Goal: Contribute content: Contribute content

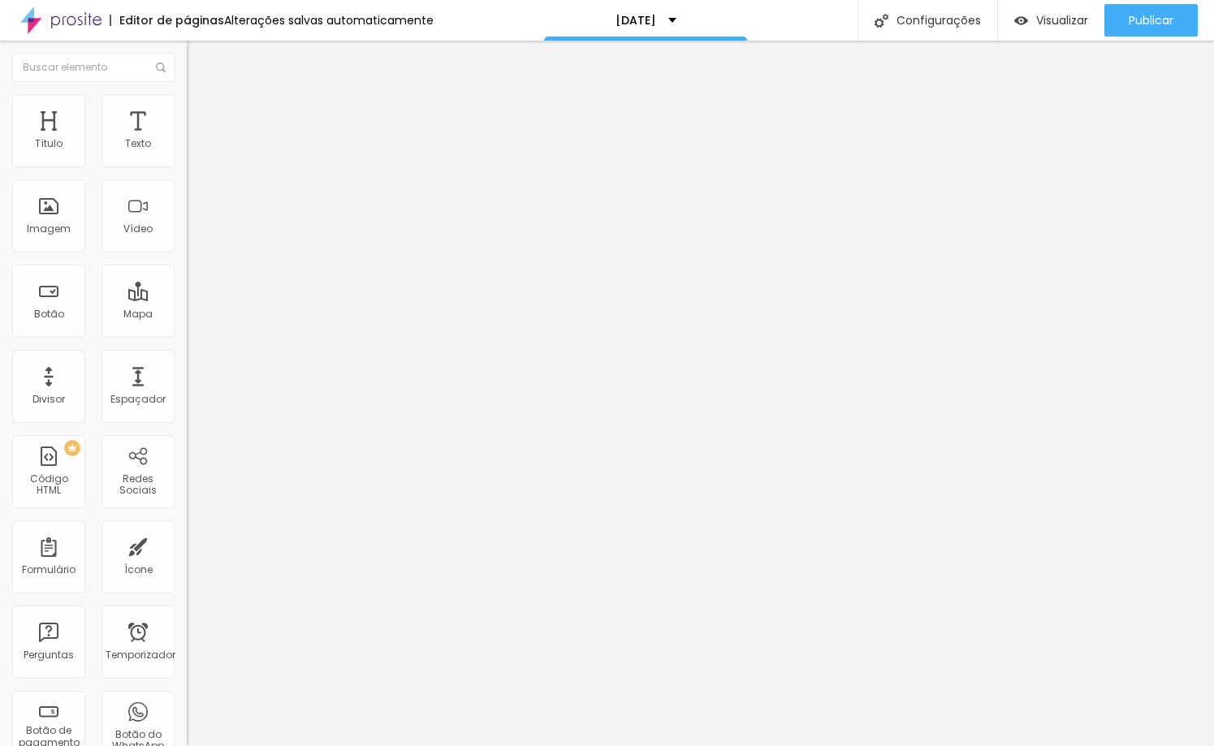
click at [187, 105] on li "Estilo" at bounding box center [280, 102] width 187 height 16
click at [187, 94] on li "Conteúdo" at bounding box center [280, 86] width 187 height 16
click at [187, 138] on div "Adicionar imagem" at bounding box center [280, 132] width 187 height 11
click at [197, 140] on font "Adicionar imagem" at bounding box center [244, 133] width 95 height 14
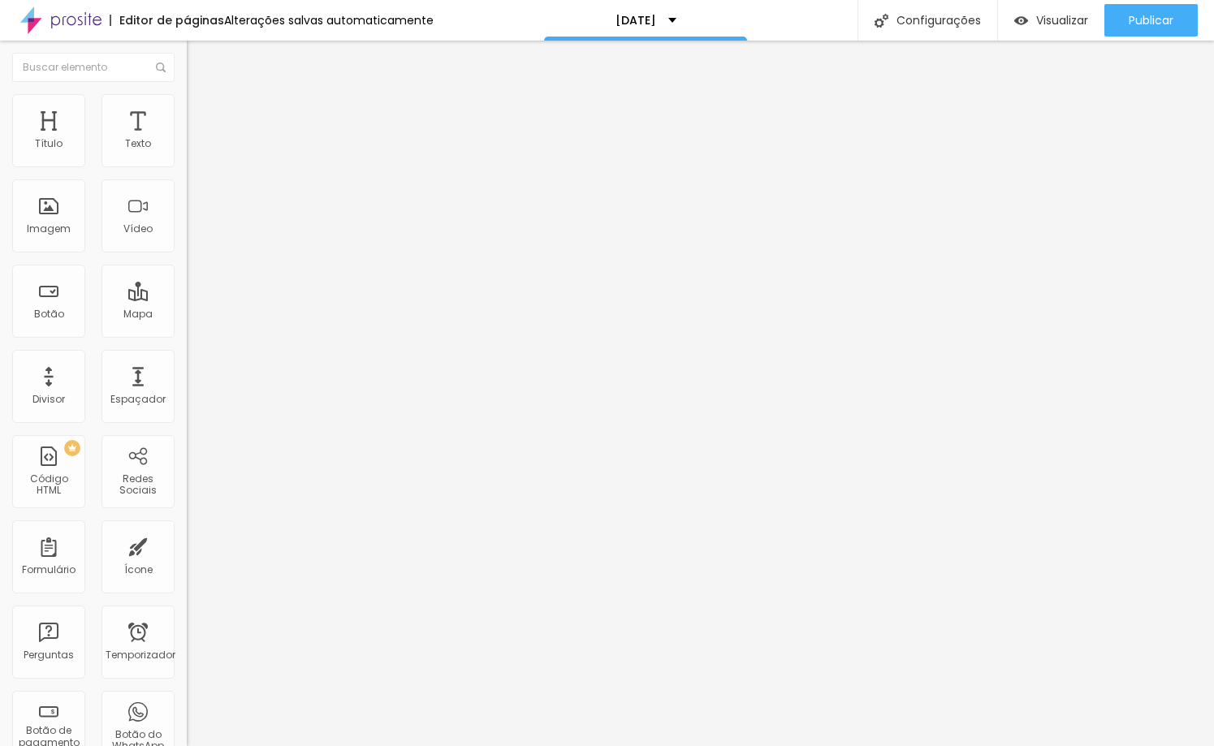
click at [187, 106] on li "Estilo" at bounding box center [280, 102] width 187 height 16
type input "7"
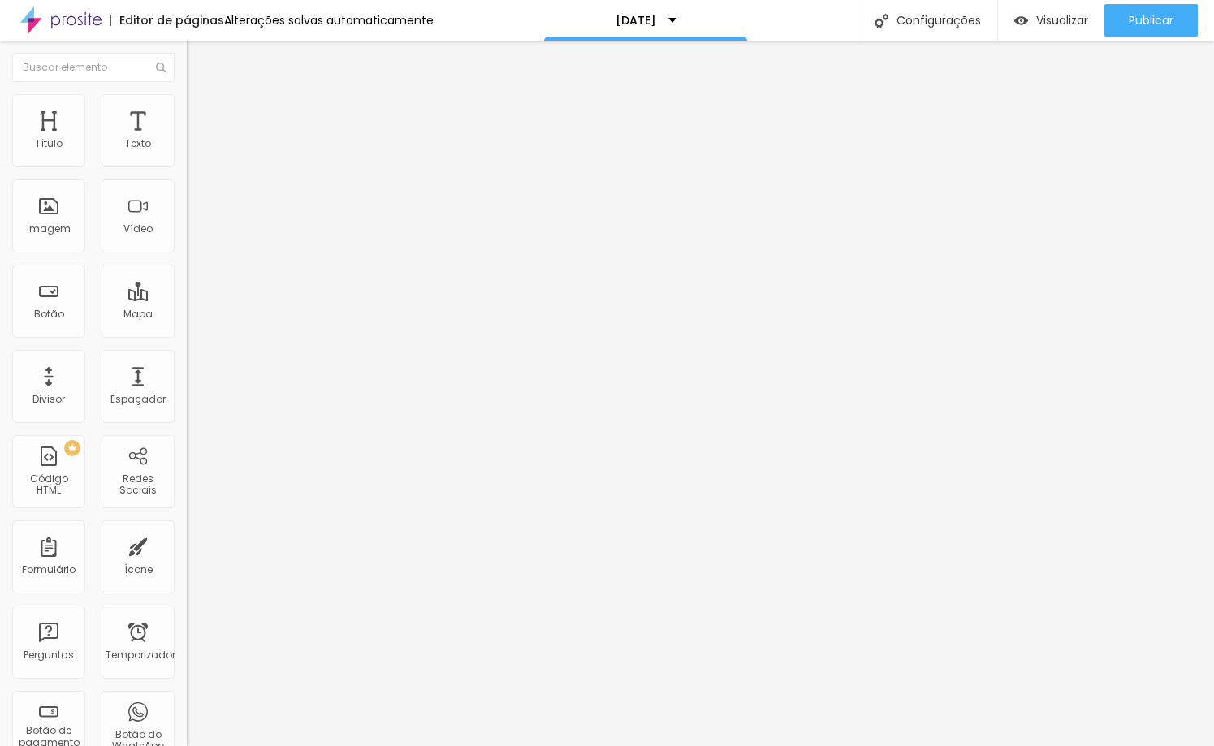
type input "40"
type input "91"
type input "122"
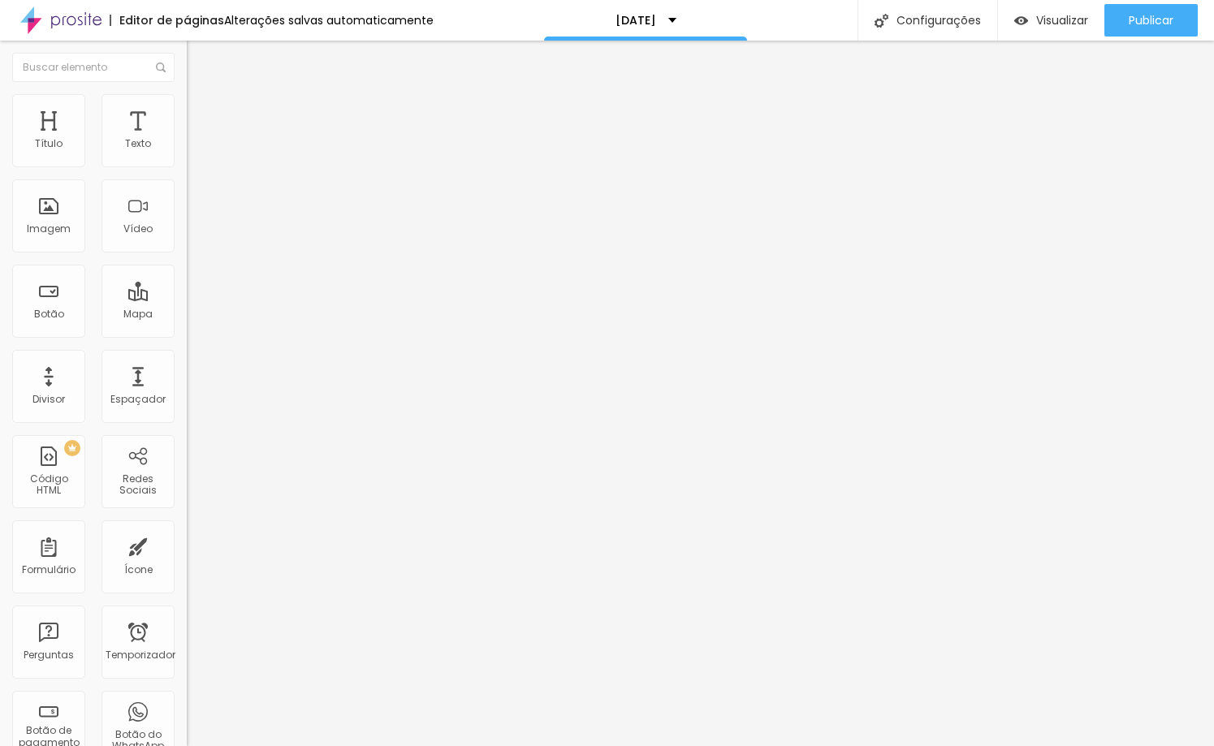
type input "122"
type input "151"
type input "178"
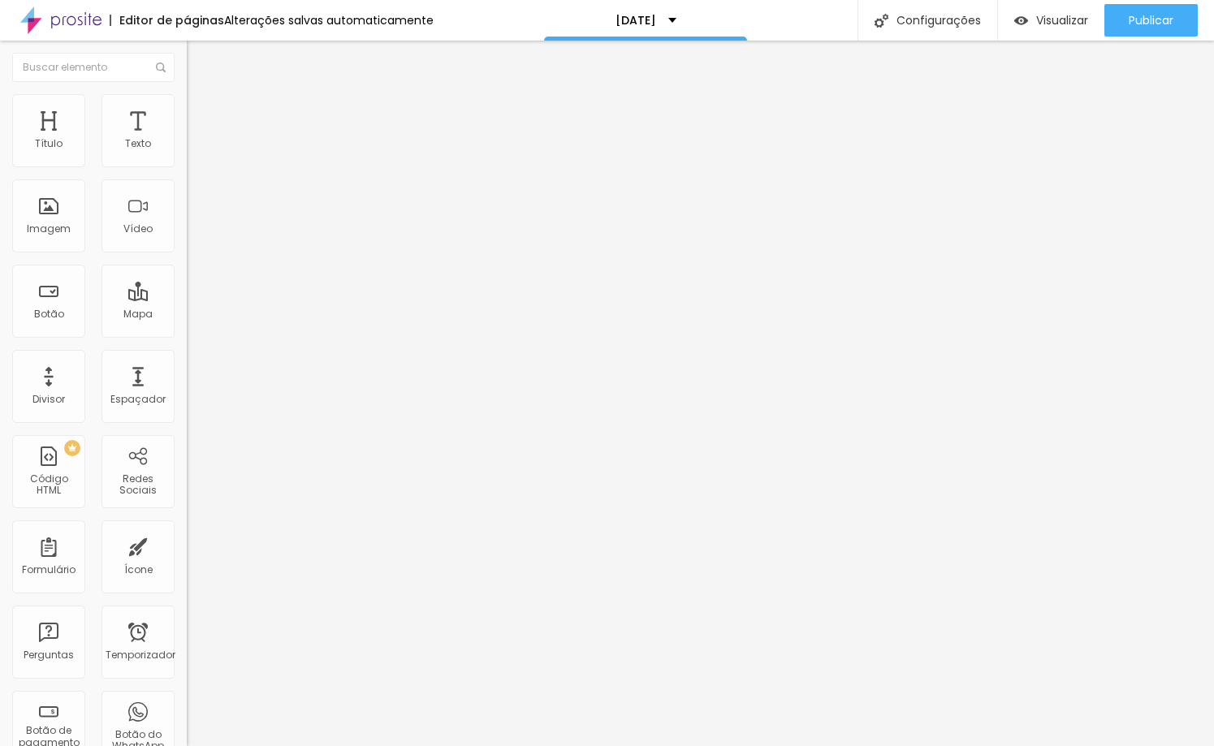
type input "200"
type input "154"
type input "73"
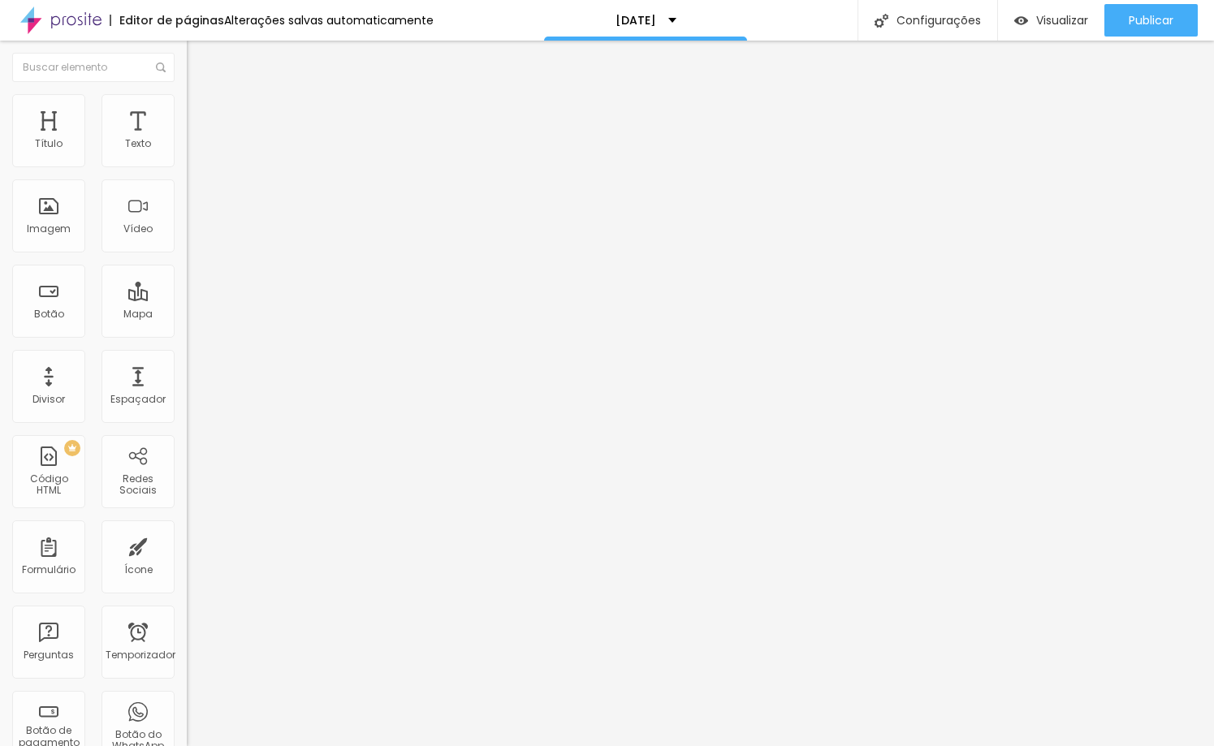
type input "73"
type input "15"
type input "0"
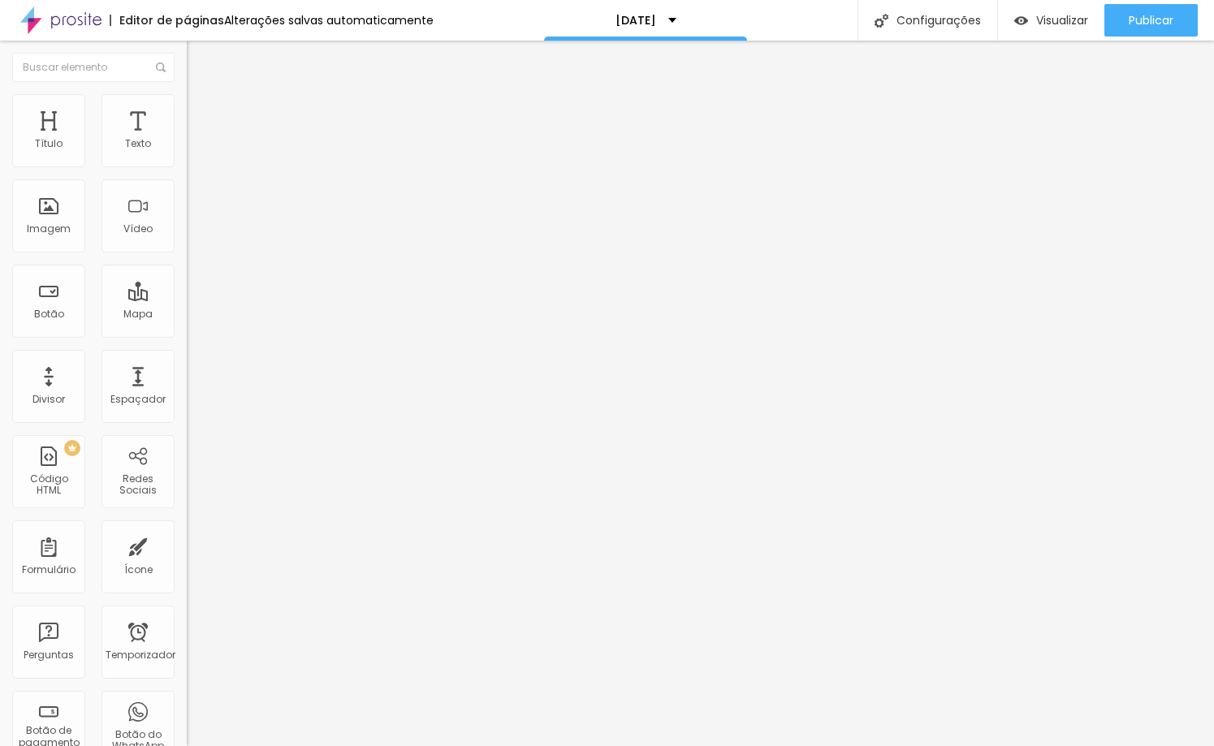
drag, startPoint x: 36, startPoint y: 206, endPoint x: -32, endPoint y: 223, distance: 69.3
click at [187, 357] on input "range" at bounding box center [239, 363] width 105 height 13
click at [187, 127] on li "Avançado" at bounding box center [280, 118] width 187 height 16
click at [201, 110] on font "Estilo" at bounding box center [213, 105] width 25 height 14
click at [195, 440] on icon "button" at bounding box center [198, 443] width 6 height 6
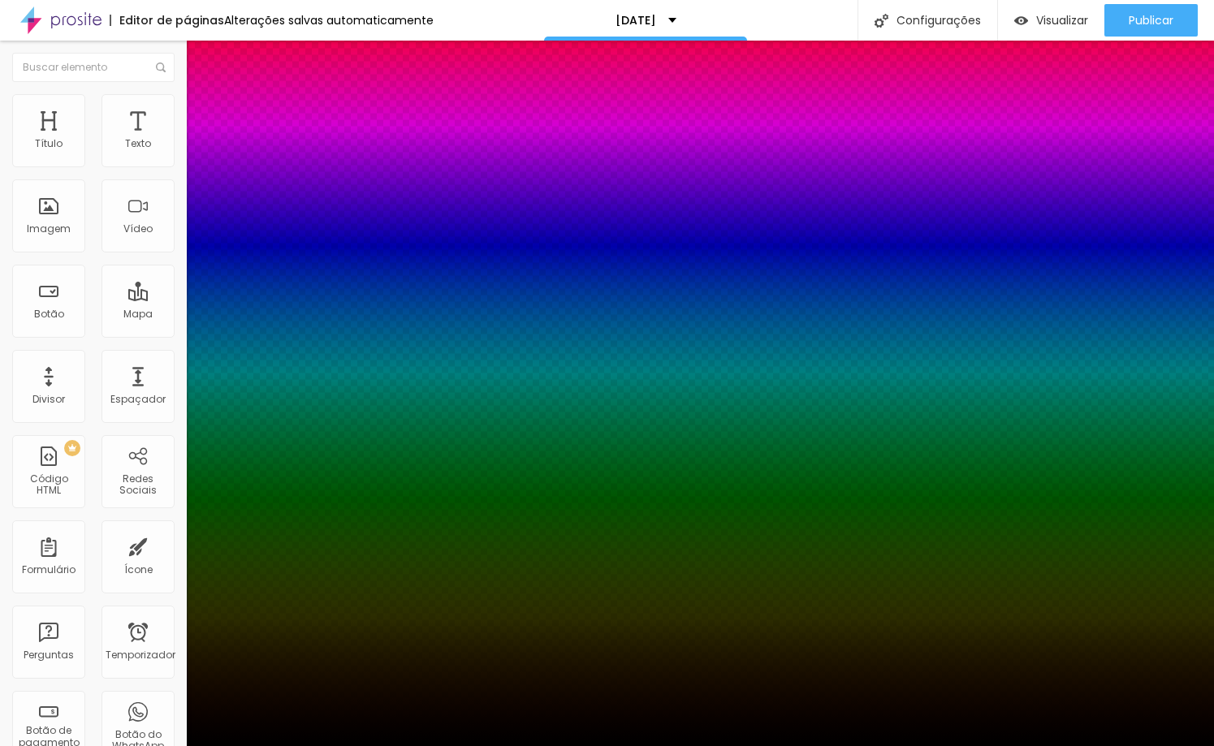
type input "0"
type input "10"
type input "23"
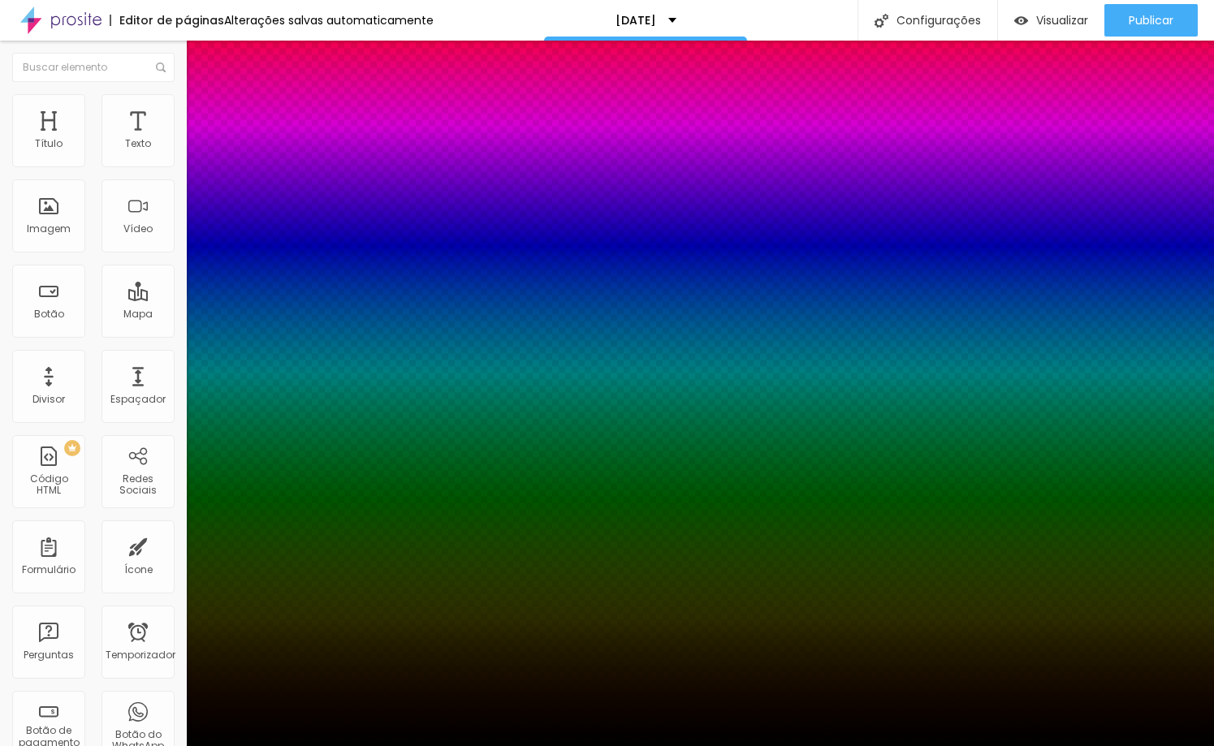
type input "23"
type input "40"
type input "61"
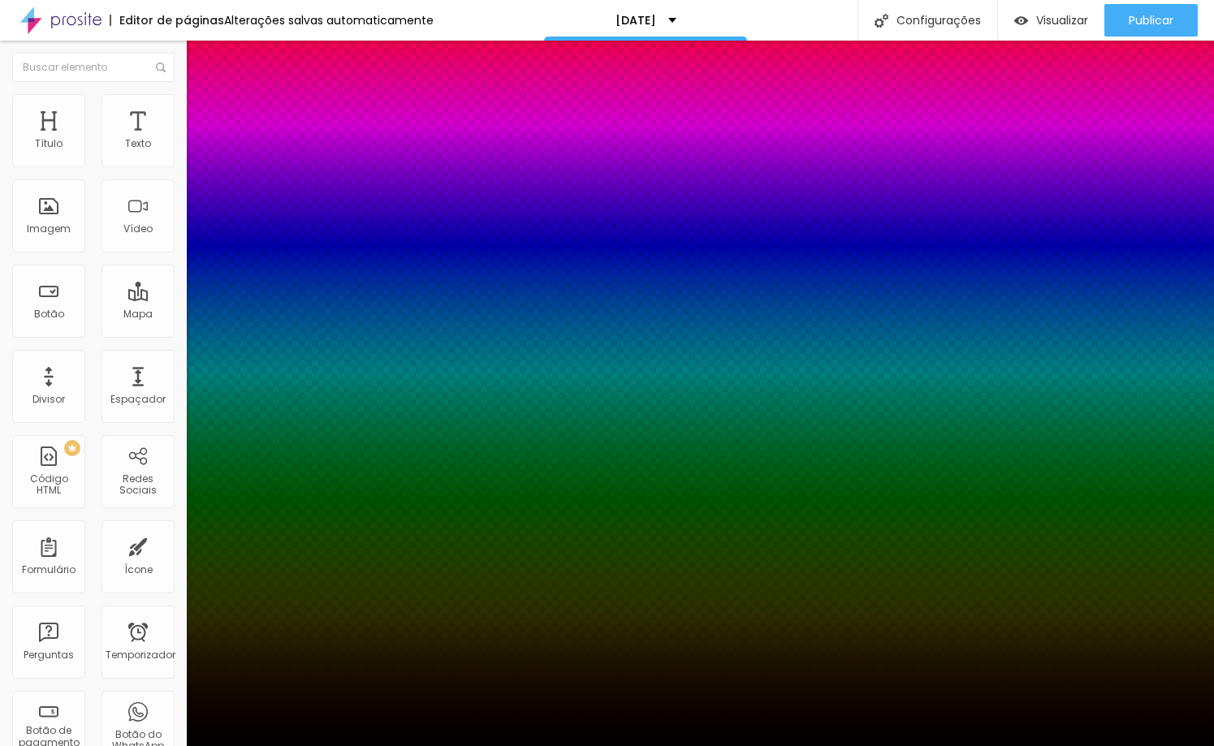
type input "84"
type input "100"
drag, startPoint x: 265, startPoint y: 442, endPoint x: 361, endPoint y: 459, distance: 97.3
type input "100"
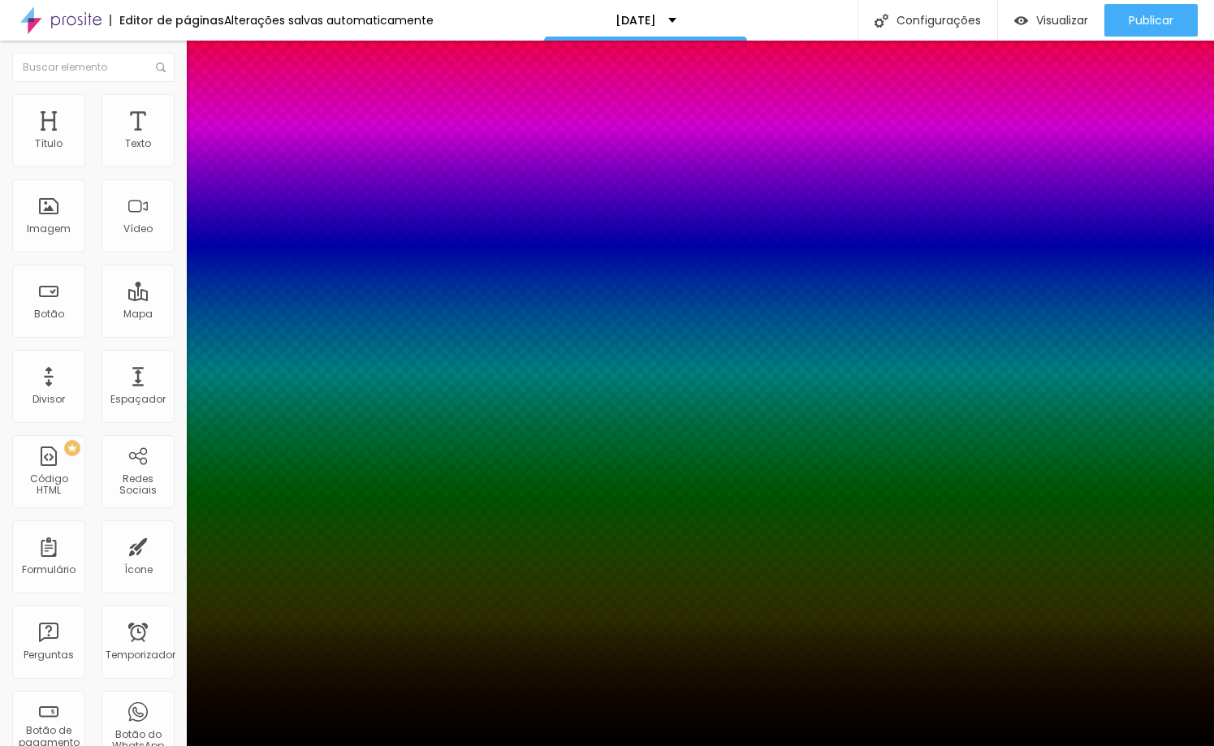
type input "95"
type input "90"
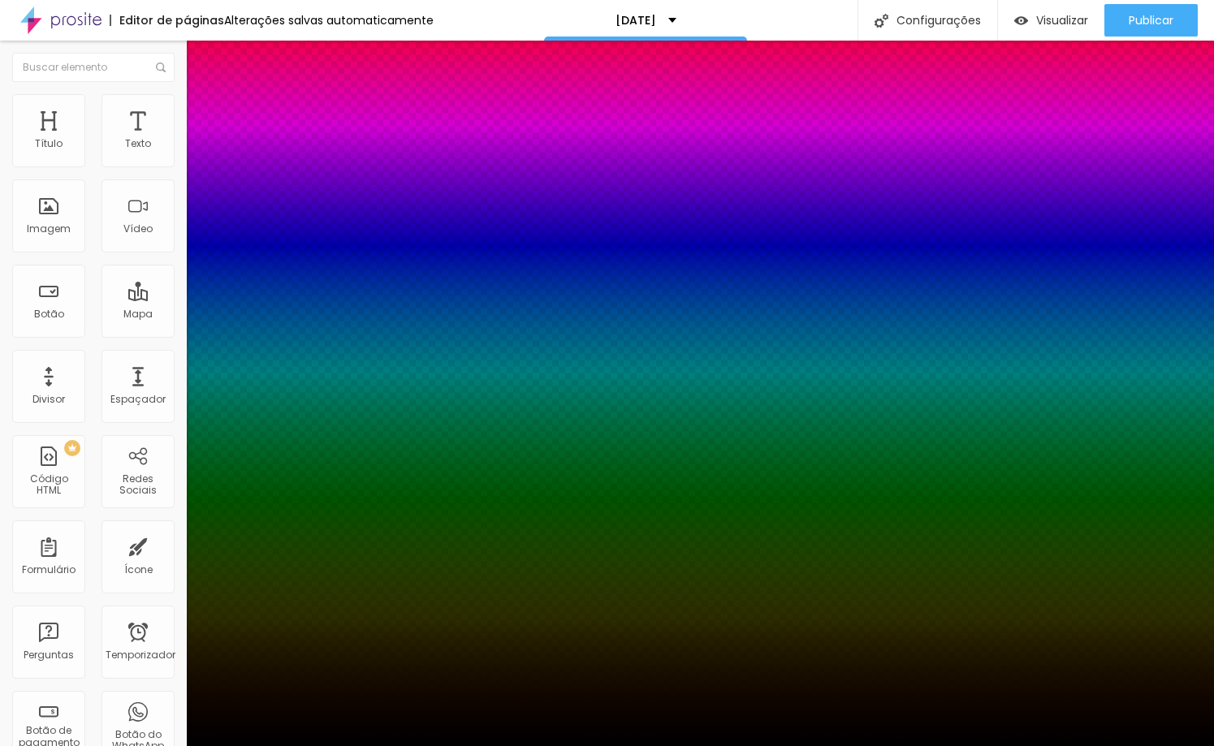
type input "70"
type input "57"
type input "42"
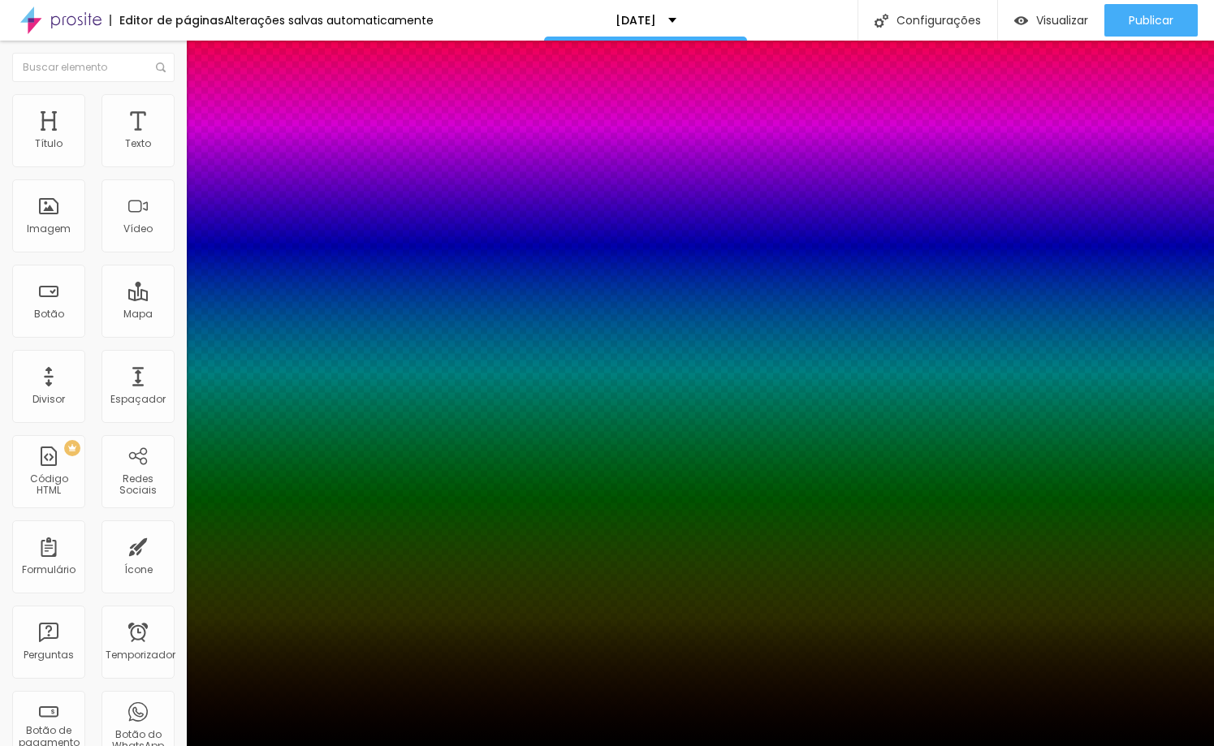
type input "42"
type input "28"
type input "14"
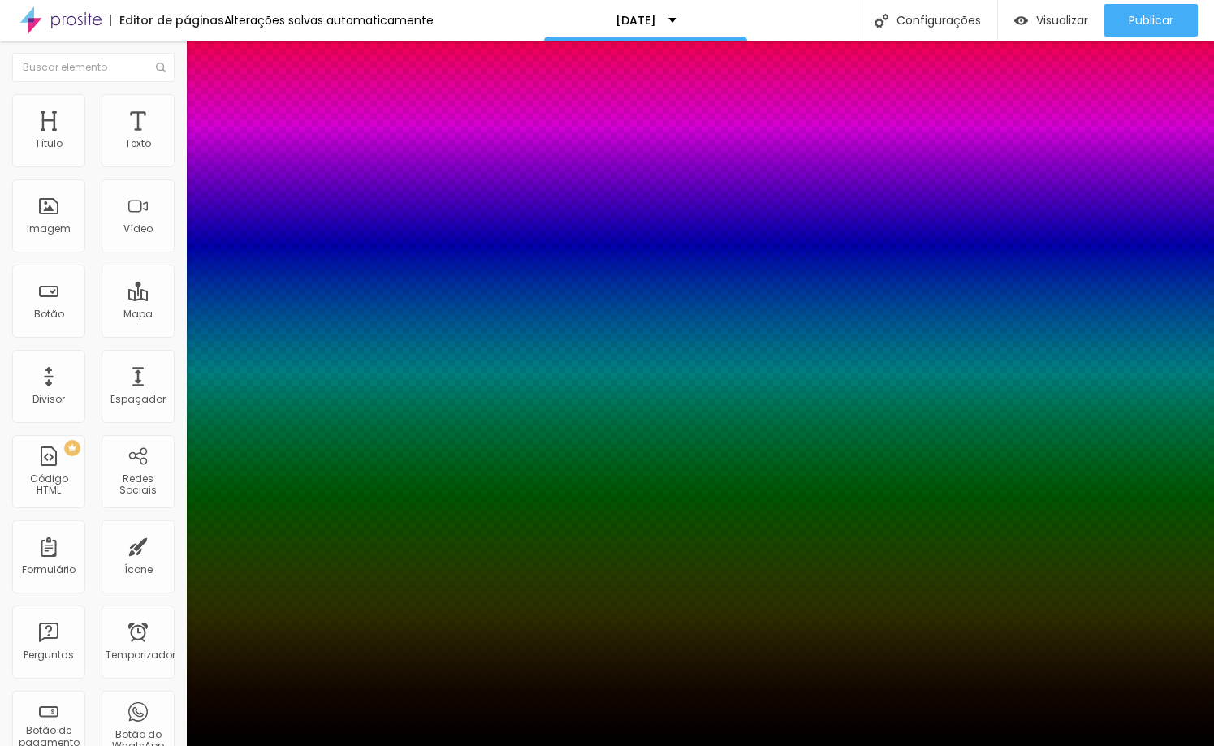
type input "0"
drag, startPoint x: 305, startPoint y: 443, endPoint x: 219, endPoint y: 447, distance: 86.2
type input "0"
click at [203, 745] on div at bounding box center [607, 746] width 1214 height 0
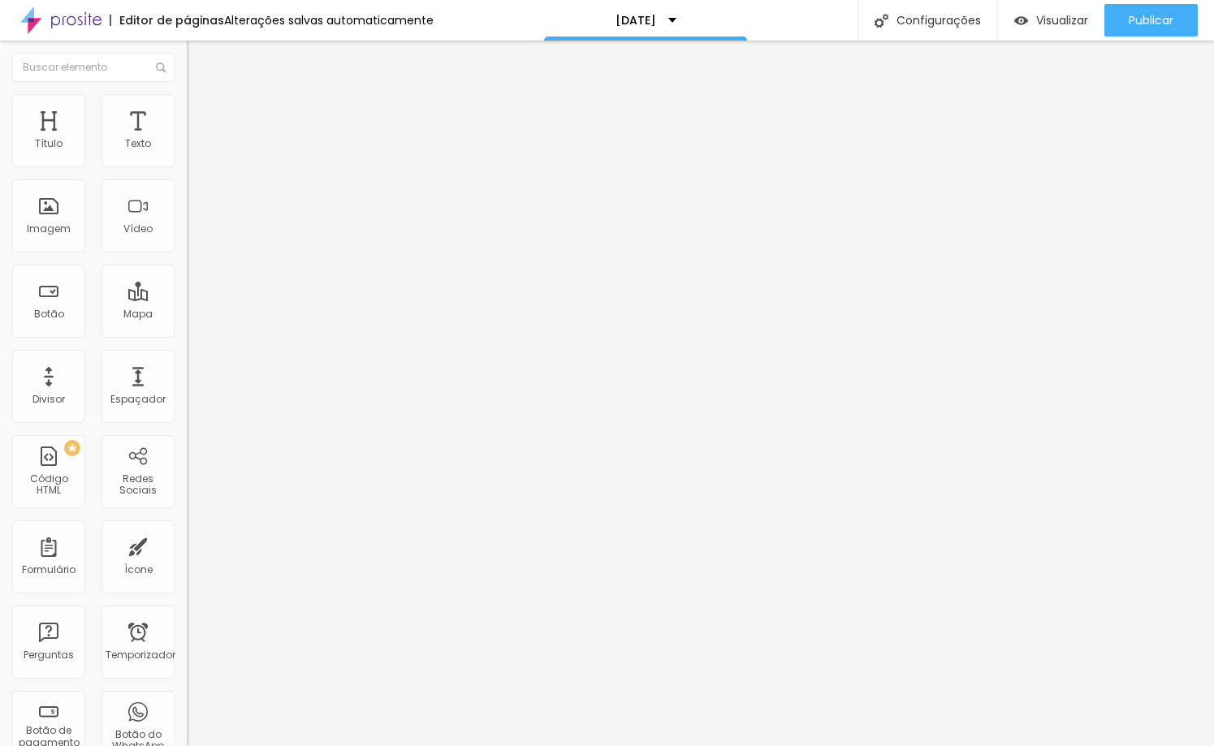
click at [187, 254] on font "Original" at bounding box center [206, 247] width 39 height 14
click at [187, 96] on img at bounding box center [194, 101] width 15 height 15
click at [288, 152] on font "%" at bounding box center [292, 143] width 9 height 15
click at [201, 116] on font "Avançado" at bounding box center [228, 122] width 54 height 14
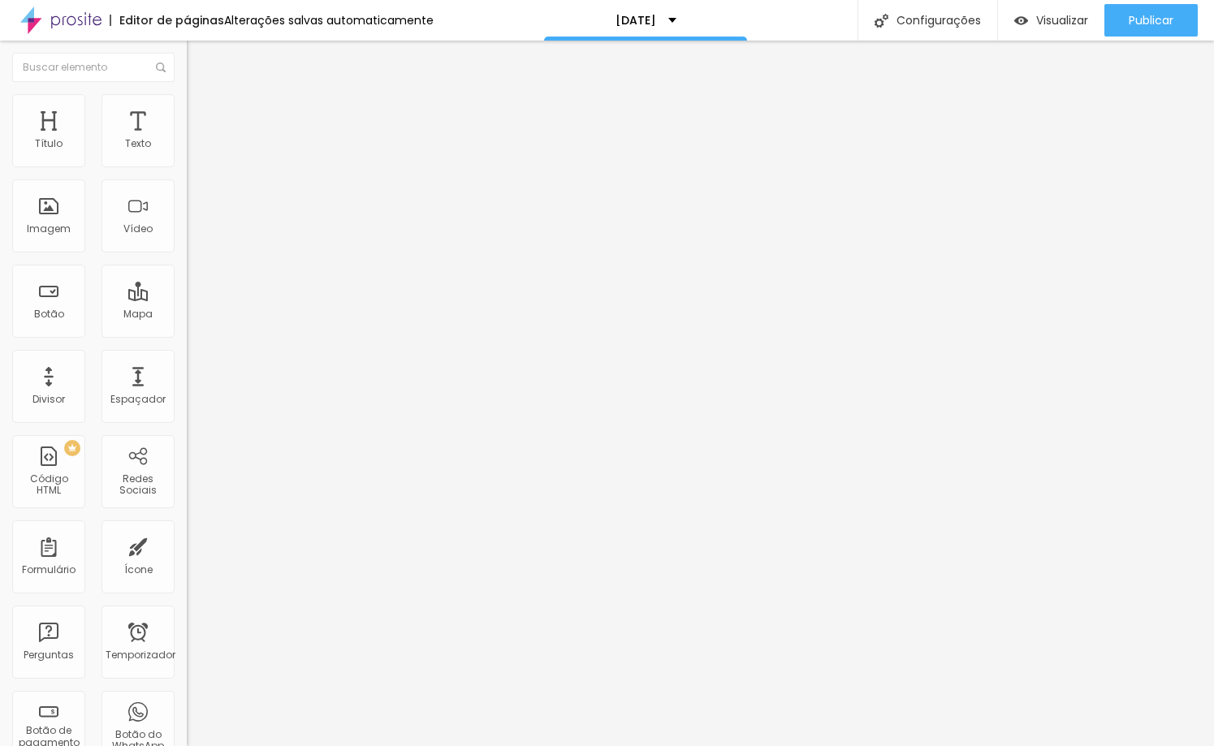
click at [187, 107] on li "Estilo" at bounding box center [280, 102] width 187 height 16
click at [187, 405] on font "DESATIVADO" at bounding box center [216, 412] width 59 height 14
click at [193, 439] on icon "button" at bounding box center [198, 444] width 10 height 10
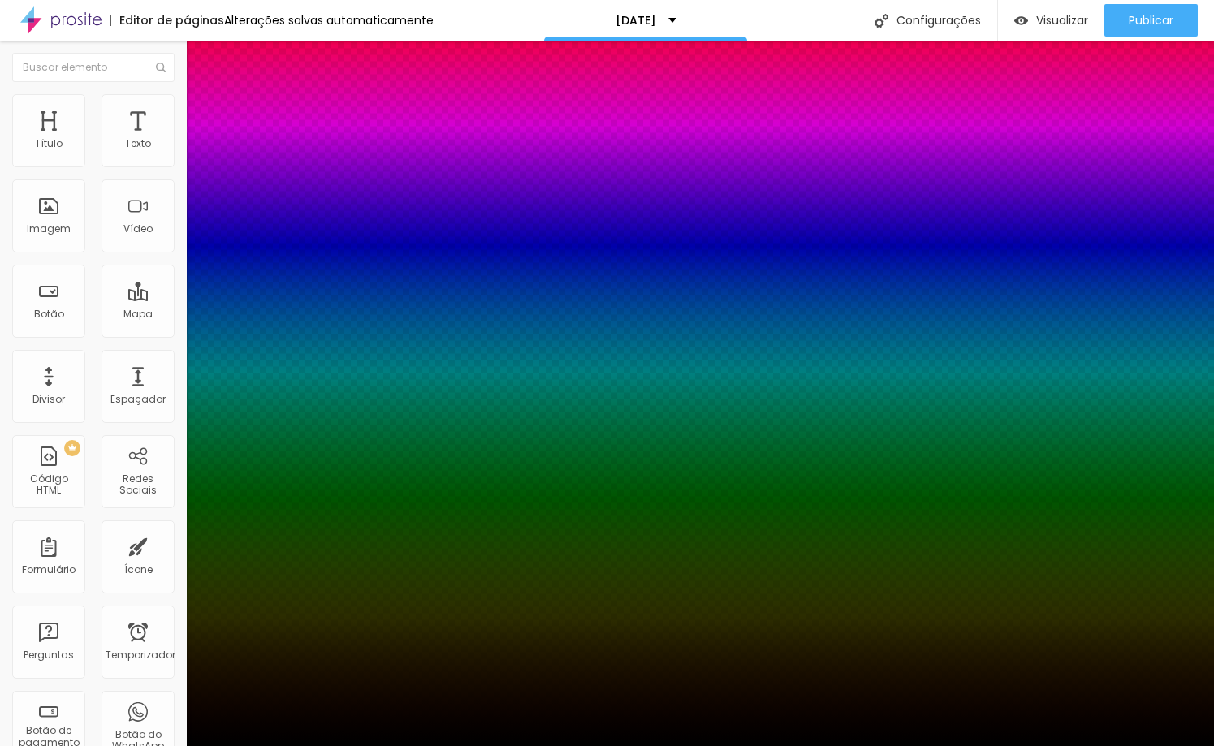
click at [162, 745] on div at bounding box center [607, 746] width 1214 height 0
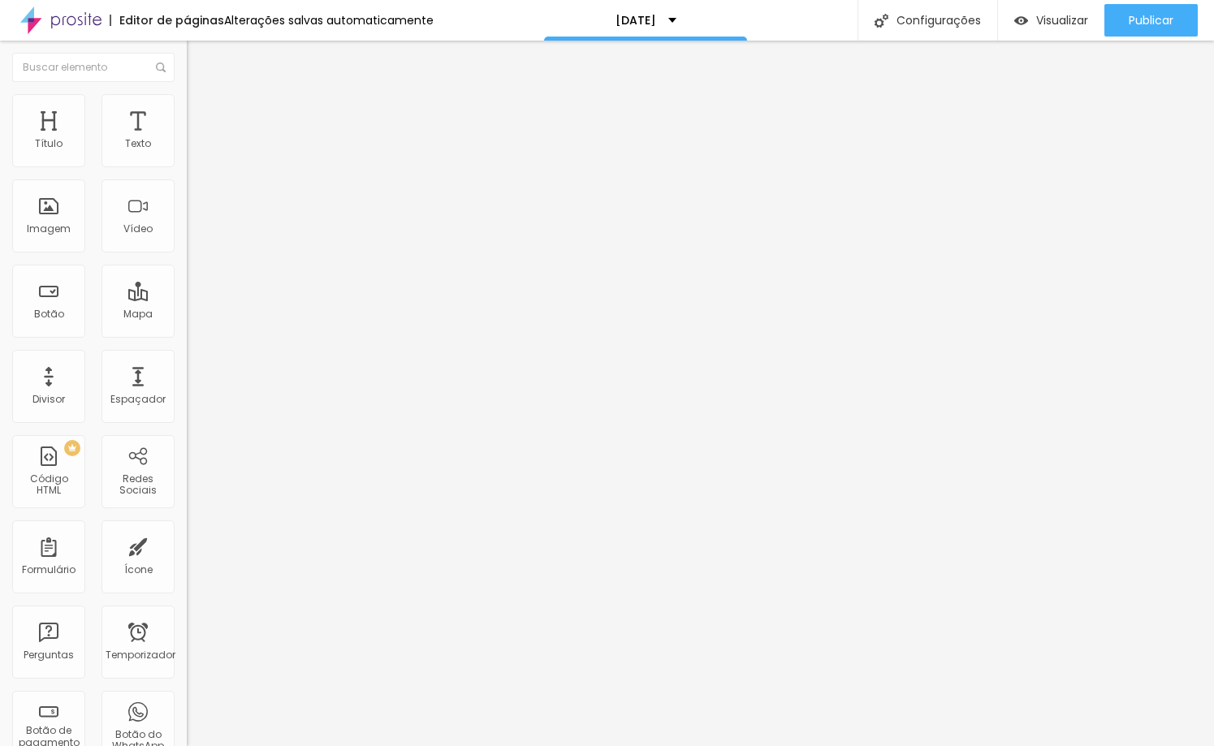
click at [187, 417] on button "Voltar ao padrão" at bounding box center [242, 426] width 110 height 19
click at [187, 436] on button "button" at bounding box center [198, 444] width 23 height 17
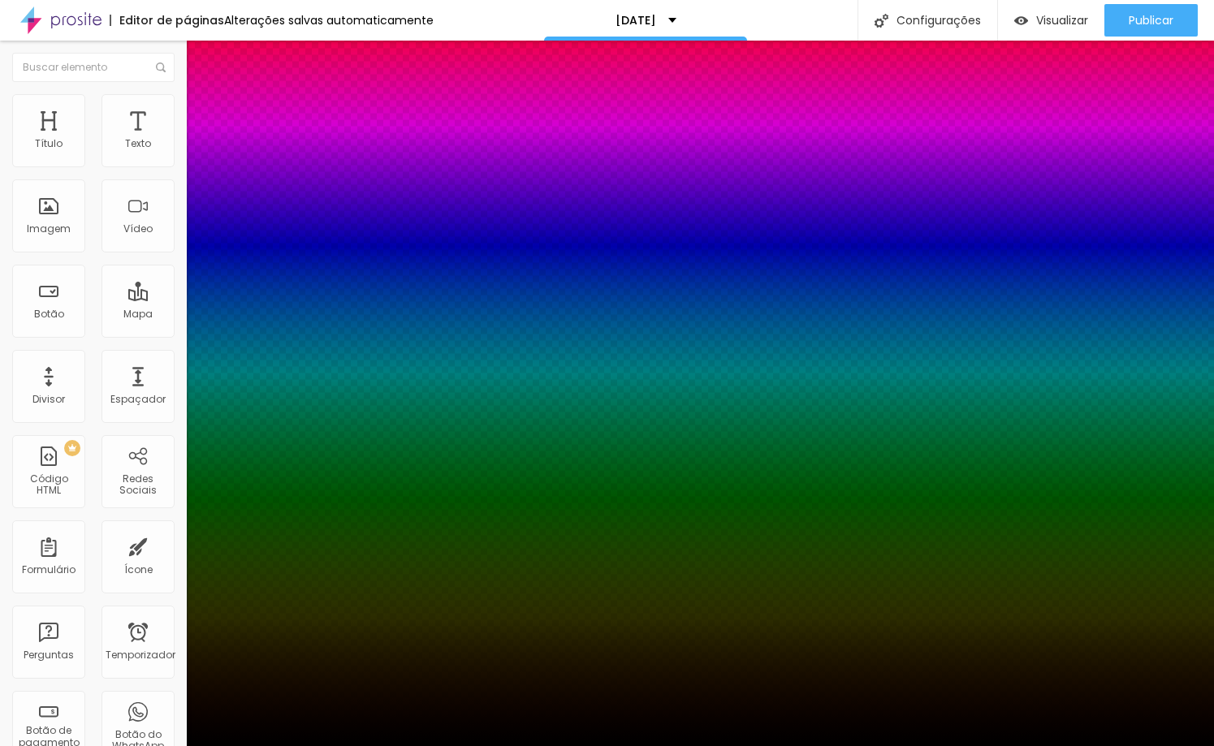
click at [290, 745] on div at bounding box center [607, 756] width 1214 height 0
click at [82, 745] on div at bounding box center [607, 746] width 1214 height 0
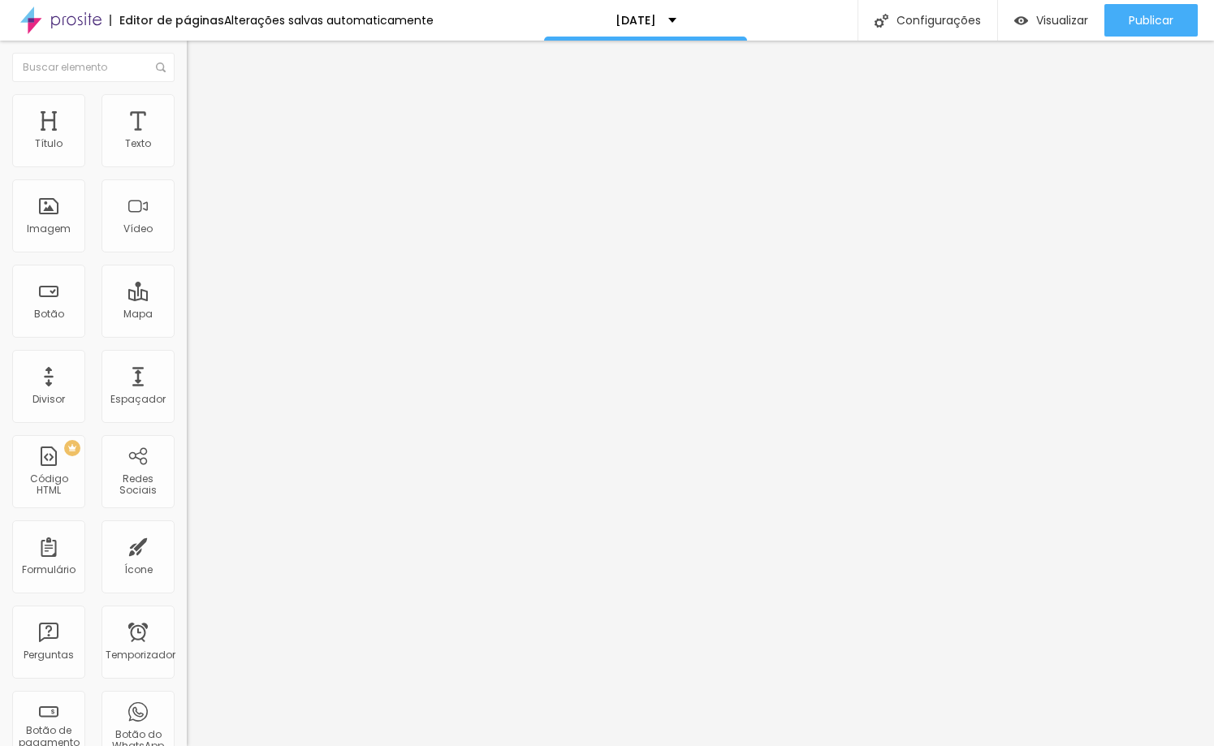
click at [187, 110] on img at bounding box center [194, 117] width 15 height 15
click at [187, 94] on img at bounding box center [194, 101] width 15 height 15
click at [187, 94] on li "Conteúdo" at bounding box center [280, 86] width 187 height 16
click at [187, 552] on div "Editar nulo Conteúdo Estilo Avançado Trocar imagem Descrição da imagem (Alt) Al…" at bounding box center [280, 394] width 187 height 706
click at [1065, 29] on div "Visualizar" at bounding box center [1051, 20] width 74 height 32
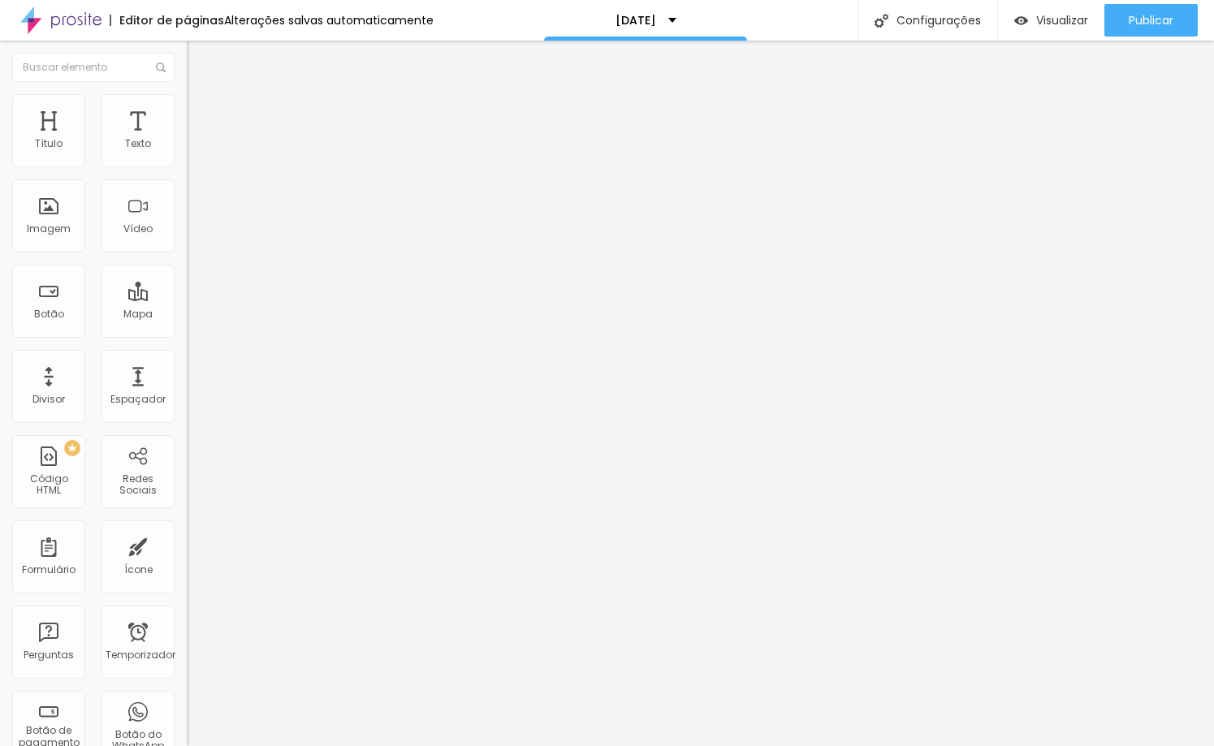
click at [197, 140] on font "Adicionar imagem" at bounding box center [244, 133] width 95 height 14
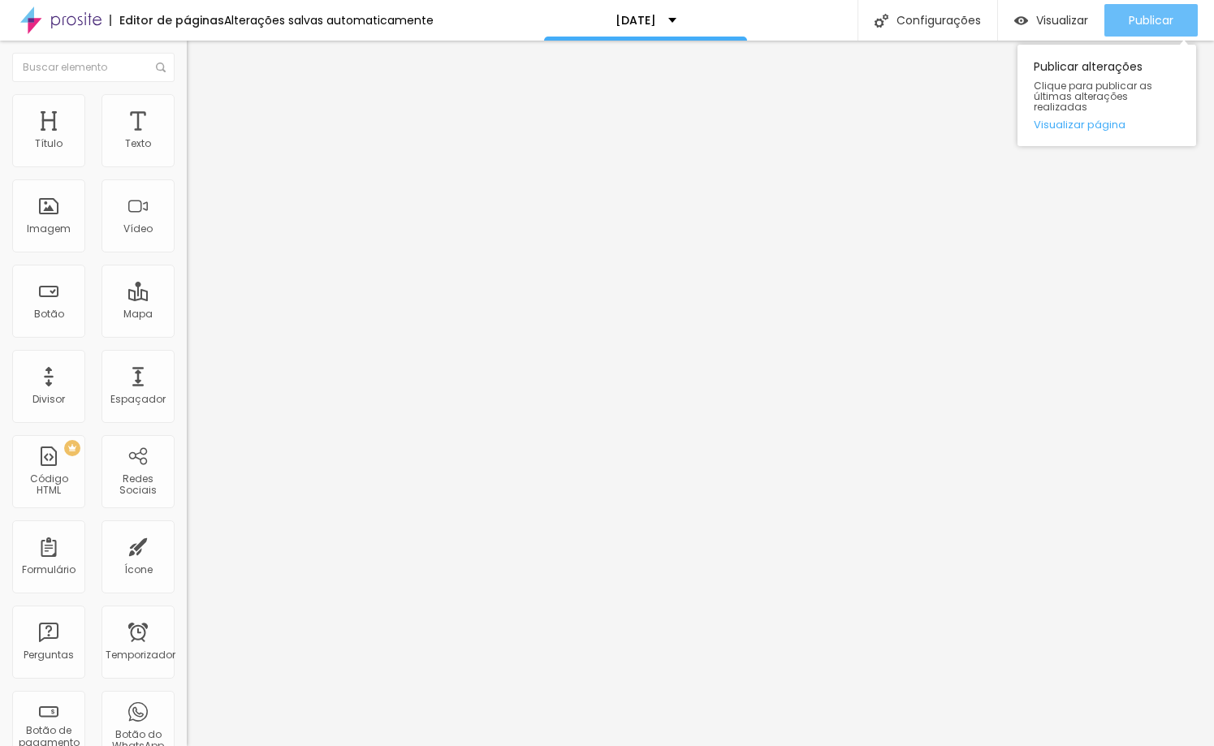
click at [1160, 20] on font "Publicar" at bounding box center [1151, 20] width 45 height 16
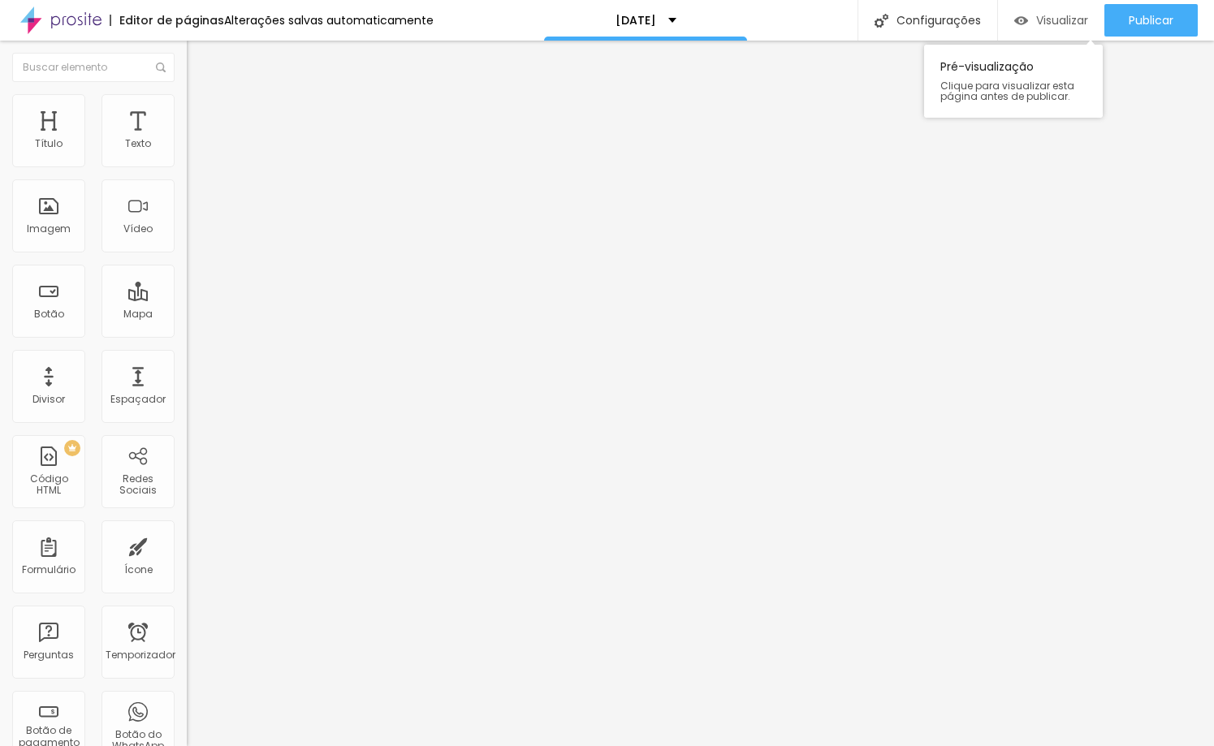
click at [1056, 20] on font "Visualizar" at bounding box center [1062, 20] width 52 height 16
click at [187, 140] on span "Trocar imagem" at bounding box center [231, 133] width 89 height 14
click at [197, 140] on font "Trocar imagem" at bounding box center [236, 133] width 79 height 14
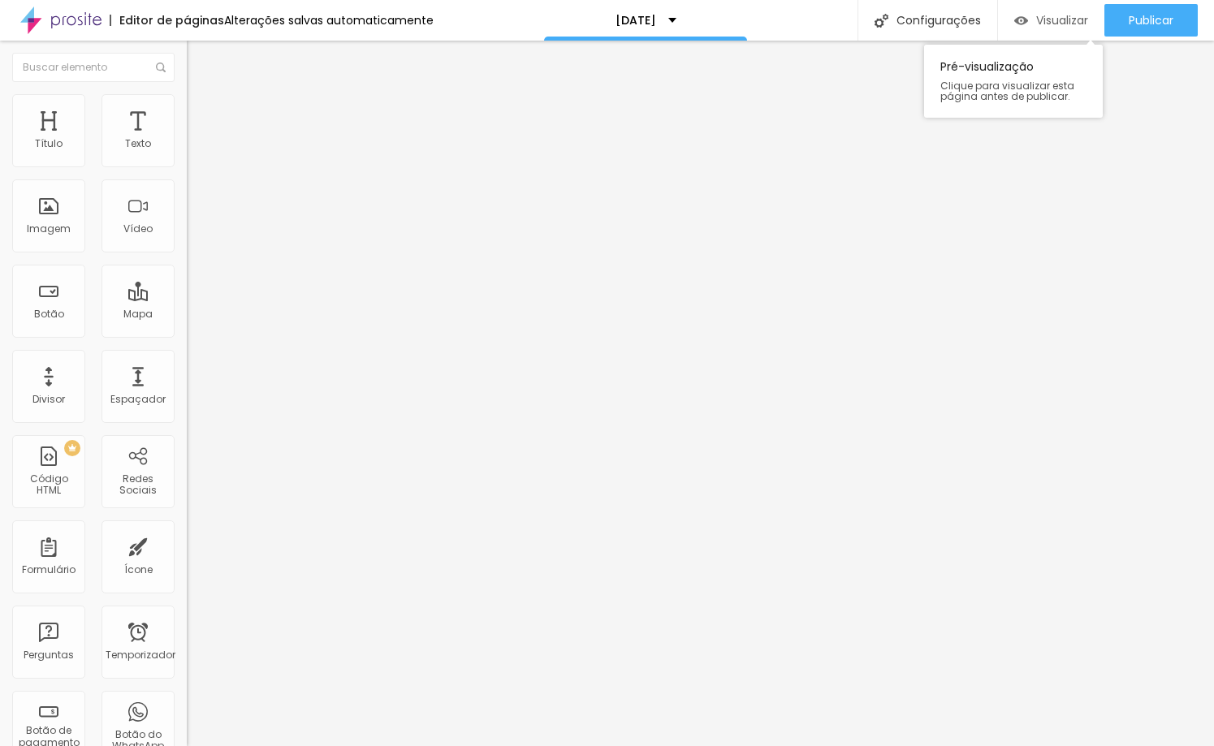
click at [1065, 12] on font "Visualizar" at bounding box center [1062, 20] width 52 height 16
click at [193, 151] on icon "button" at bounding box center [198, 146] width 10 height 10
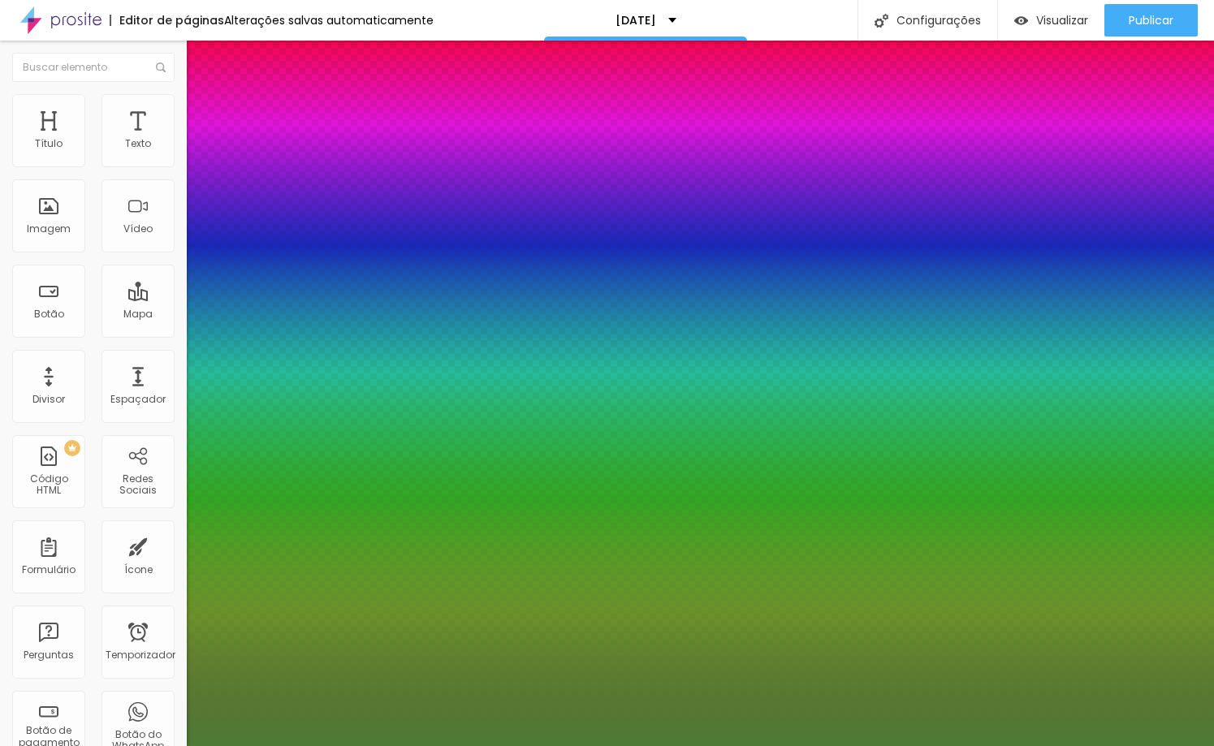
type input "1"
click at [140, 745] on div at bounding box center [607, 746] width 1214 height 0
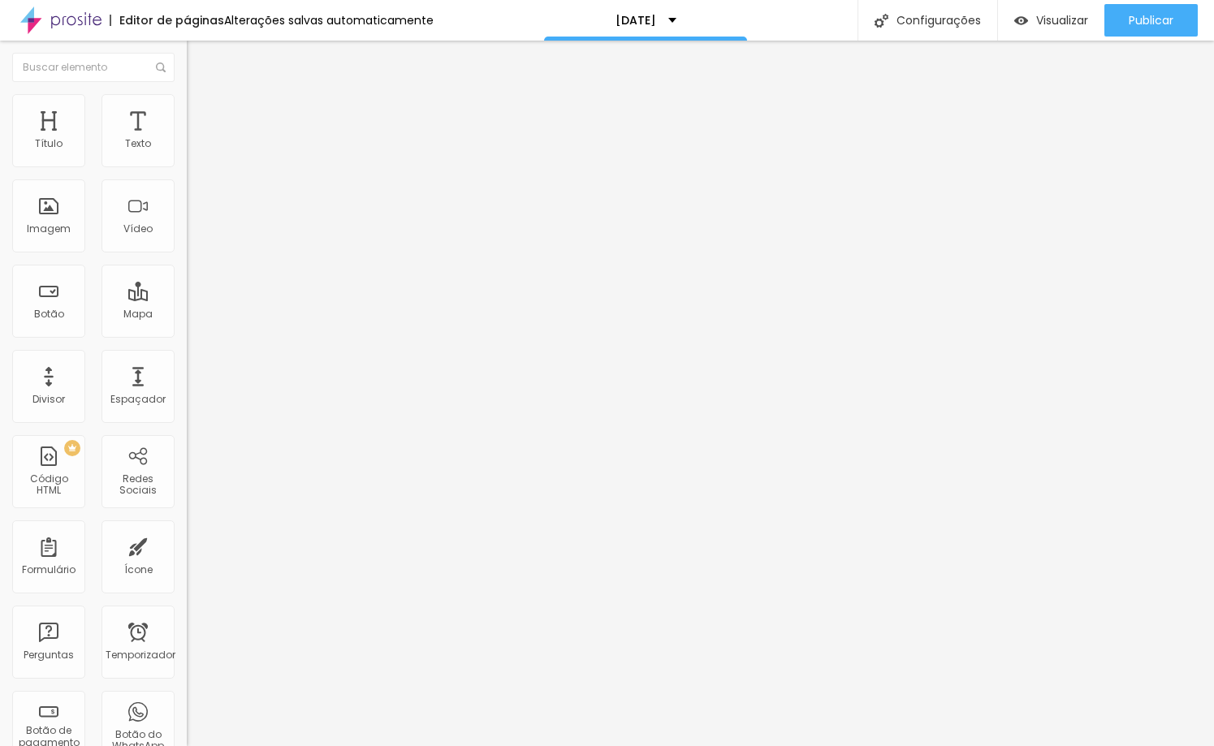
click at [187, 97] on img at bounding box center [194, 101] width 15 height 15
click at [201, 96] on font "Estilo" at bounding box center [213, 89] width 25 height 14
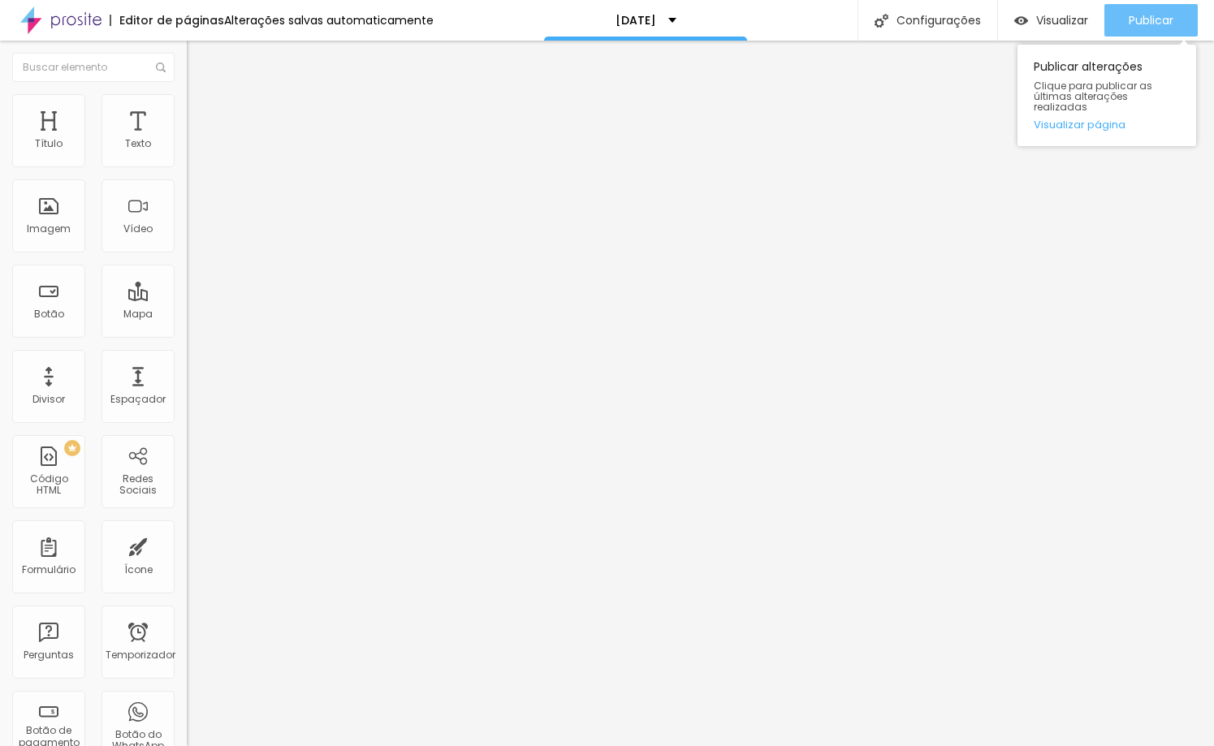
click at [1135, 16] on font "Publicar" at bounding box center [1151, 20] width 45 height 16
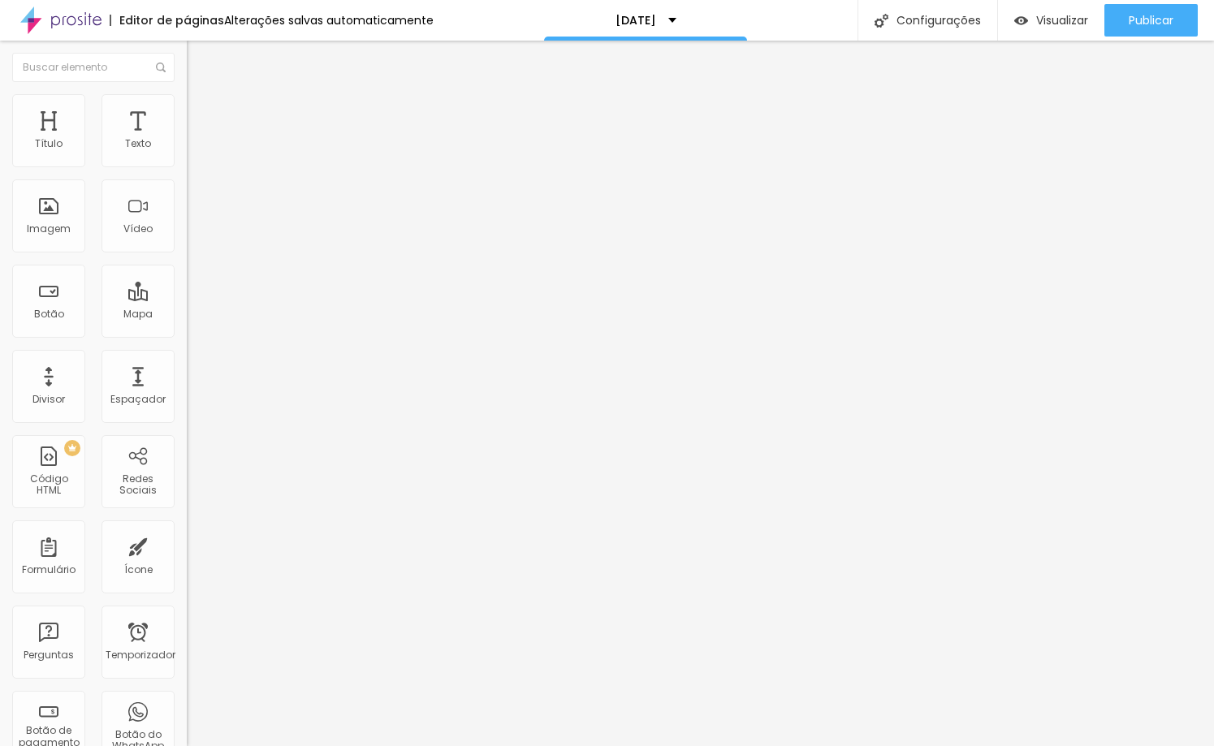
click at [187, 112] on ul "Conteúdo Estilo Avançado" at bounding box center [280, 102] width 187 height 49
click at [201, 110] on font "Estilo" at bounding box center [213, 105] width 25 height 14
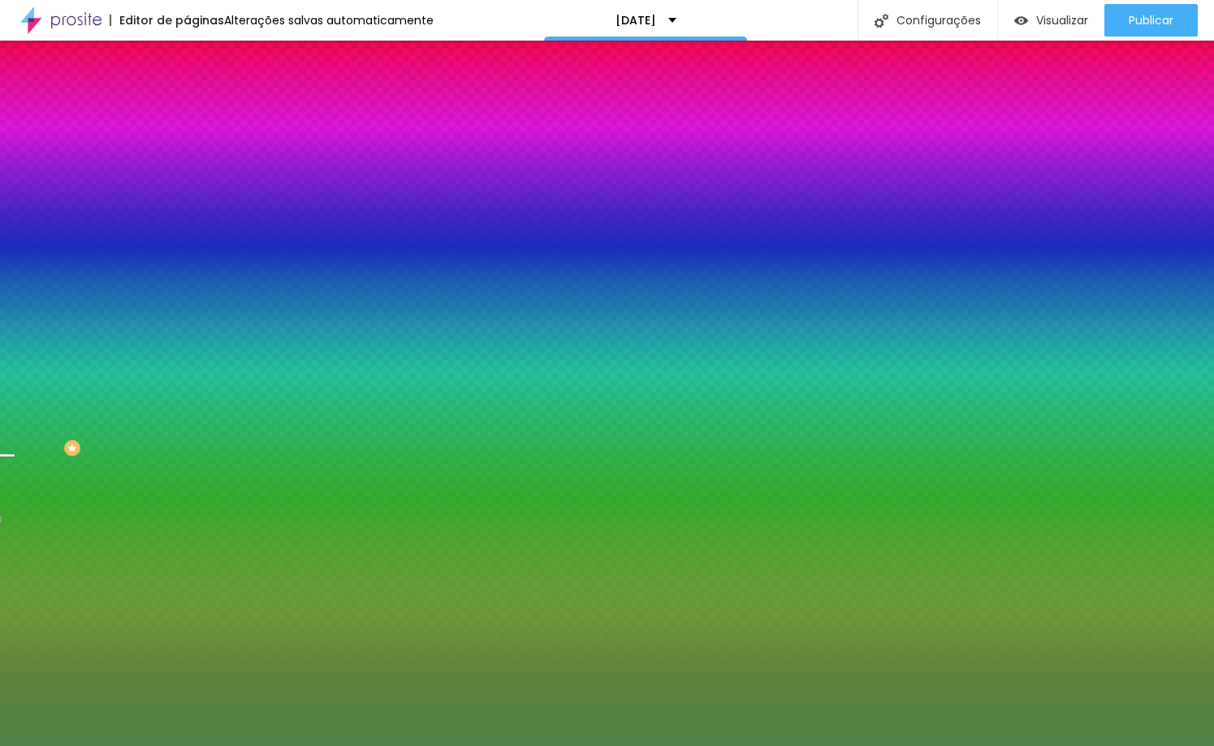
click at [187, 221] on div at bounding box center [280, 221] width 187 height 0
drag, startPoint x: 153, startPoint y: 399, endPoint x: 145, endPoint y: 424, distance: 26.5
click at [187, 237] on div at bounding box center [280, 237] width 187 height 0
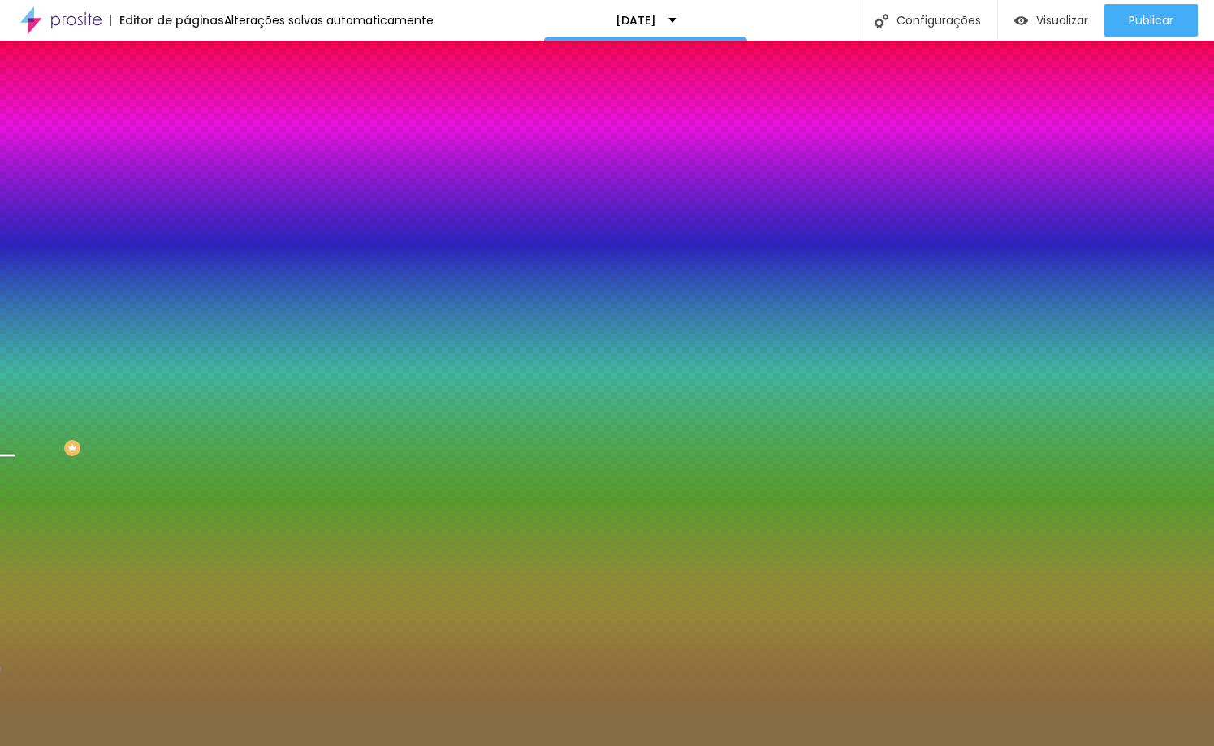
click at [145, 424] on div at bounding box center [607, 373] width 1214 height 746
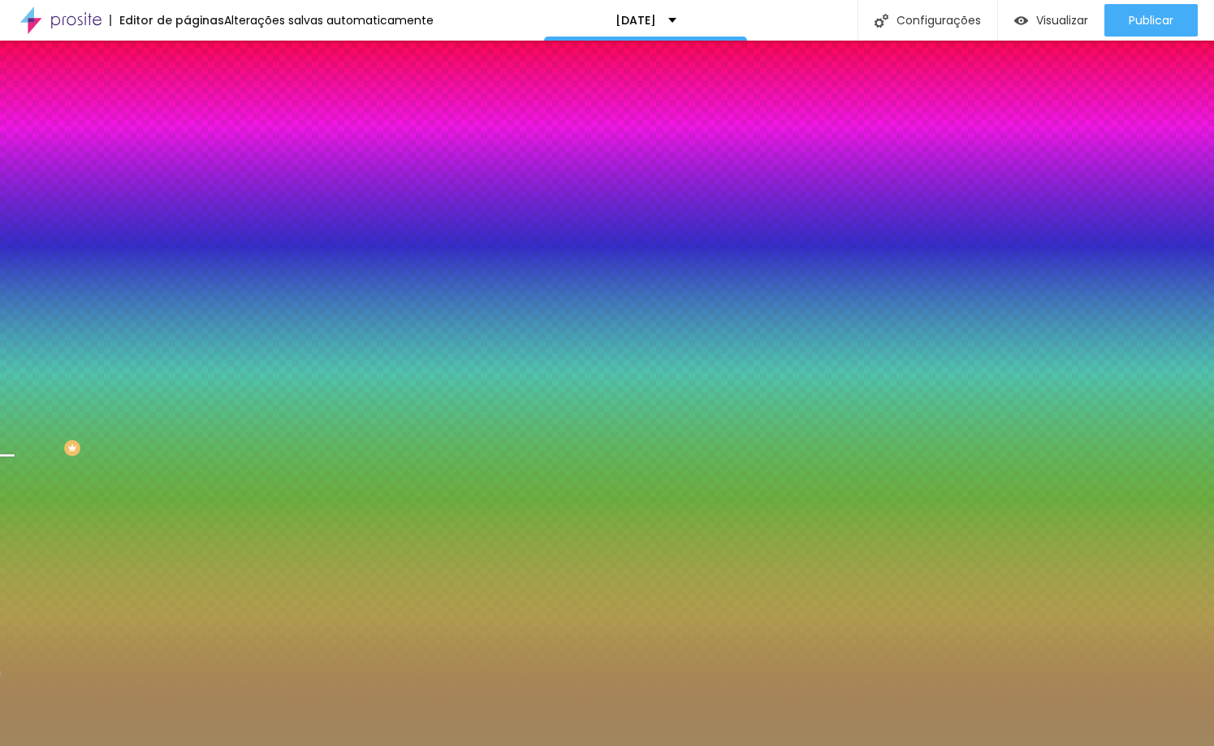
drag, startPoint x: 76, startPoint y: 370, endPoint x: 68, endPoint y: 361, distance: 12.7
click at [68, 361] on div at bounding box center [607, 373] width 1214 height 746
click at [508, 294] on div at bounding box center [509, 292] width 3 height 3
type input "#9B825B"
click at [492, 294] on div at bounding box center [493, 292] width 3 height 3
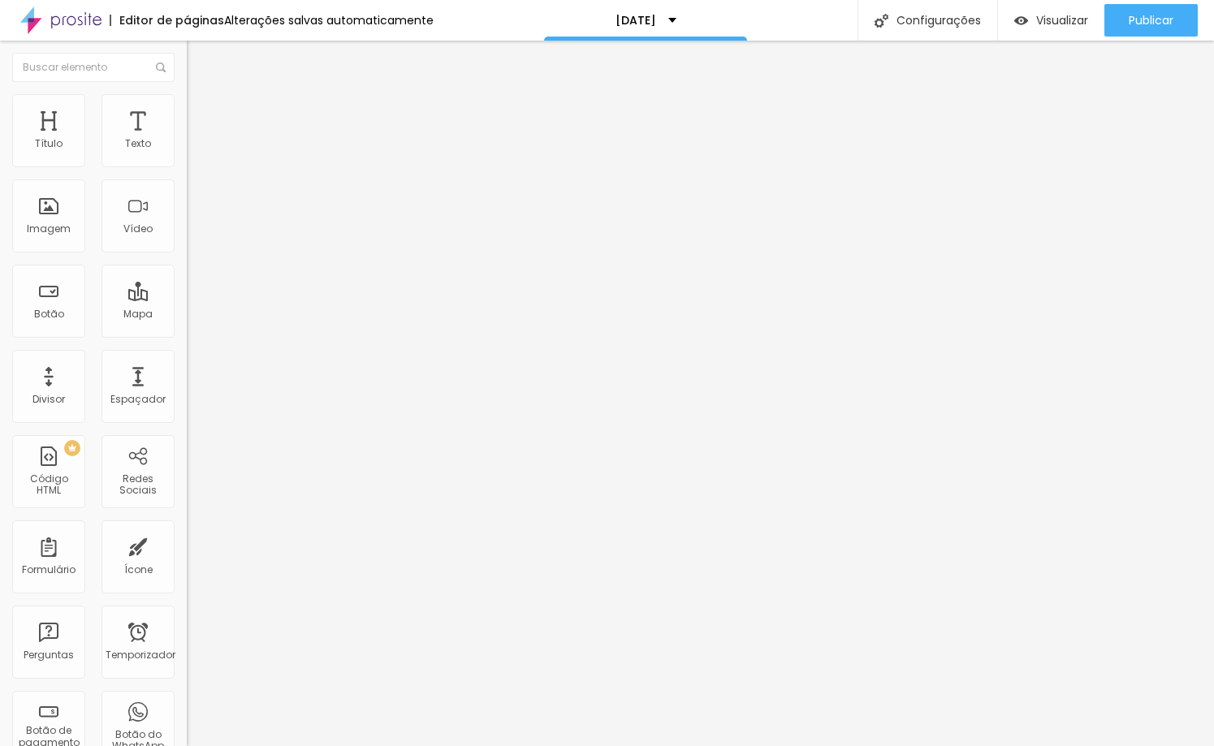
type input "26"
type input "27"
type input "28"
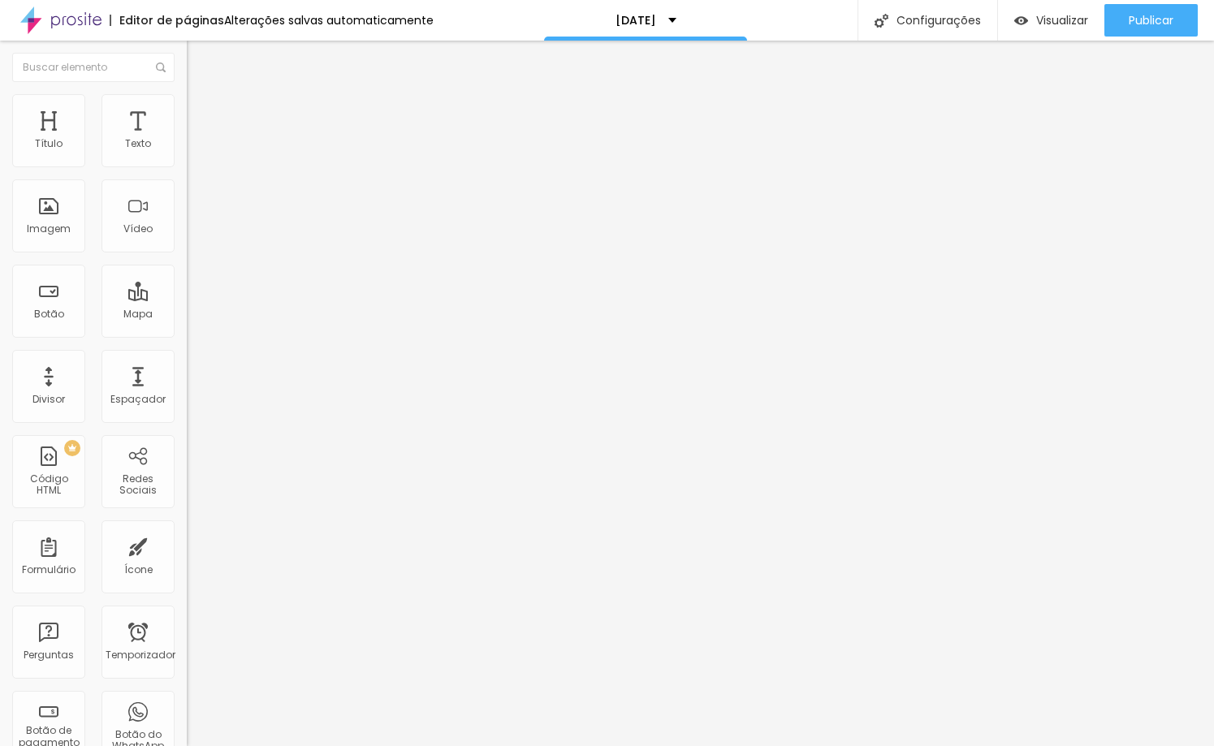
type input "28"
type input "29"
type input "30"
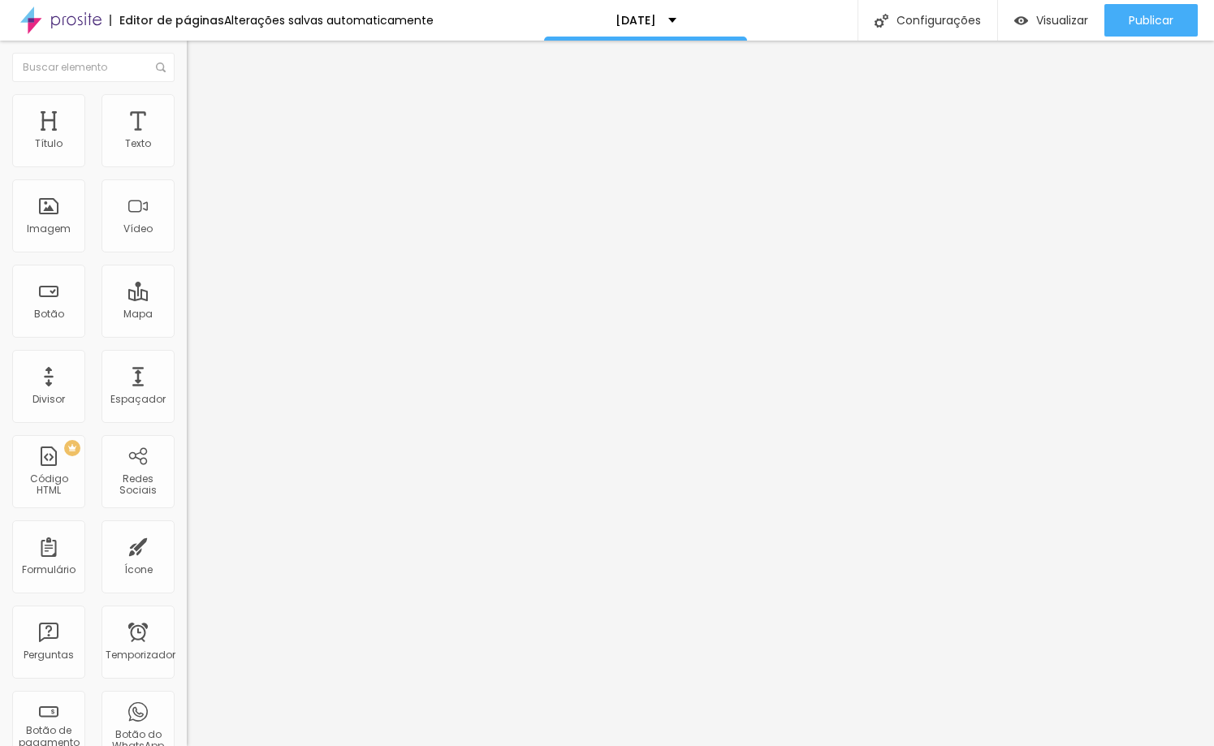
type input "31"
type input "32"
type input "31"
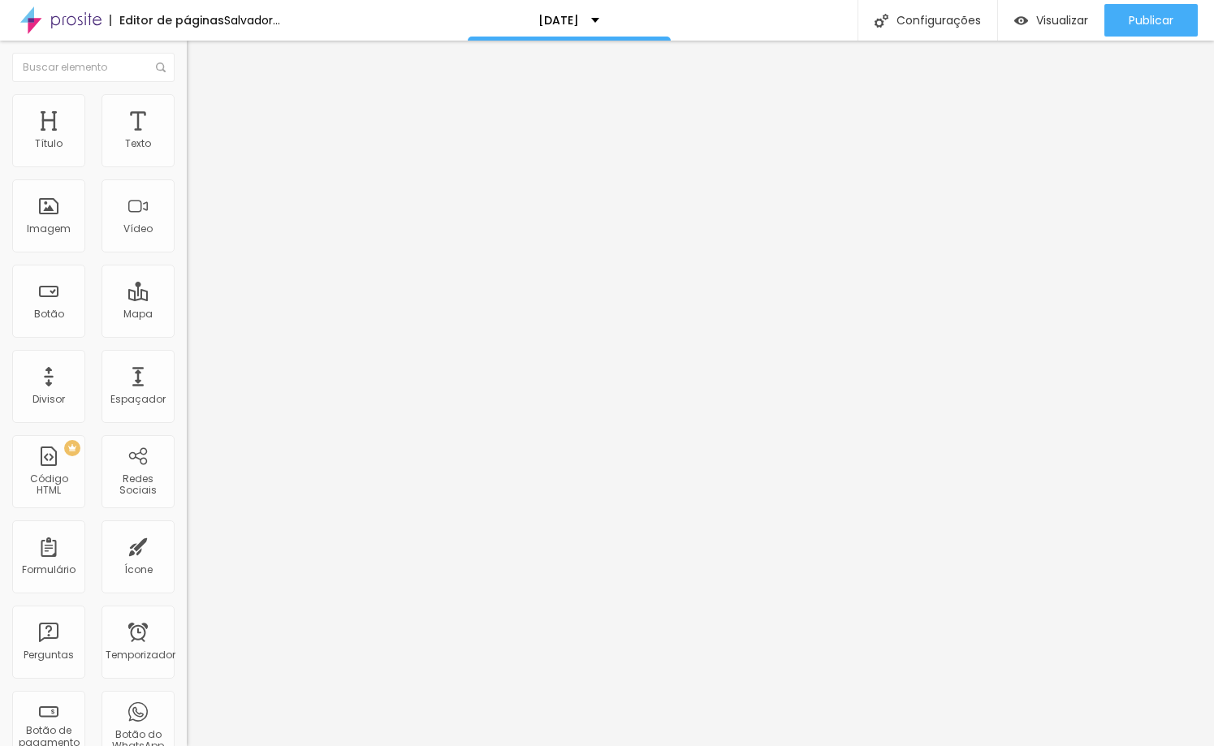
type input "31"
type input "30"
type input "29"
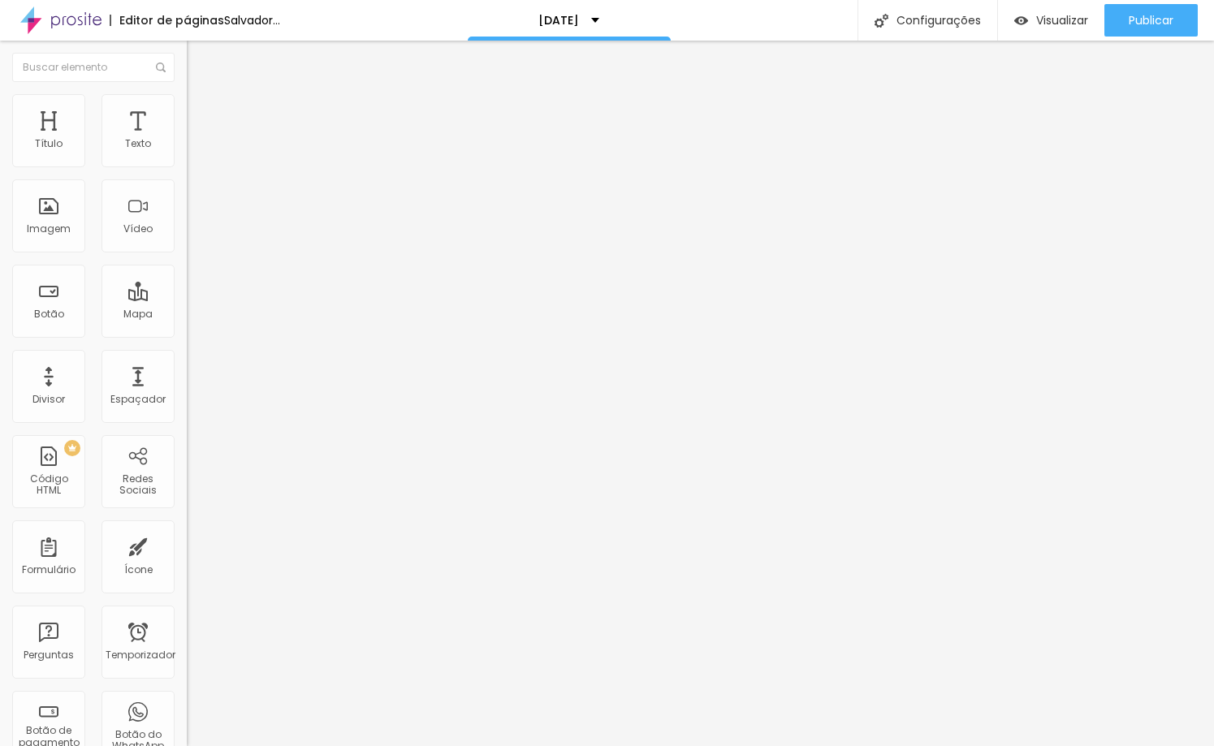
type input "28"
type input "27"
type input "26"
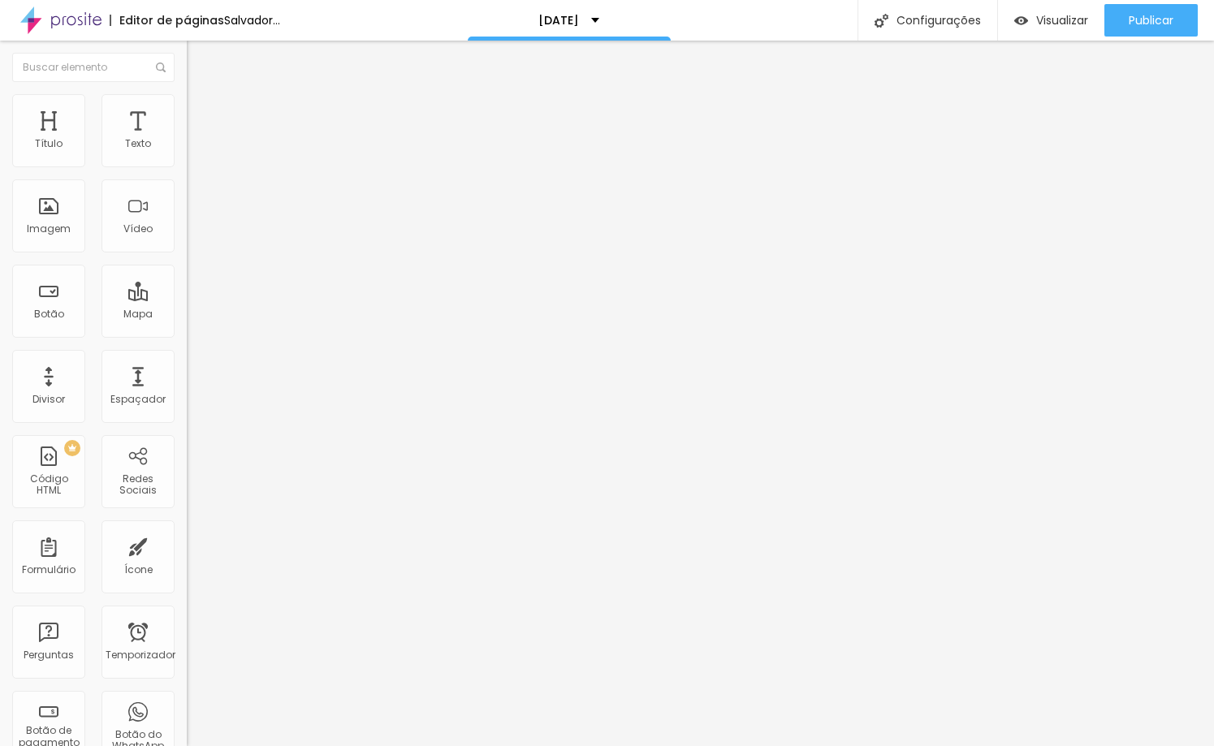
type input "26"
type input "25"
type input "24"
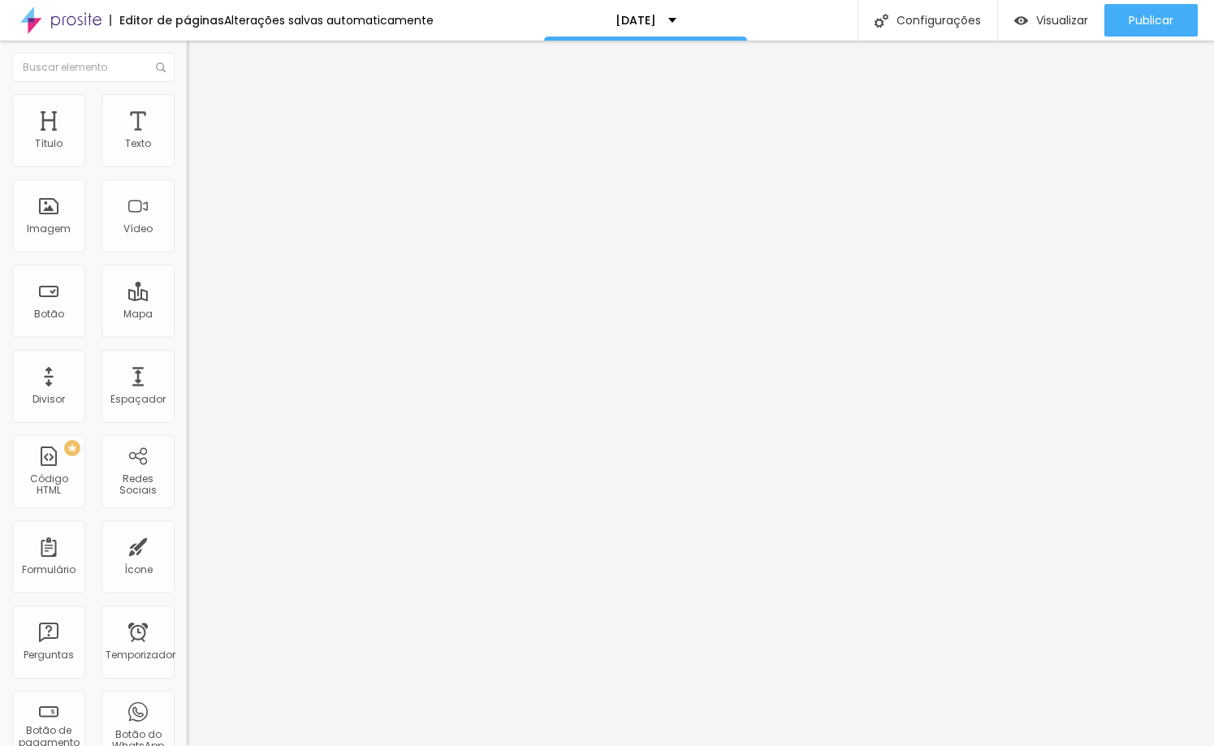
type input "24"
click at [187, 299] on input "range" at bounding box center [239, 305] width 105 height 13
click at [201, 110] on font "Avançado" at bounding box center [228, 105] width 54 height 14
click at [187, 93] on img at bounding box center [194, 85] width 15 height 15
click at [187, 108] on li "Avançado" at bounding box center [280, 102] width 187 height 16
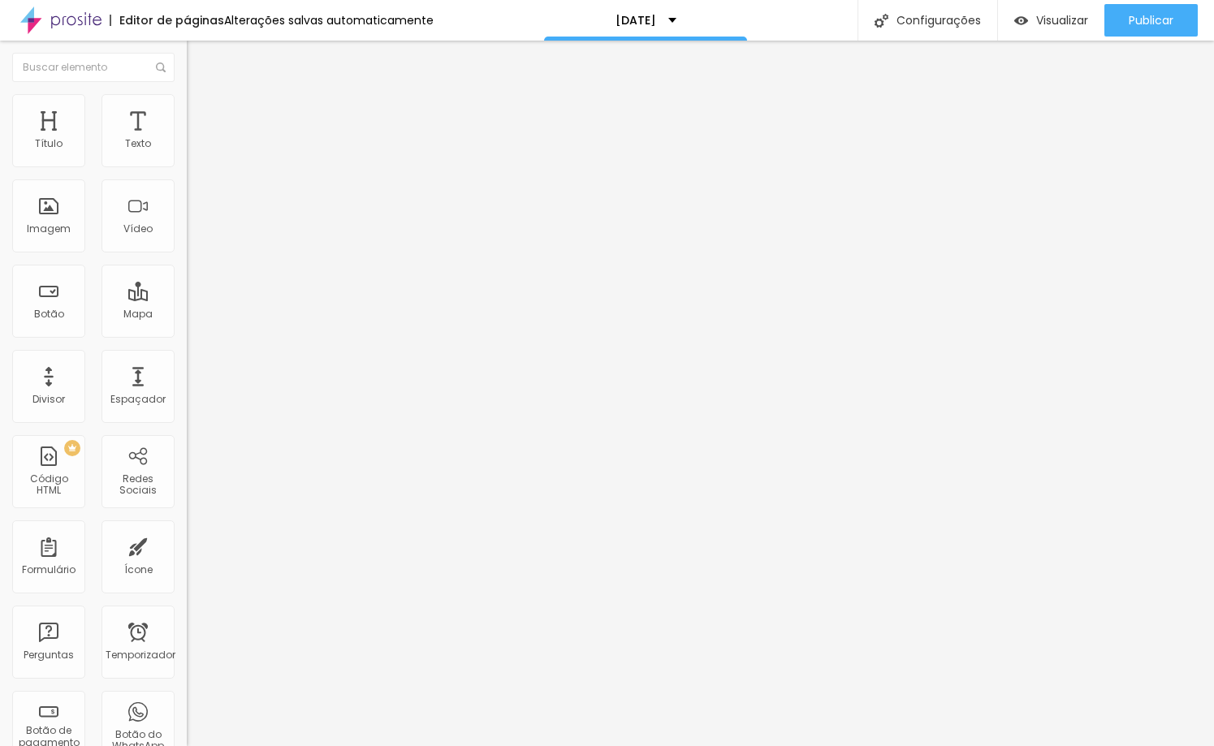
click at [187, 93] on img at bounding box center [194, 85] width 15 height 15
click at [201, 112] on font "Avançado" at bounding box center [228, 105] width 54 height 14
click at [187, 94] on li "Estilo" at bounding box center [280, 86] width 187 height 16
click at [187, 71] on button "Editar nulo" at bounding box center [280, 59] width 187 height 37
click at [199, 63] on img "button" at bounding box center [205, 59] width 13 height 13
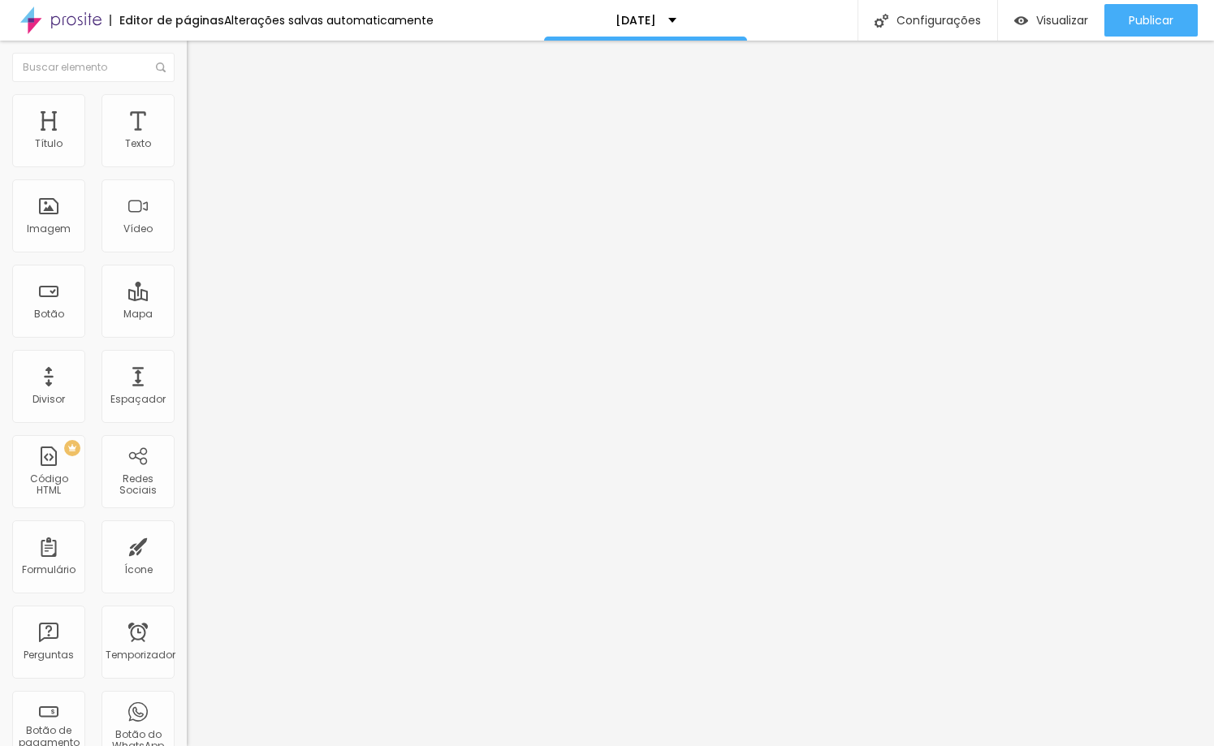
click at [199, 63] on img "button" at bounding box center [205, 59] width 13 height 13
click at [187, 47] on button "Editar nulo" at bounding box center [280, 59] width 187 height 37
click at [201, 112] on font "Avançado" at bounding box center [228, 105] width 54 height 14
click at [187, 94] on li "Estilo" at bounding box center [280, 86] width 187 height 16
click at [187, 110] on li "Avançado" at bounding box center [280, 102] width 187 height 16
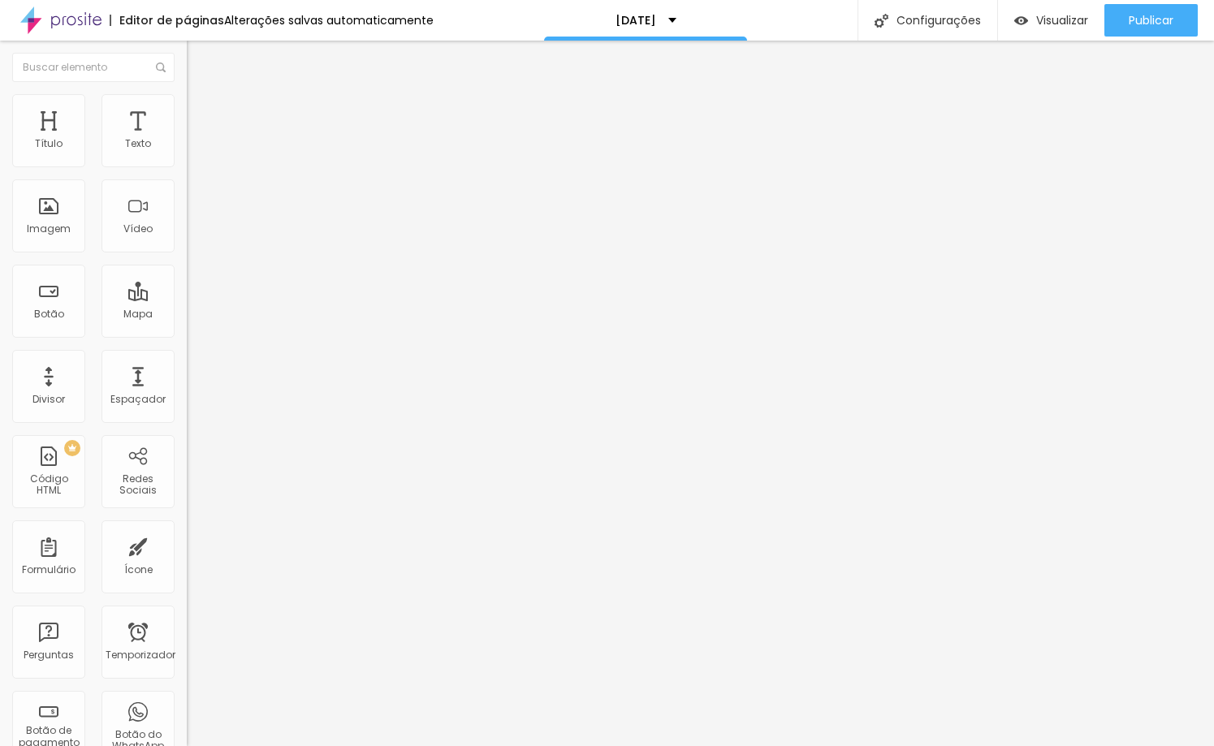
click at [187, 93] on img at bounding box center [194, 85] width 15 height 15
drag, startPoint x: 41, startPoint y: 197, endPoint x: 93, endPoint y: 193, distance: 52.9
click at [187, 529] on div at bounding box center [280, 536] width 187 height 15
click at [187, 529] on input "range" at bounding box center [239, 535] width 105 height 13
type input "0.1"
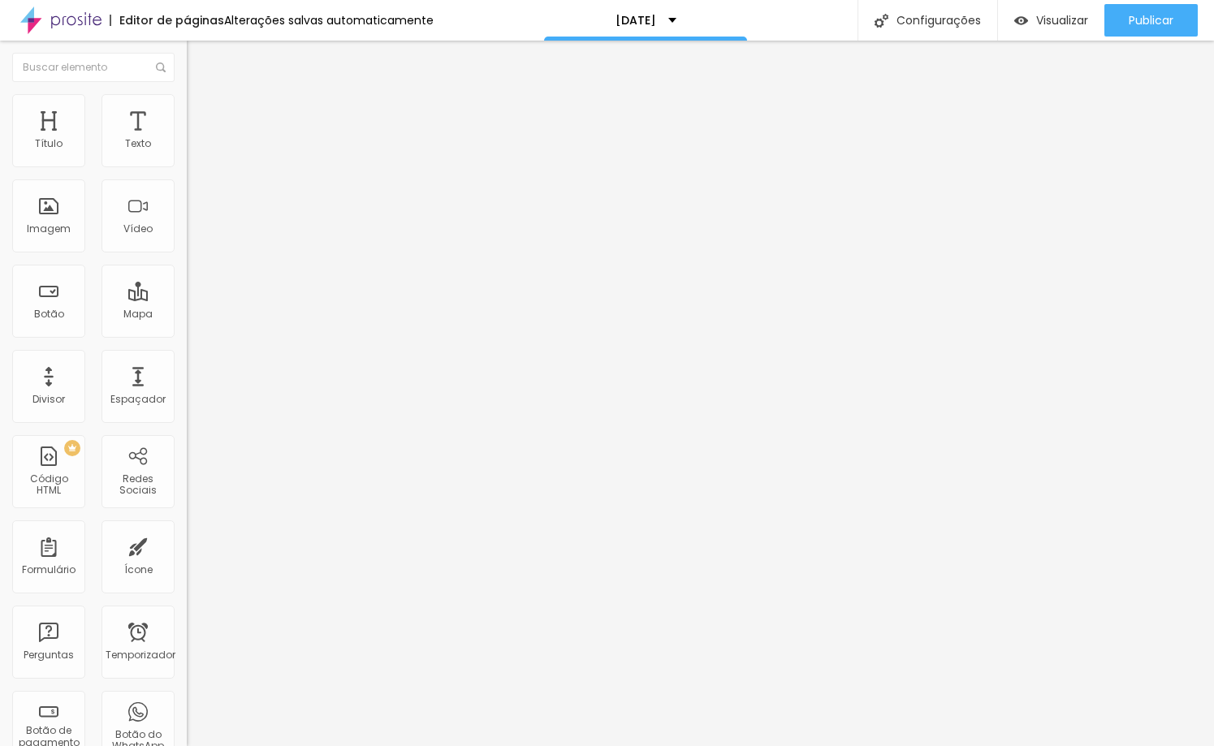
type input "0.1"
type input "0.6"
type input "1.4"
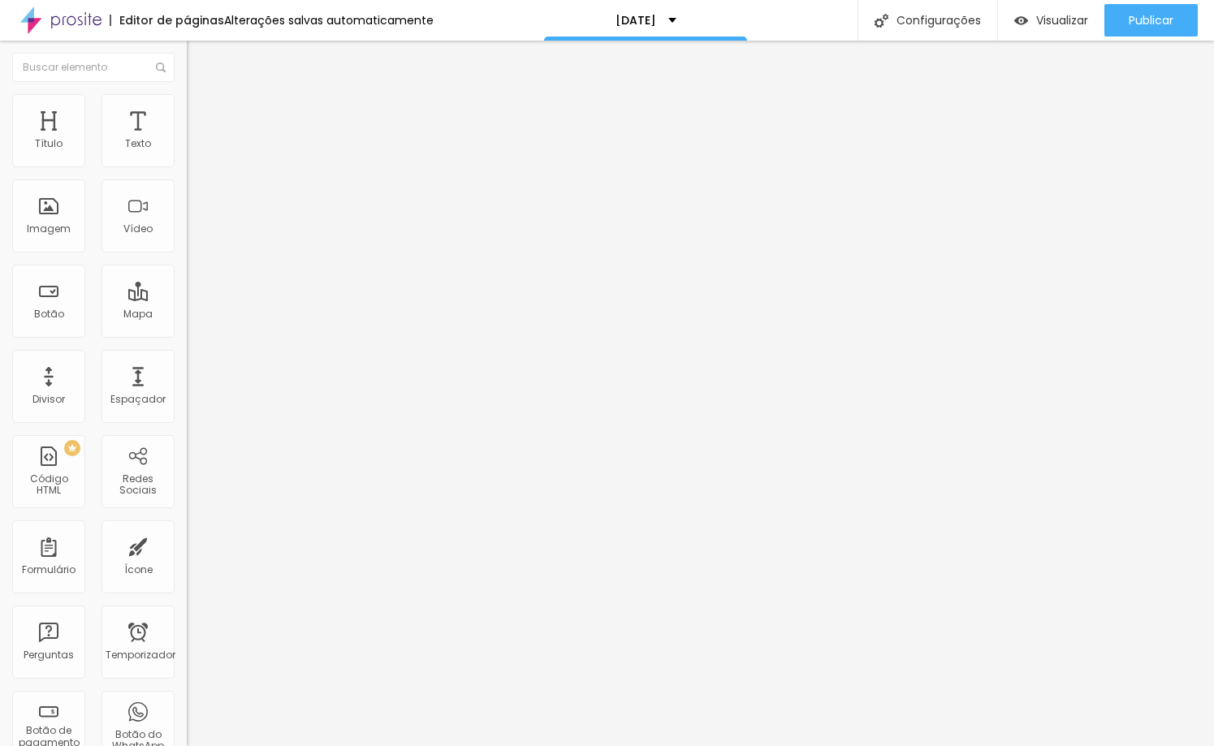
type input "1.8"
type input "2.2"
type input "2.7"
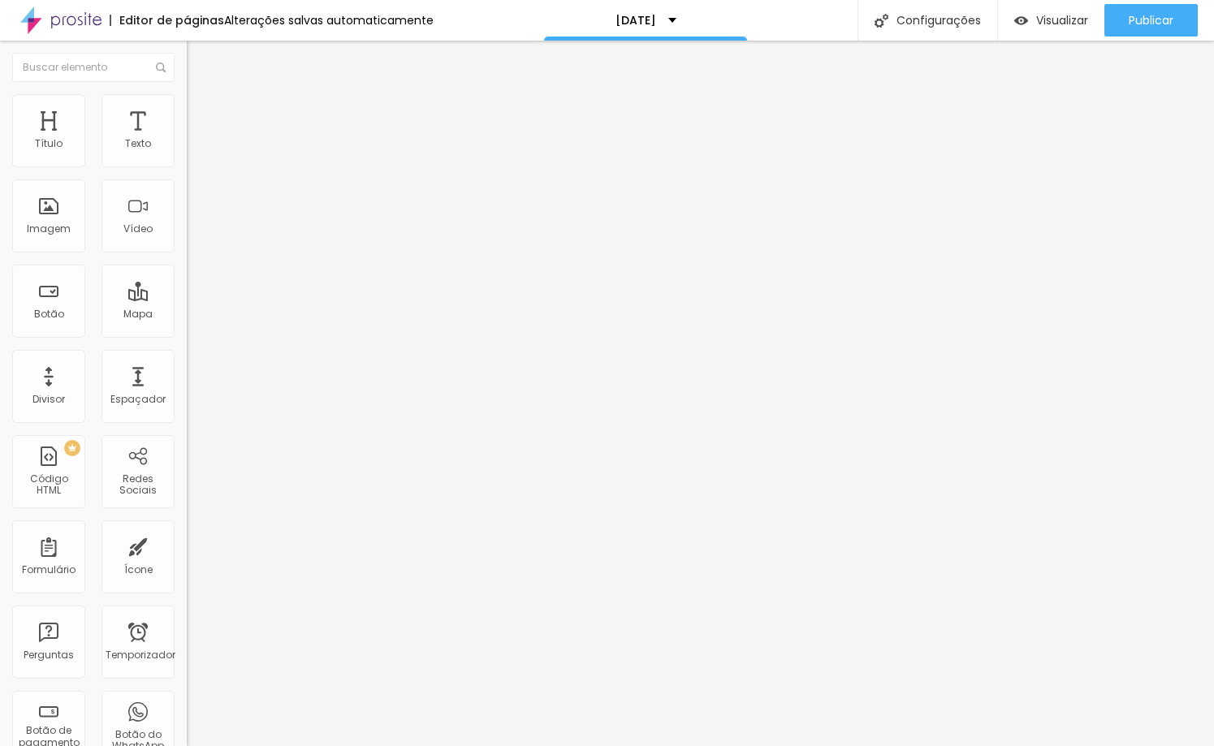
type input "2.7"
type input "3.2"
type input "3.6"
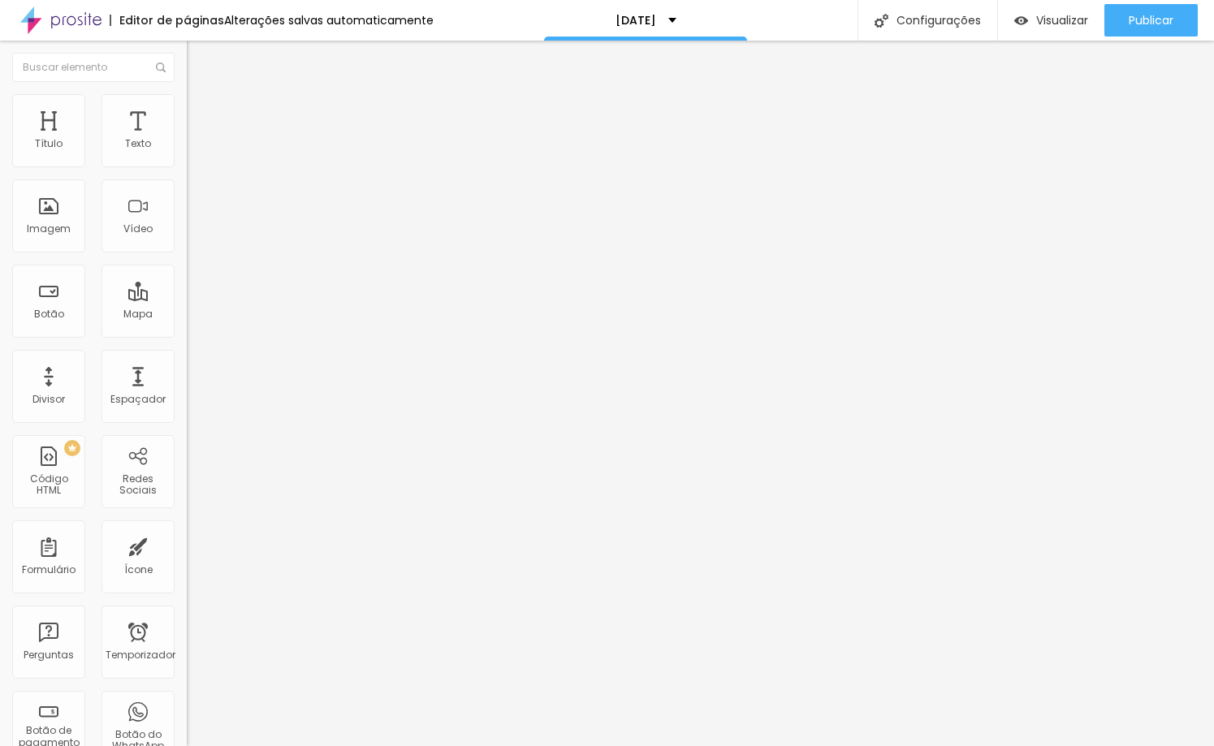
type input "4"
type input "4.5"
type input "4.9"
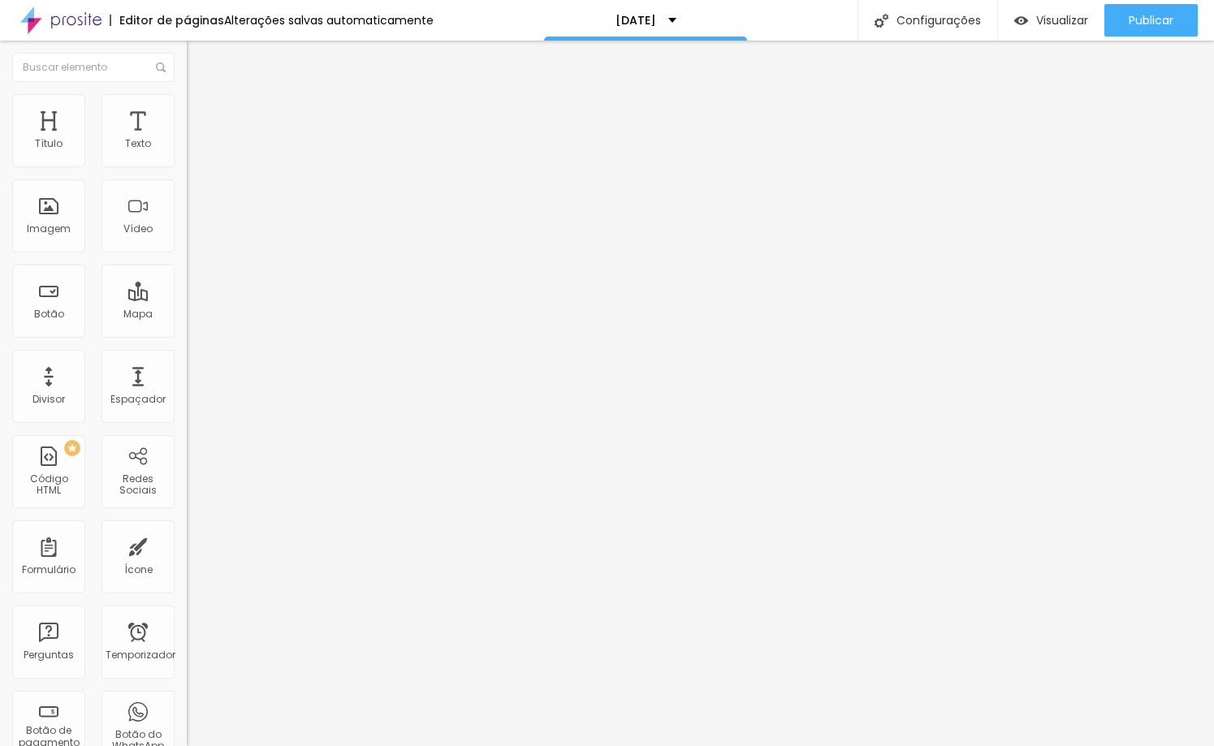
type input "4.9"
type input "5.2"
type input "5.6"
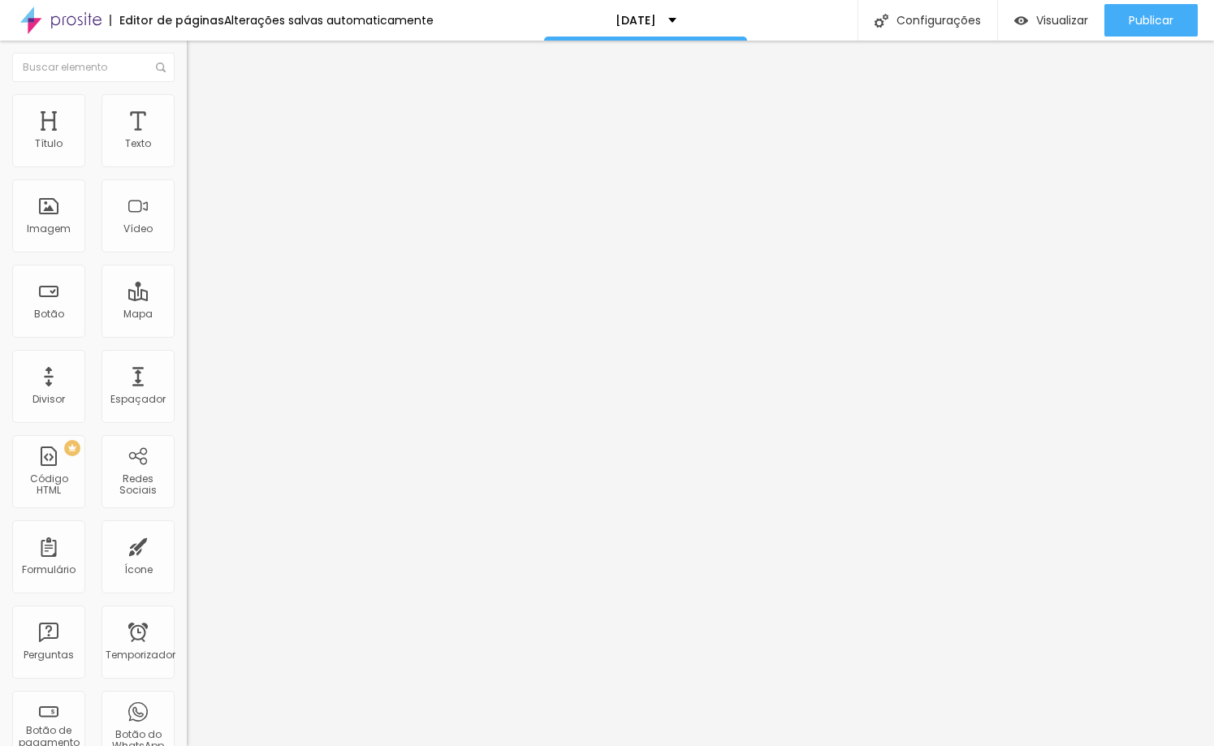
type input "5.9"
type input "6.1"
type input "6.3"
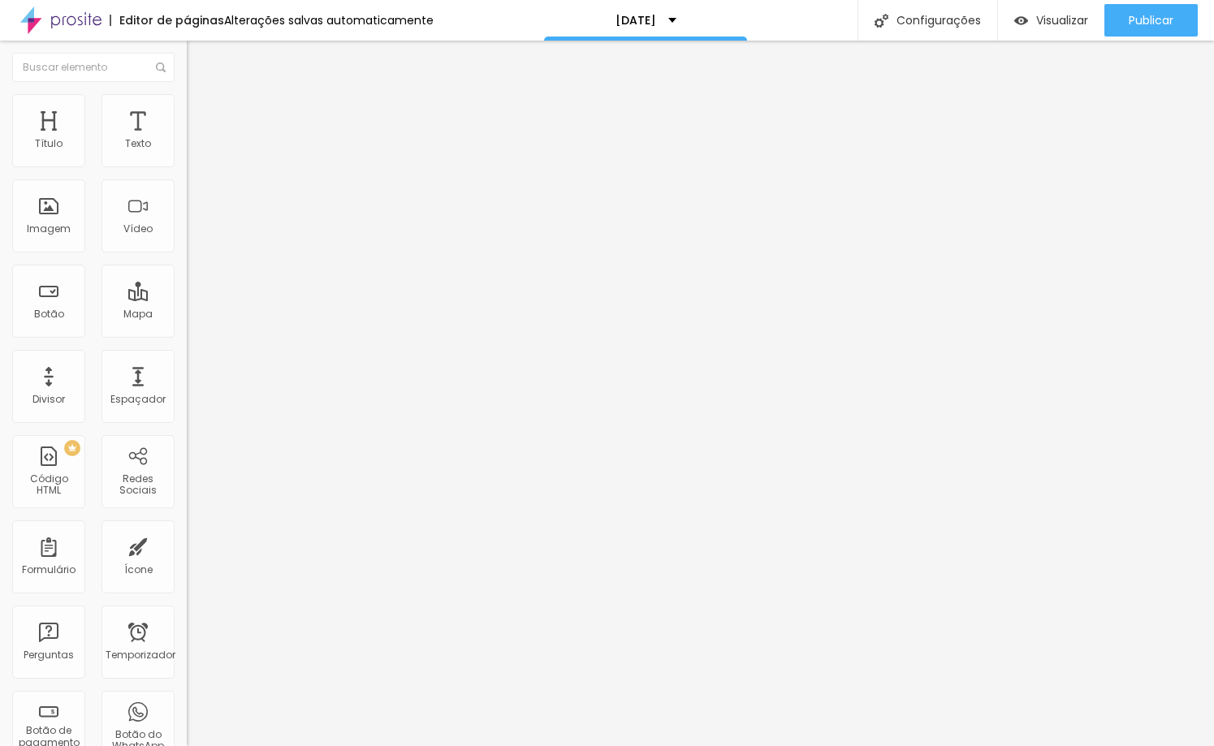
type input "6.3"
type input "6.5"
type input "6.6"
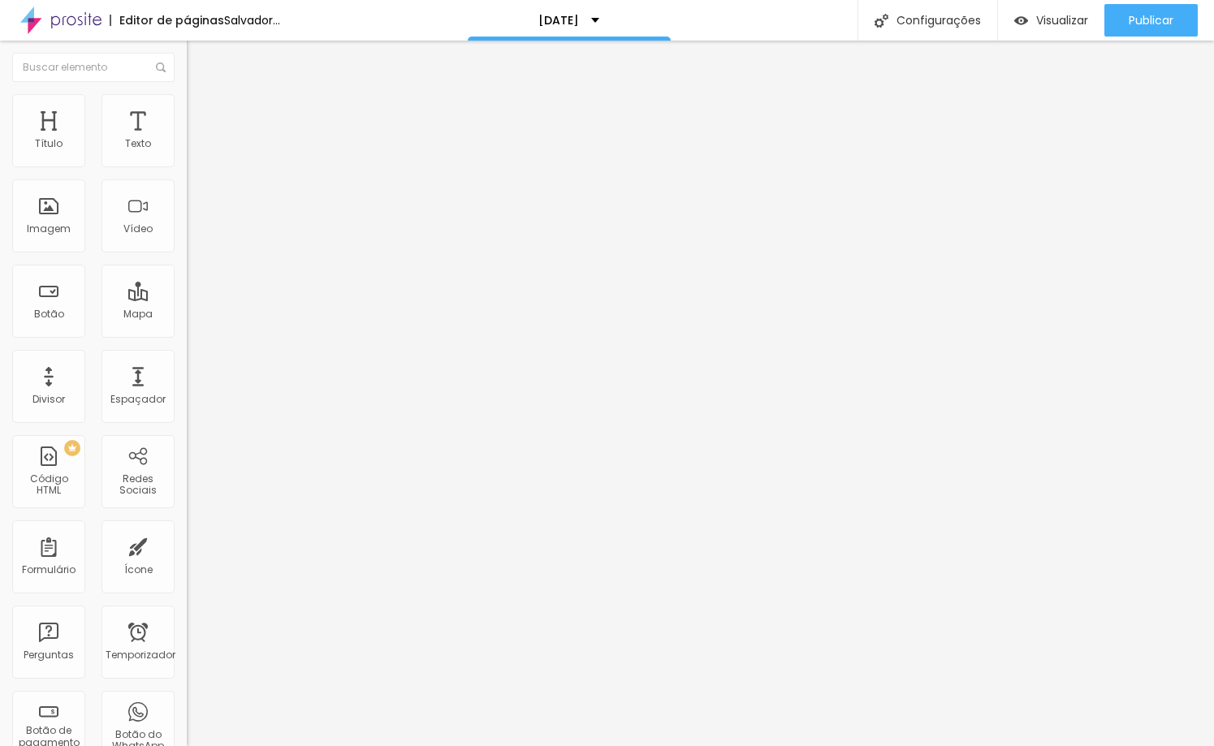
type input "6.5"
type input "6.4"
type input "5.9"
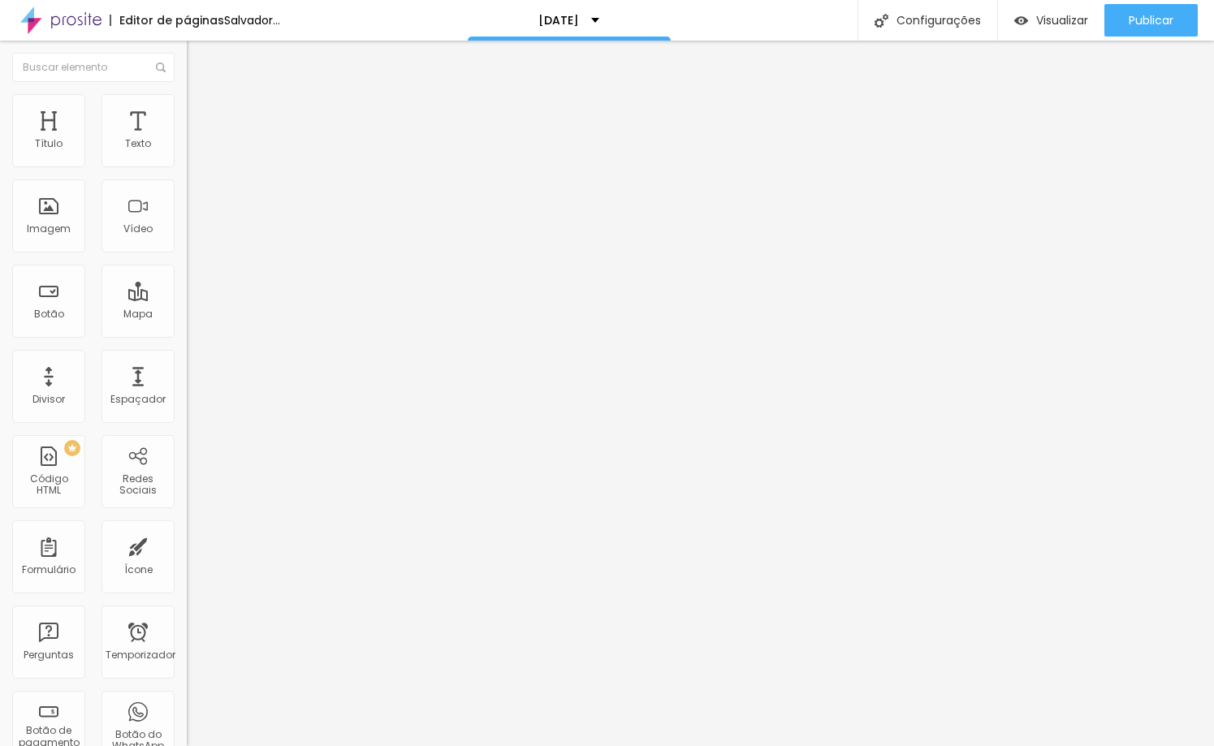
type input "5.9"
type input "5.5"
type input "4.5"
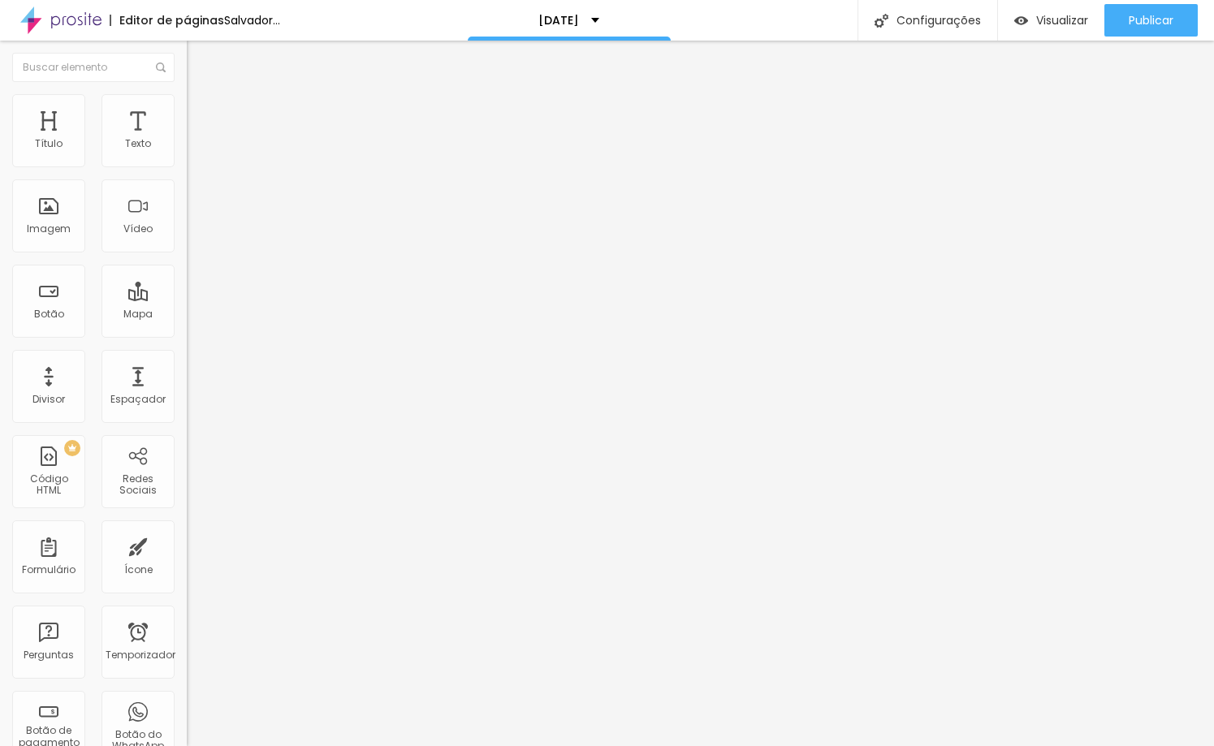
type input "3.8"
type input "3.1"
type input "2.5"
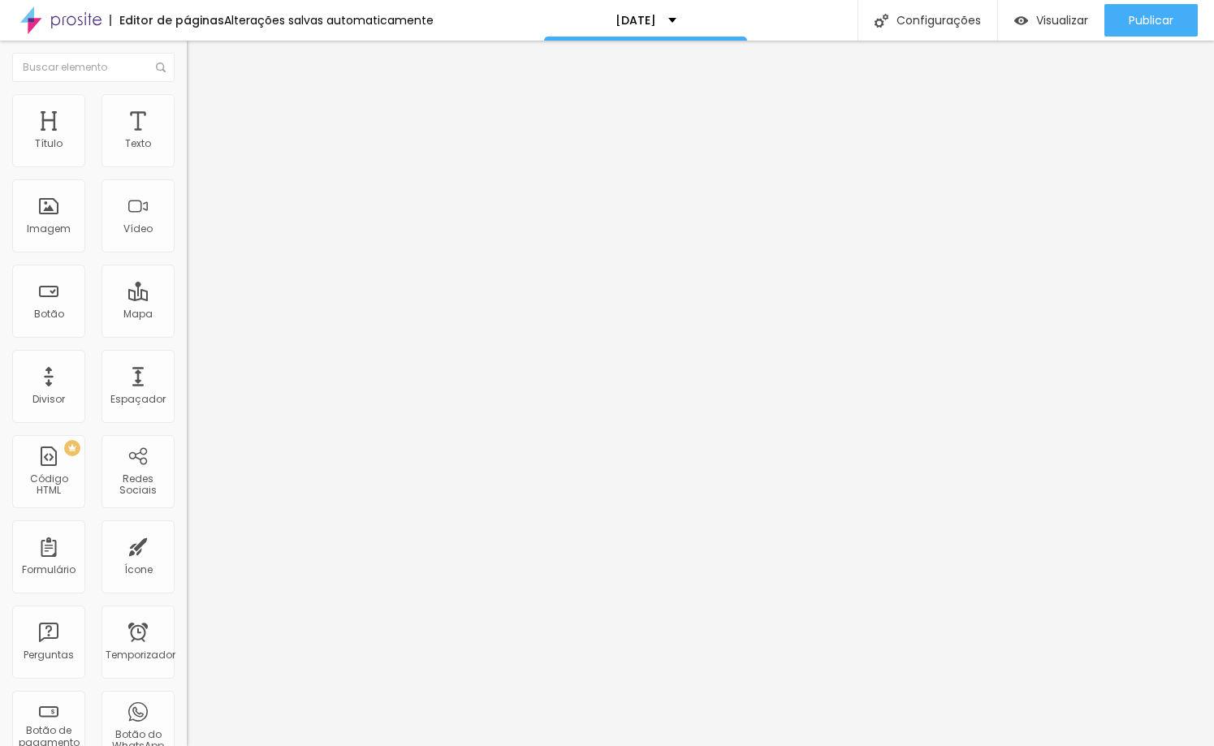
type input "2.5"
type input "2"
type input "1.5"
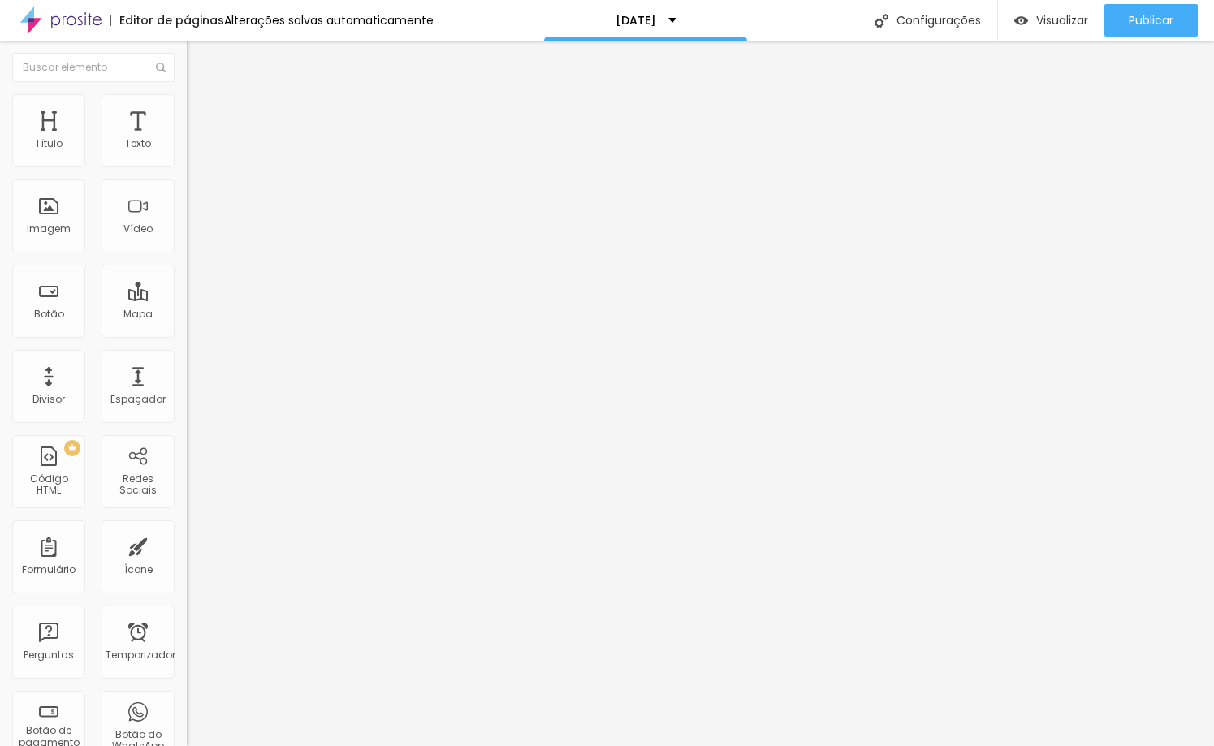
type input "1.1"
type input "0.7"
type input "0.3"
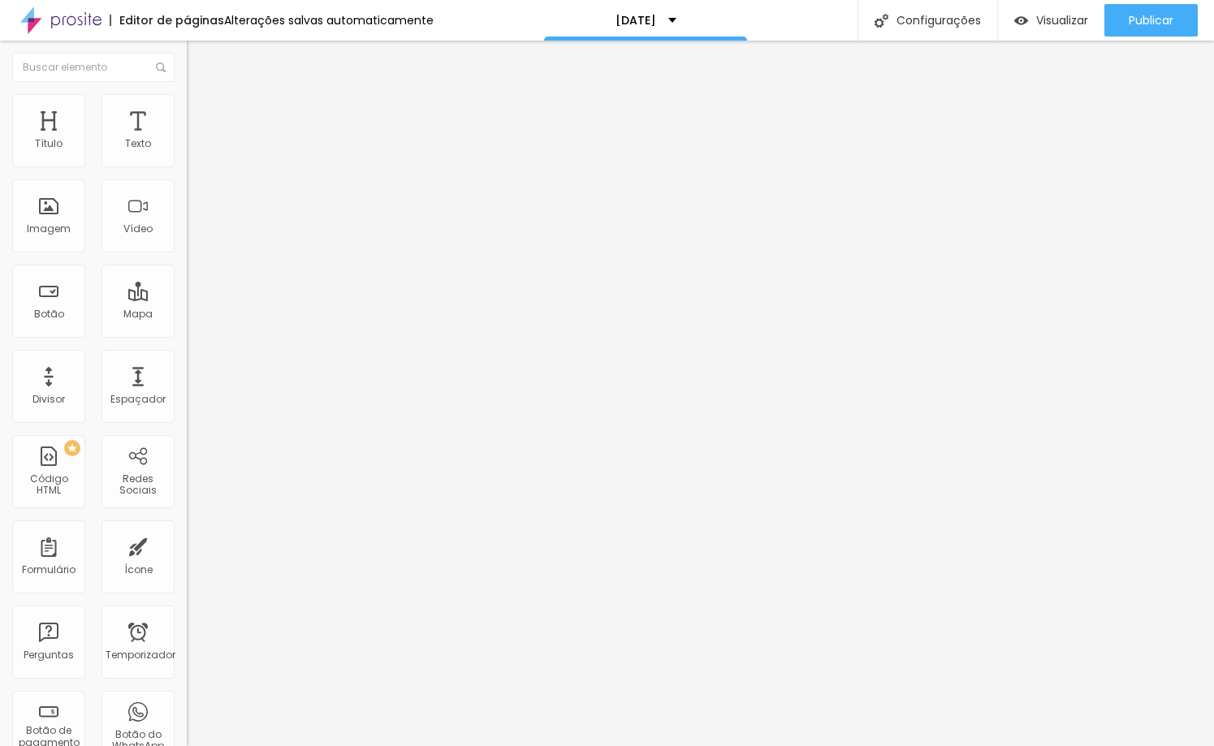
type input "0.3"
type input "0"
drag, startPoint x: 37, startPoint y: 188, endPoint x: 13, endPoint y: 185, distance: 24.6
click at [187, 529] on input "range" at bounding box center [239, 535] width 105 height 13
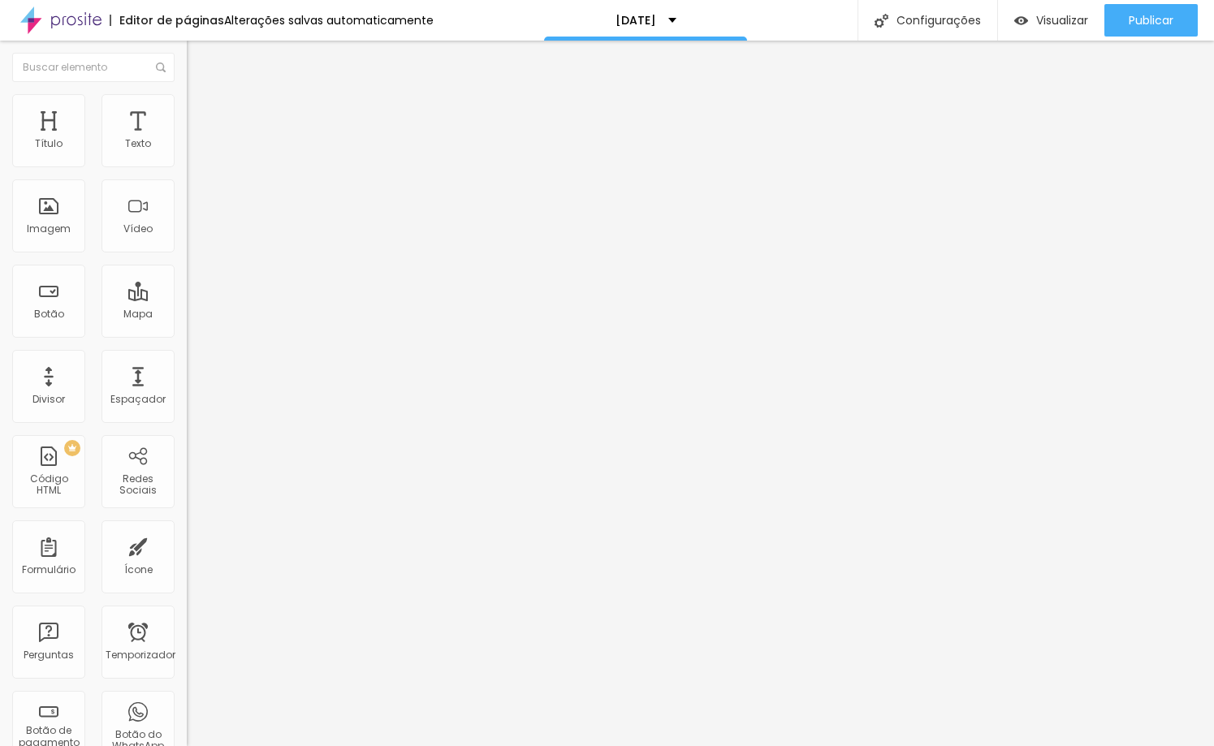
click at [201, 112] on font "Avançado" at bounding box center [228, 105] width 54 height 14
click at [187, 93] on img at bounding box center [194, 85] width 15 height 15
click at [199, 62] on div "Editar nulo" at bounding box center [241, 59] width 84 height 13
click at [199, 59] on img "button" at bounding box center [205, 59] width 13 height 13
click at [199, 58] on img "button" at bounding box center [205, 59] width 13 height 13
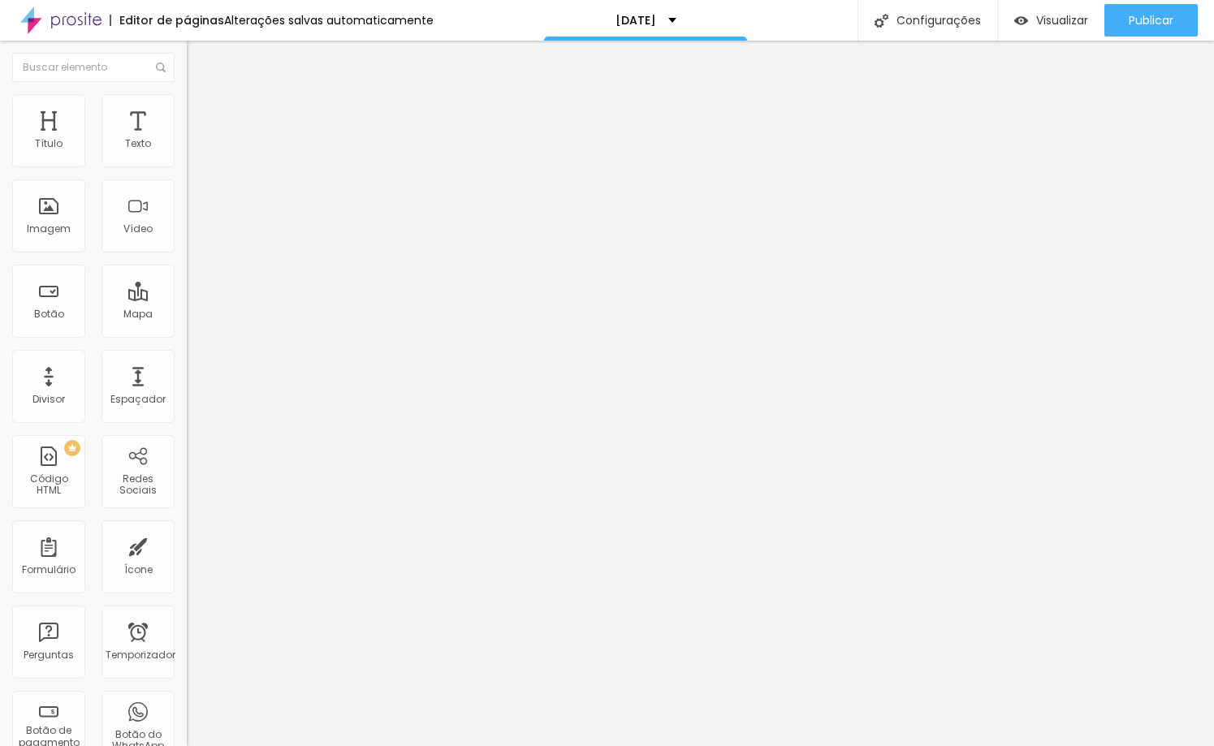
click at [199, 58] on img "button" at bounding box center [205, 59] width 13 height 13
click at [187, 477] on div "Editar nulo Estilo Avançado Tipografia Voltar ao padrão Sombra DESATIVADO Volta…" at bounding box center [280, 394] width 187 height 706
click at [187, 106] on li "Avançado" at bounding box center [280, 102] width 187 height 16
type input "1"
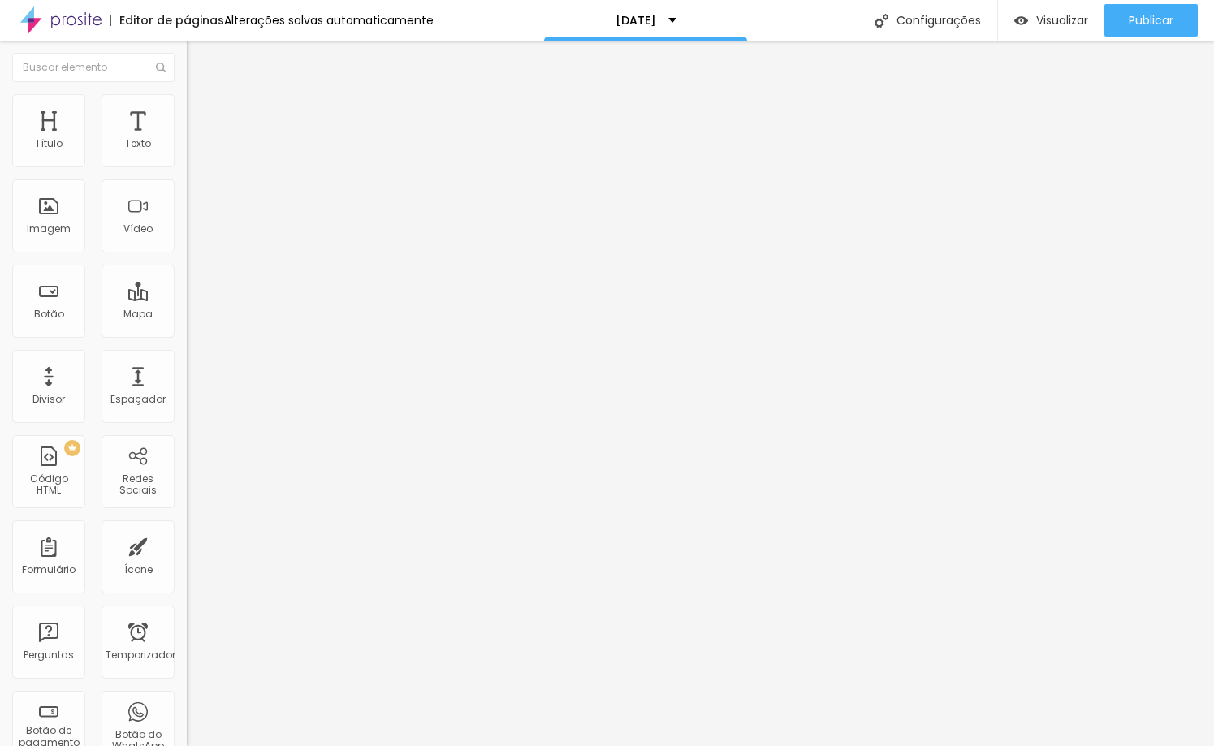
type input "2"
type input "4"
type input "5"
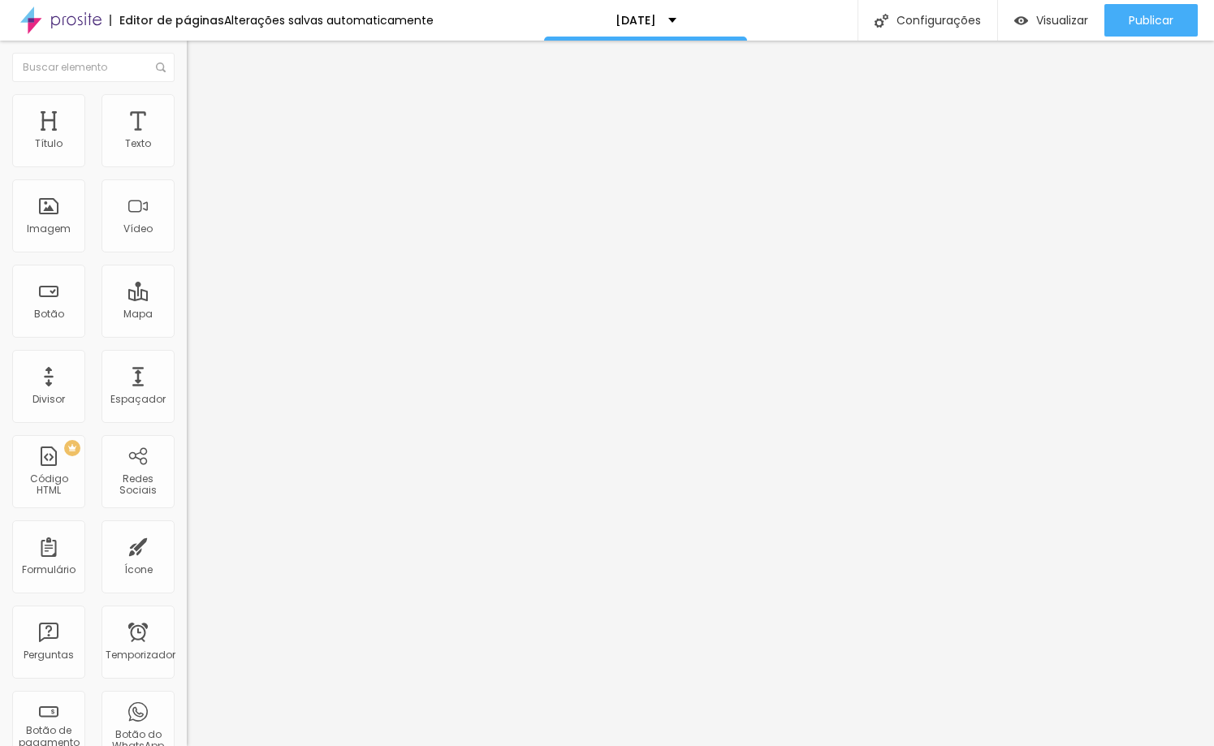
type input "5"
type input "6"
type input "7"
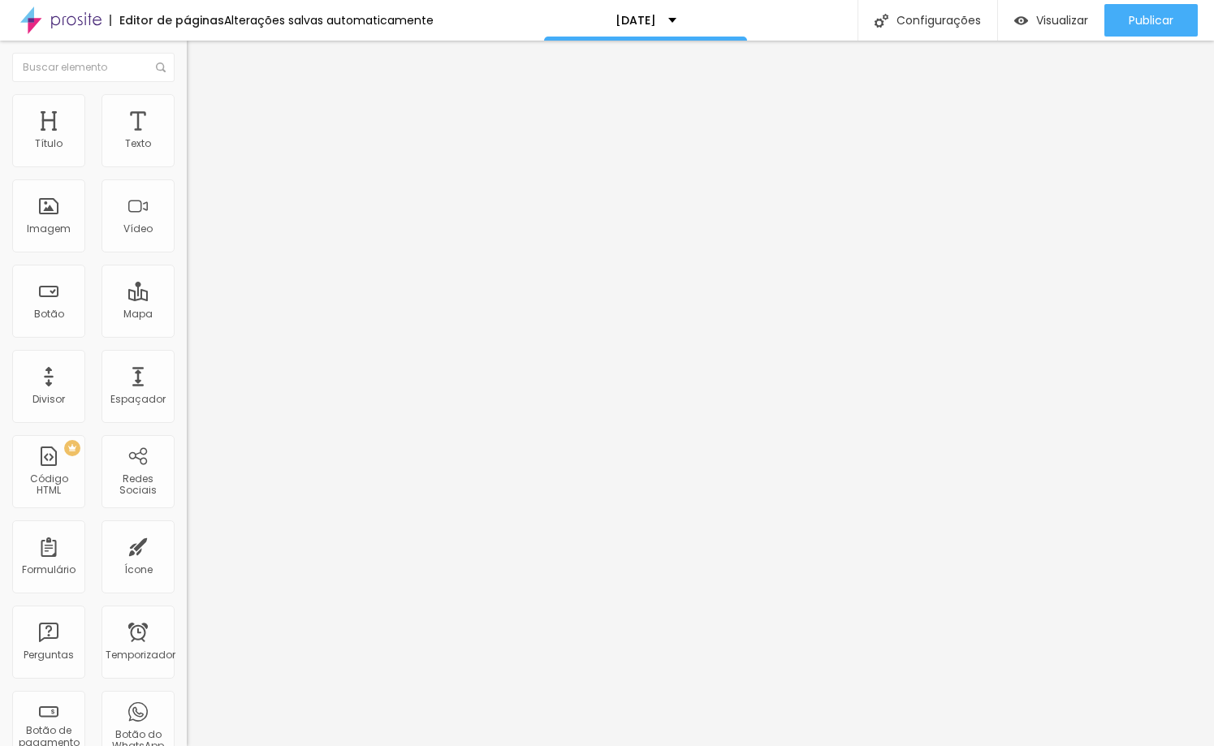
type input "8"
type input "9"
type input "8"
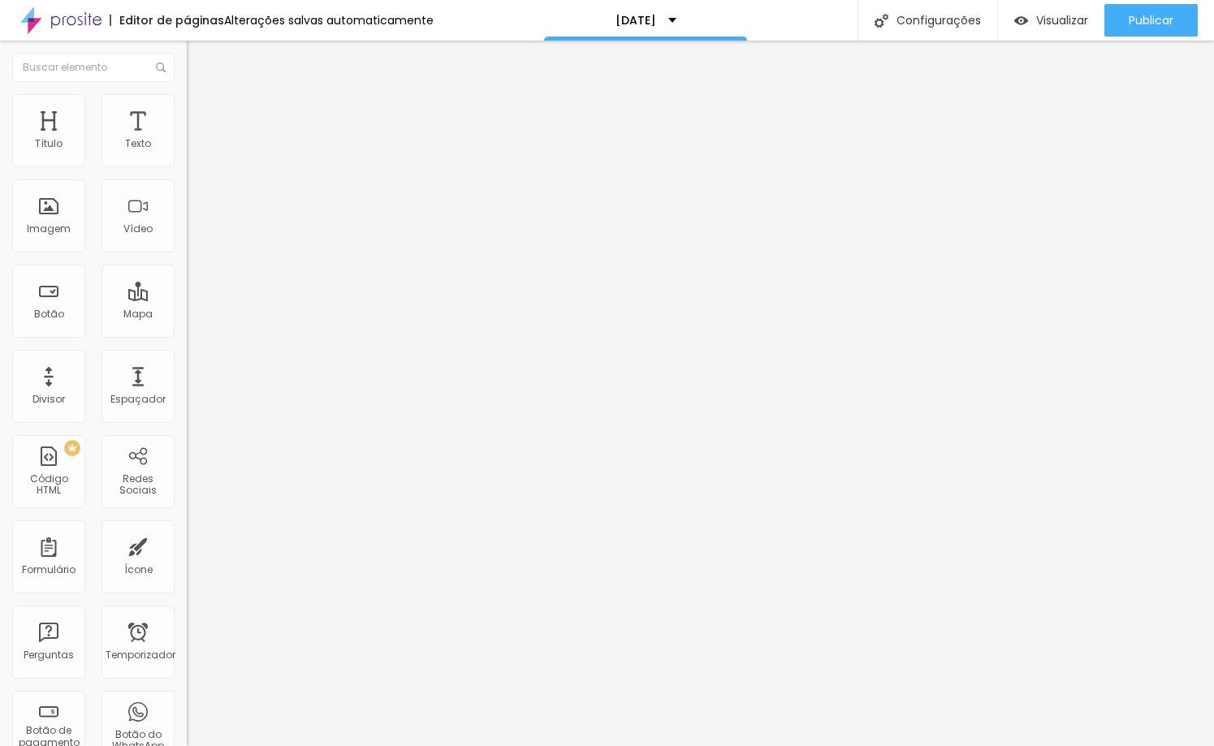
type input "8"
type input "7"
type input "6"
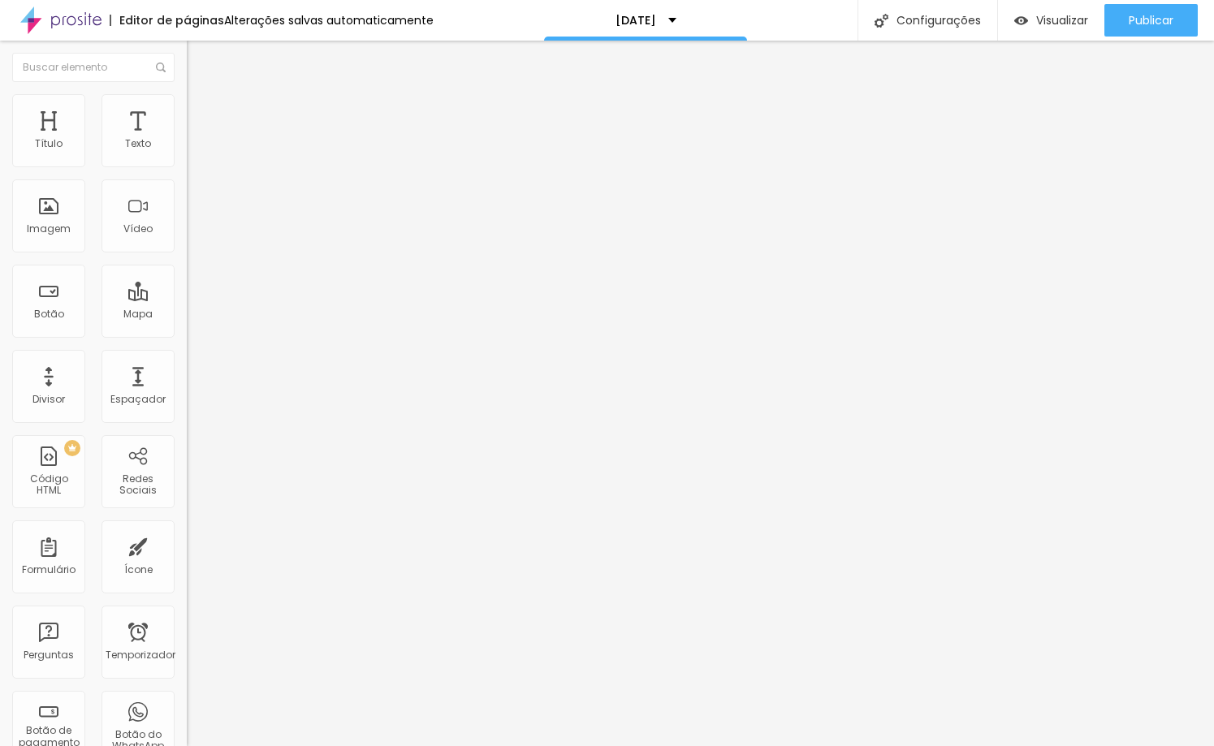
type input "7"
type input "8"
type input "9"
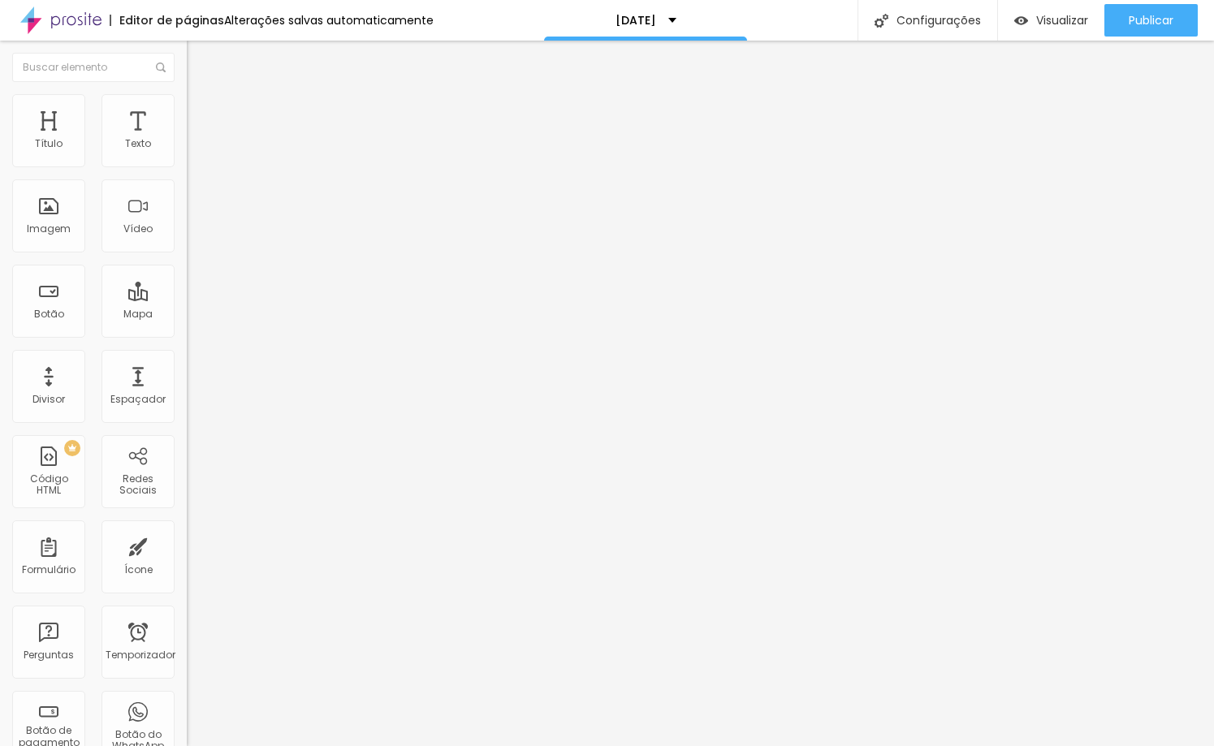
type input "9"
drag, startPoint x: 38, startPoint y: 158, endPoint x: 46, endPoint y: 160, distance: 8.5
type input "9"
click at [187, 299] on input "range" at bounding box center [239, 305] width 105 height 13
click at [201, 112] on font "Avançado" at bounding box center [228, 105] width 54 height 14
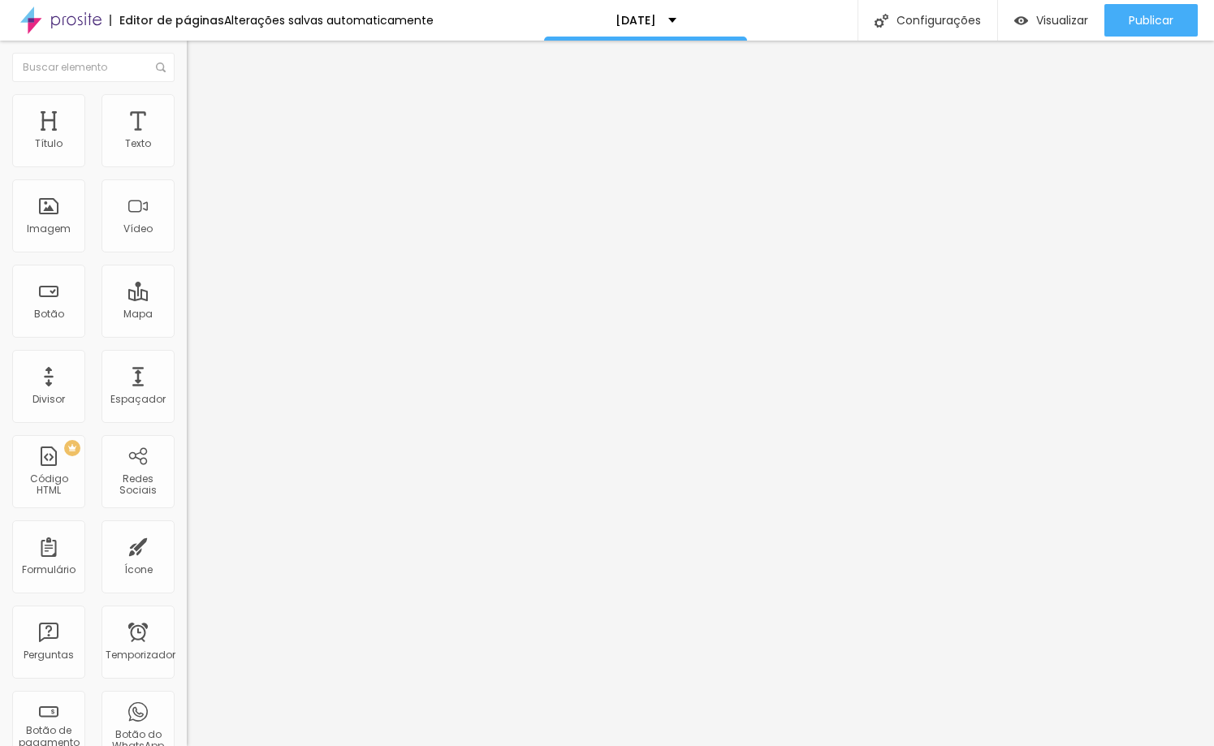
type input "1"
type input "2"
type input "3"
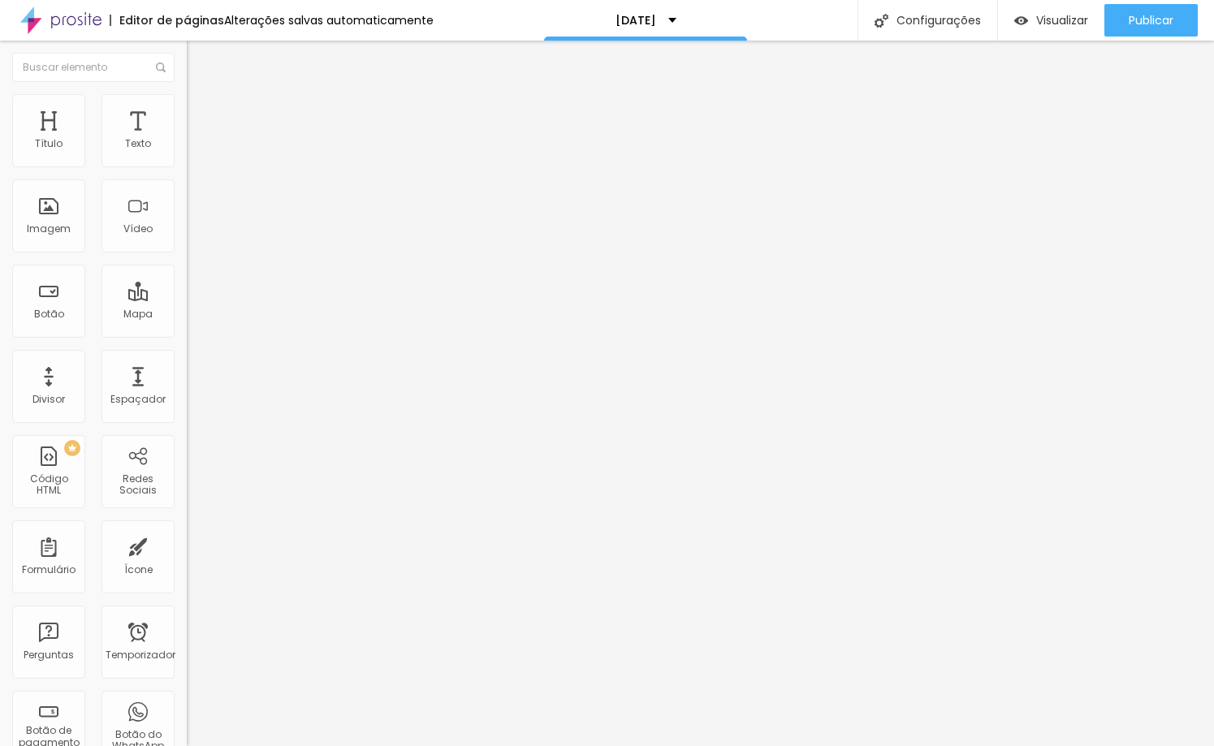
type input "3"
type input "4"
type input "5"
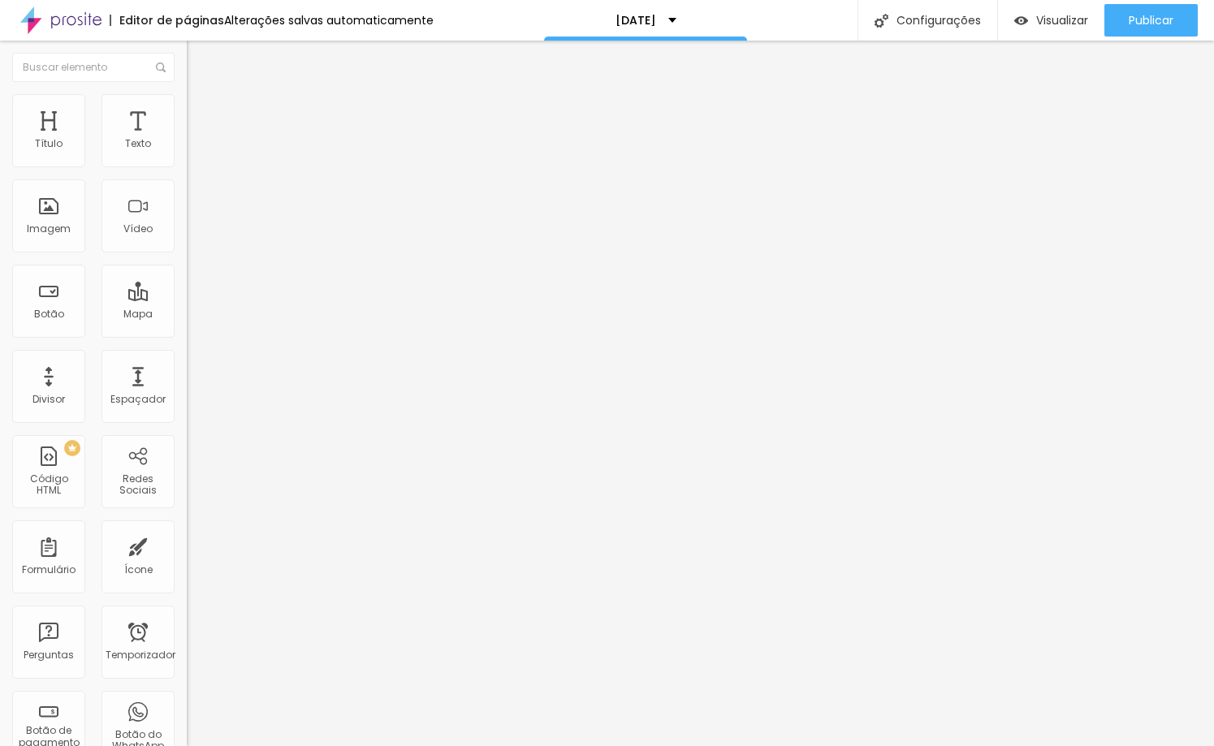
type input "6"
type input "7"
type input "8"
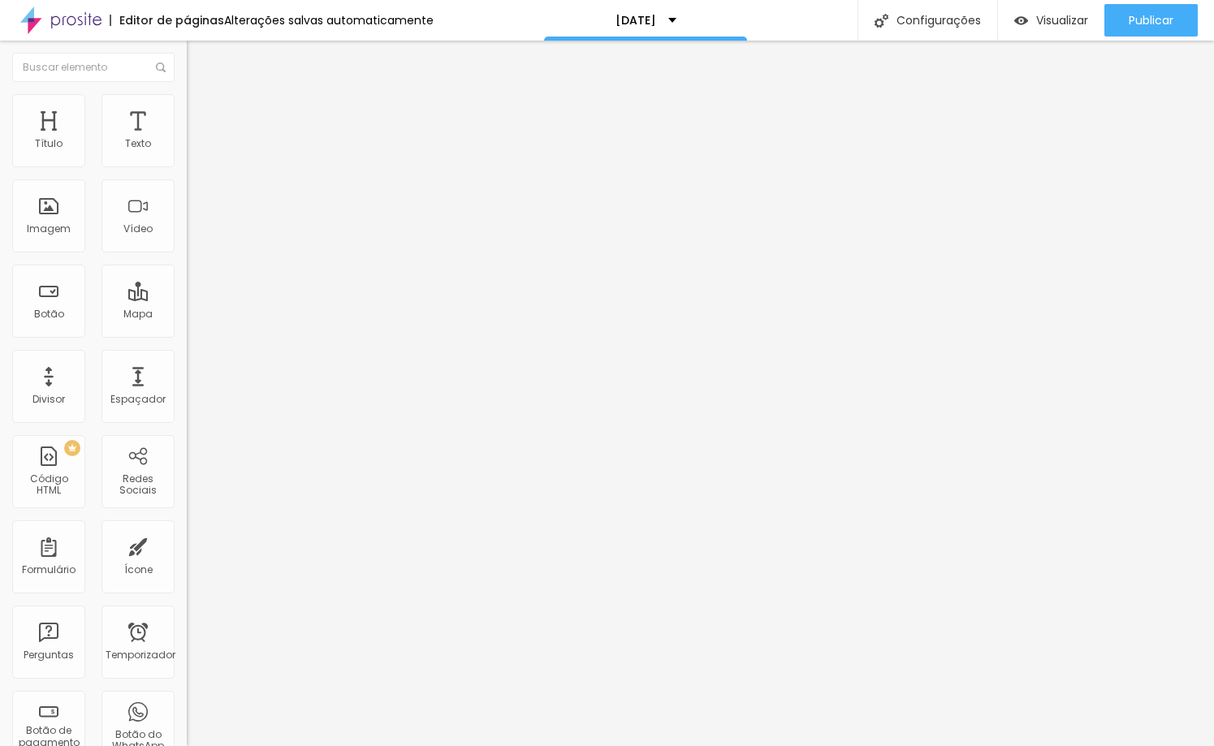
type input "8"
type input "9"
type input "10"
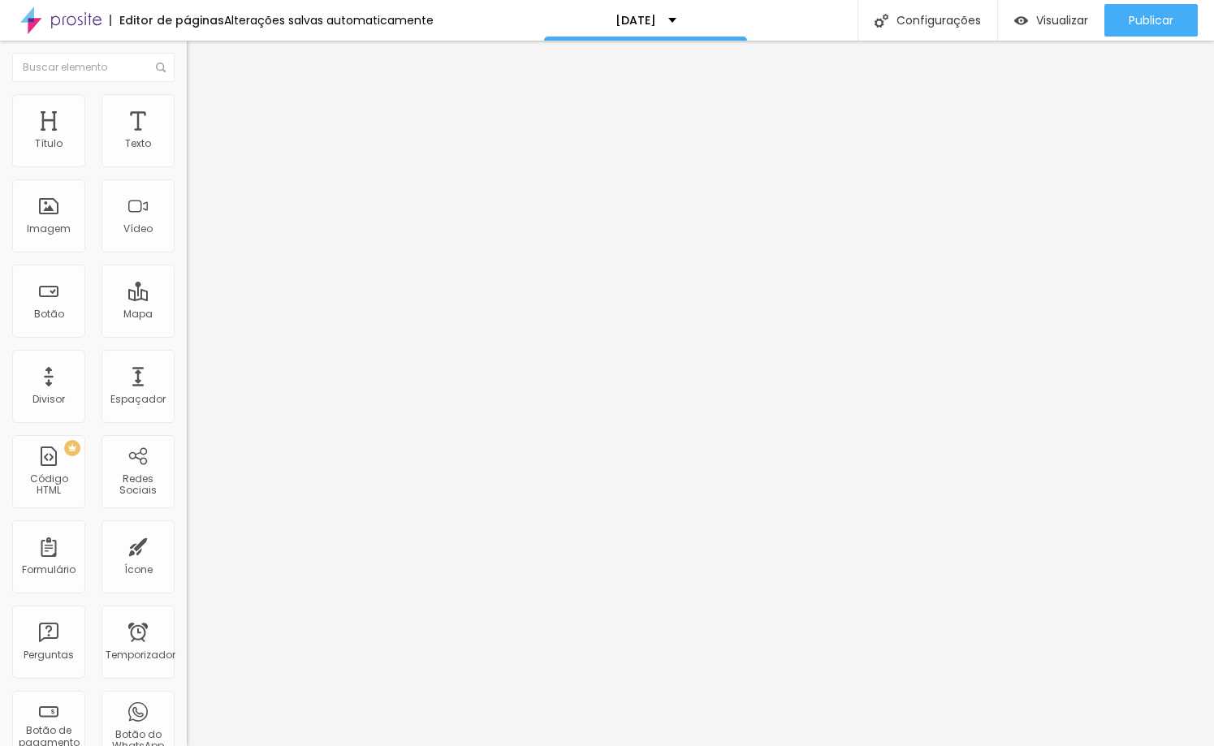
type input "9"
drag, startPoint x: 37, startPoint y: 161, endPoint x: 47, endPoint y: 164, distance: 10.3
type input "9"
click at [187, 299] on input "range" at bounding box center [239, 305] width 105 height 13
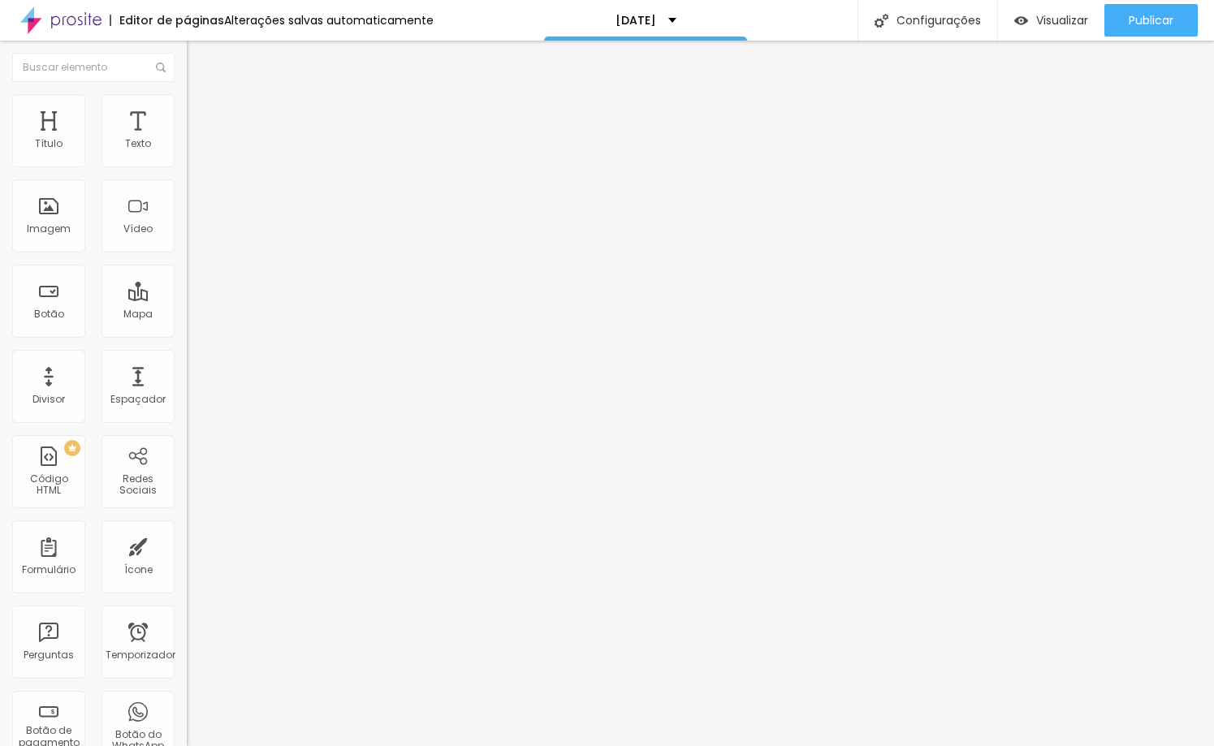
click at [187, 106] on li "Avançado" at bounding box center [280, 102] width 187 height 16
type input "1"
type input "2"
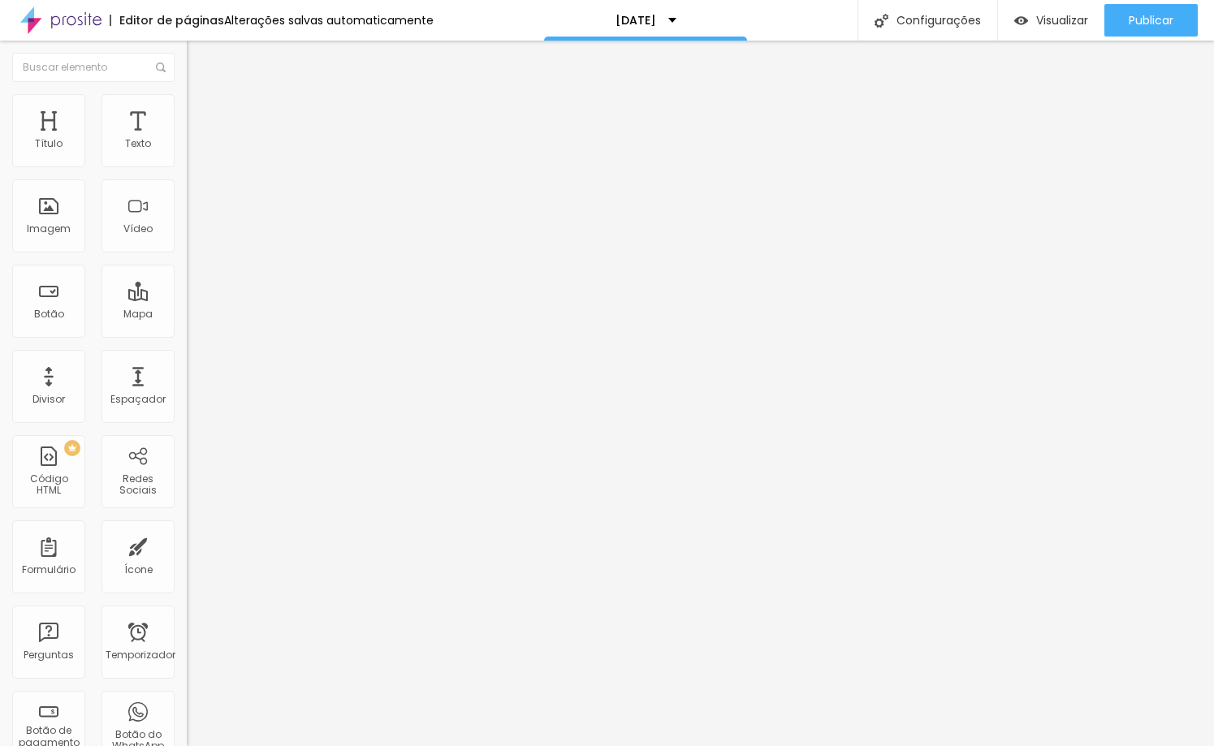
type input "3"
type input "4"
type input "5"
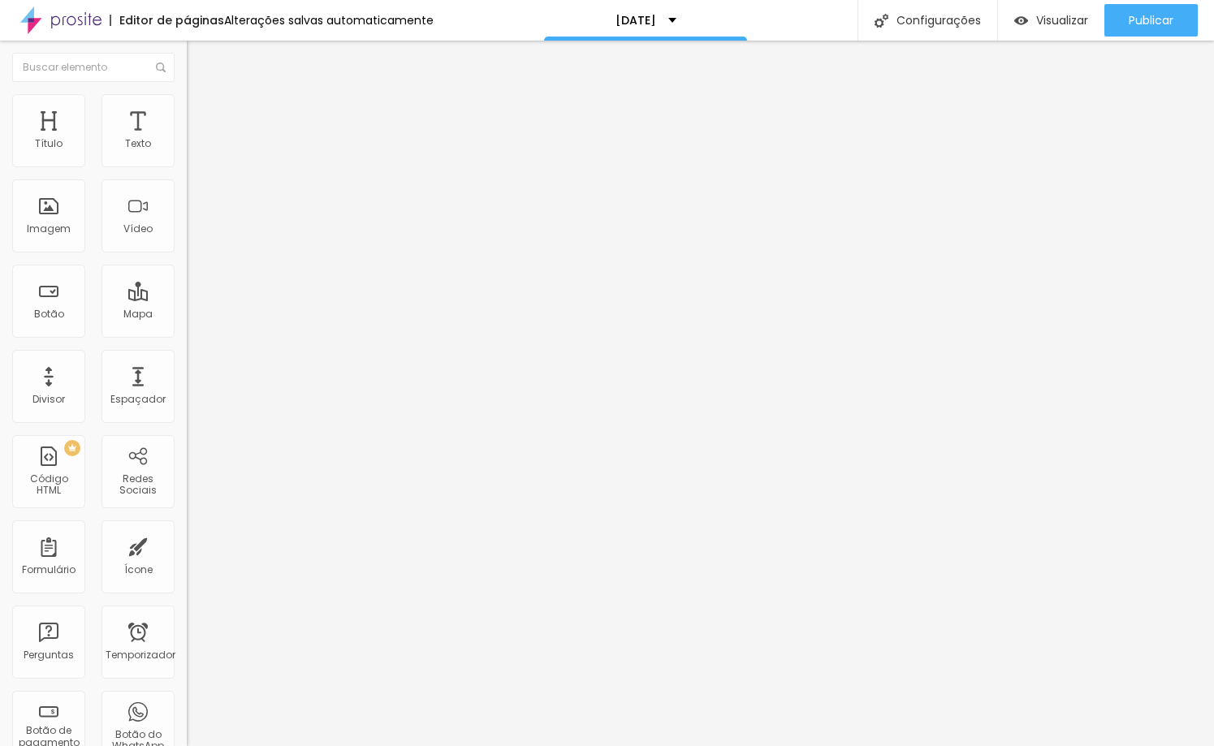
type input "5"
type input "6"
type input "7"
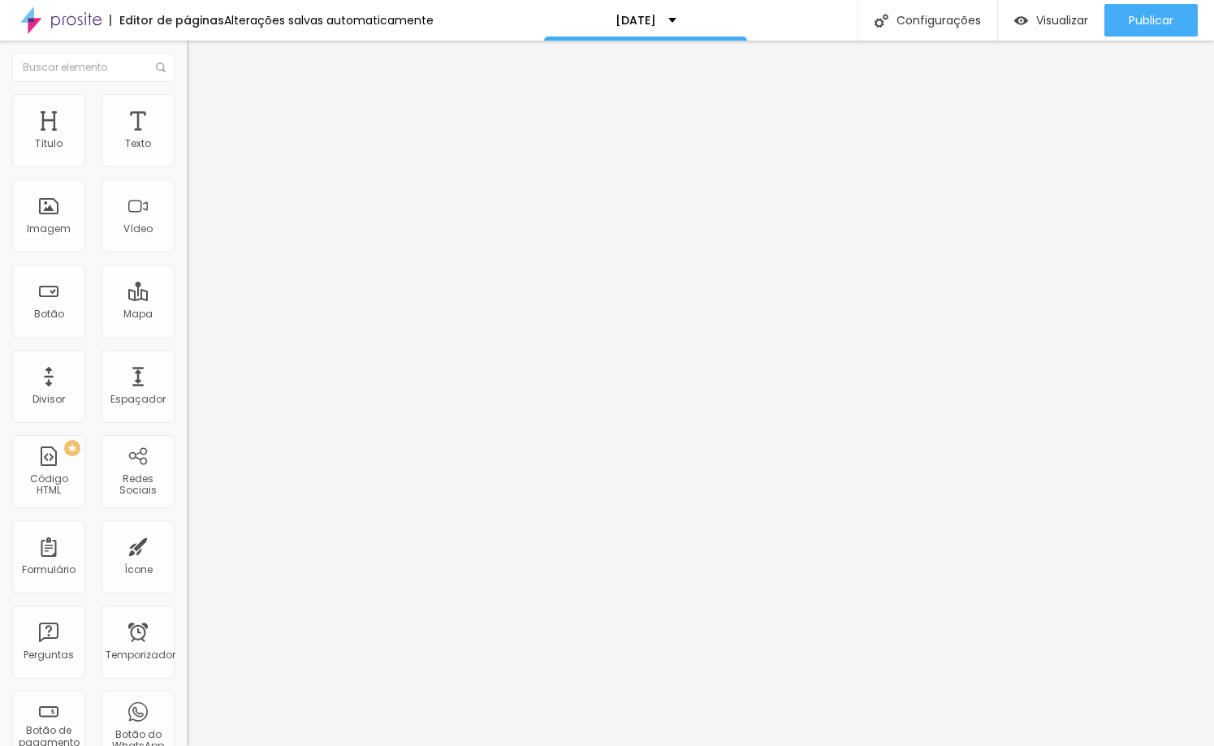
type input "8"
type input "9"
drag, startPoint x: 38, startPoint y: 162, endPoint x: 47, endPoint y: 164, distance: 9.1
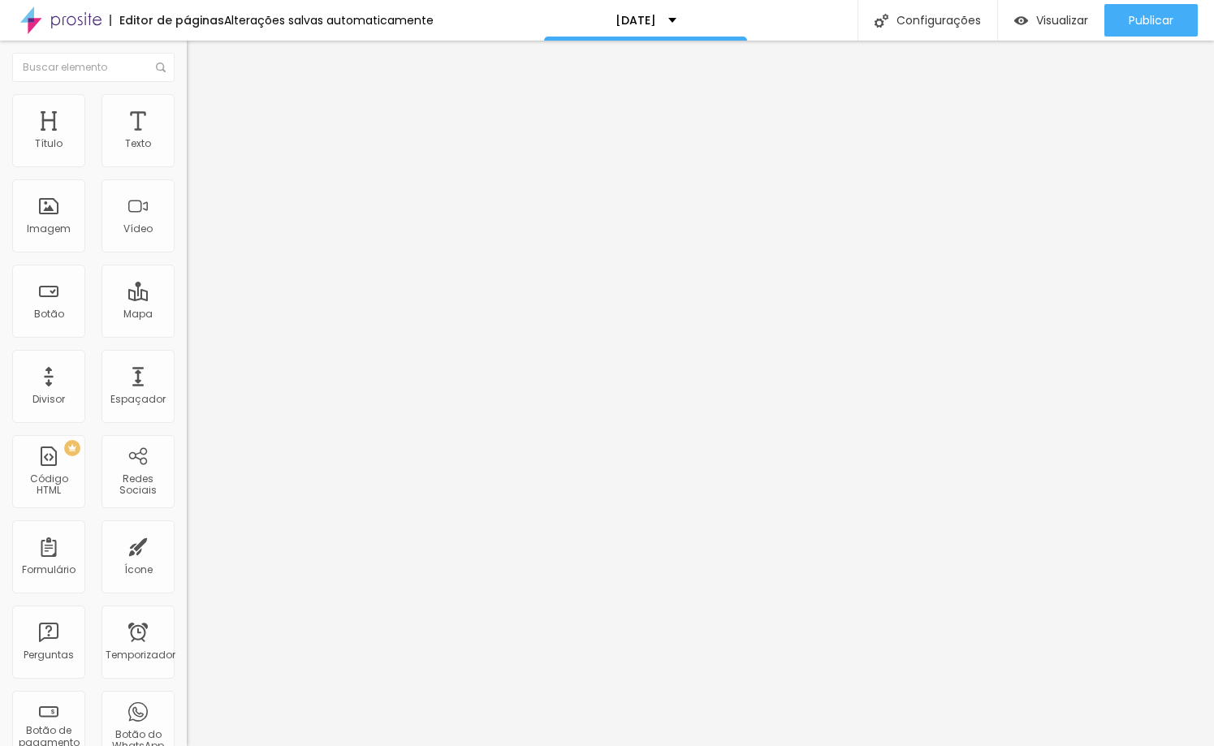
type input "9"
click at [187, 299] on input "range" at bounding box center [239, 305] width 105 height 13
click at [201, 112] on font "Avançado" at bounding box center [228, 105] width 54 height 14
type input "1"
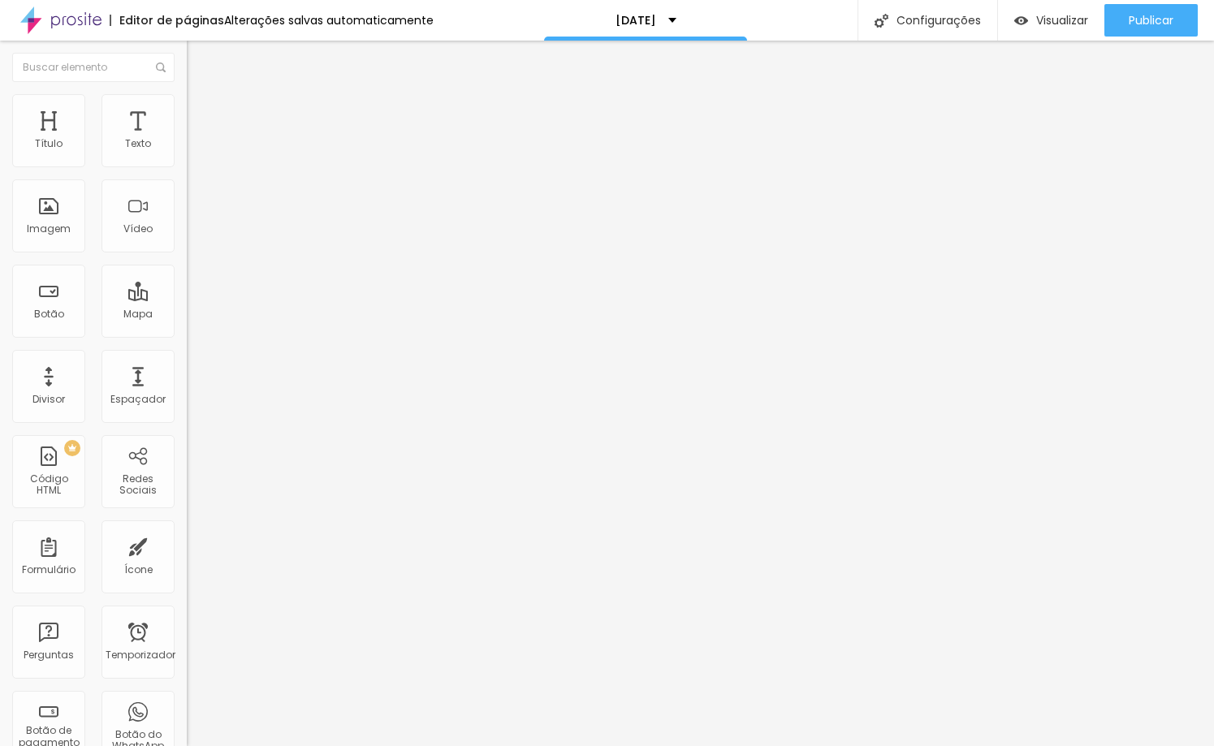
type input "2"
type input "3"
type input "4"
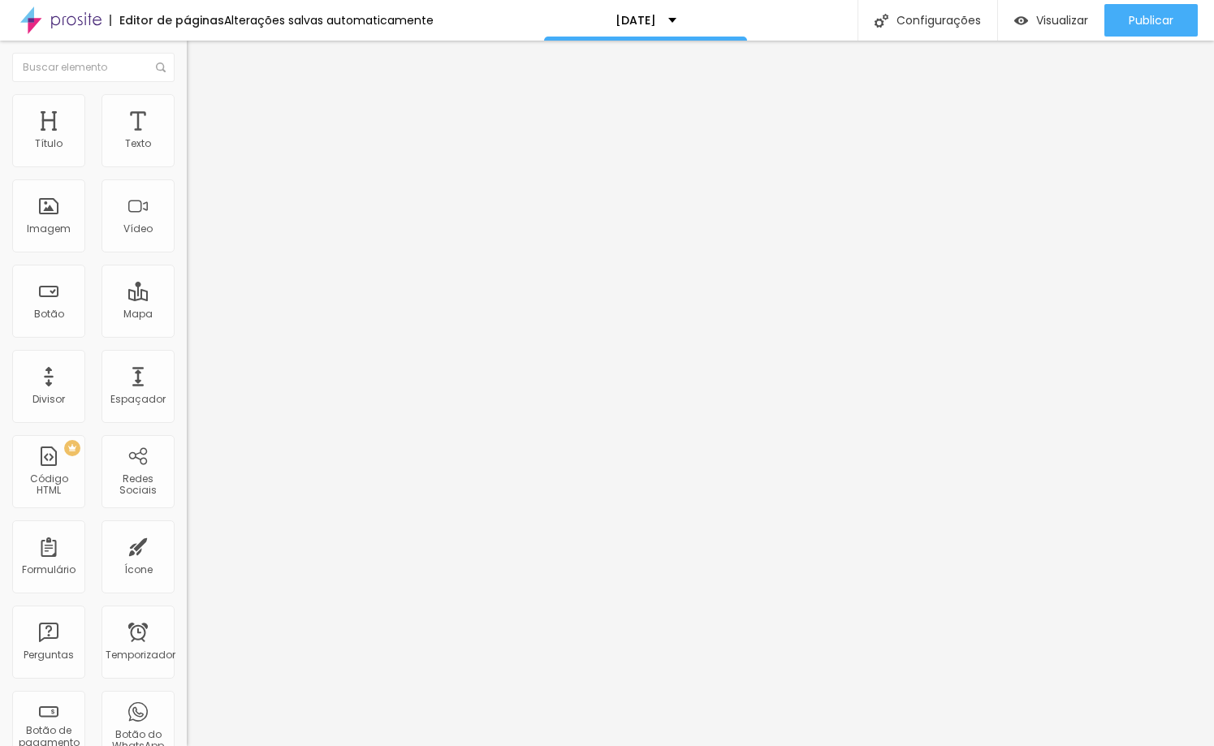
type input "4"
type input "5"
type input "6"
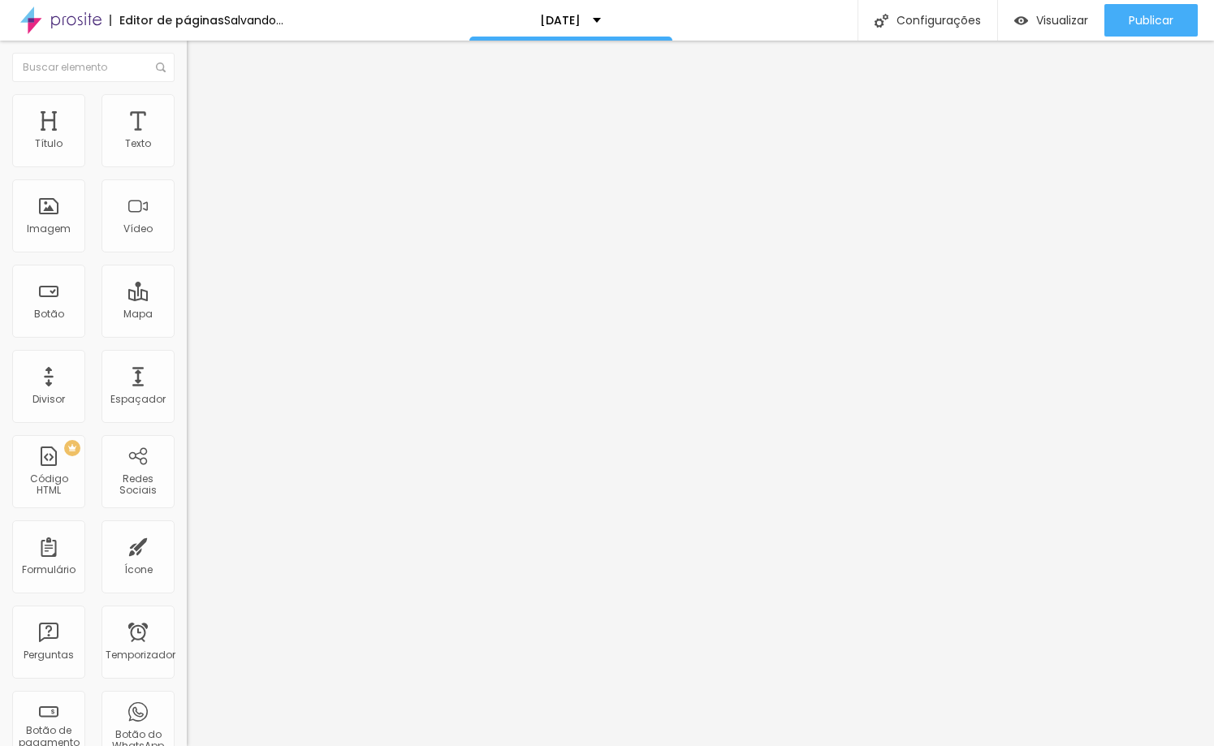
type input "7"
type input "8"
type input "9"
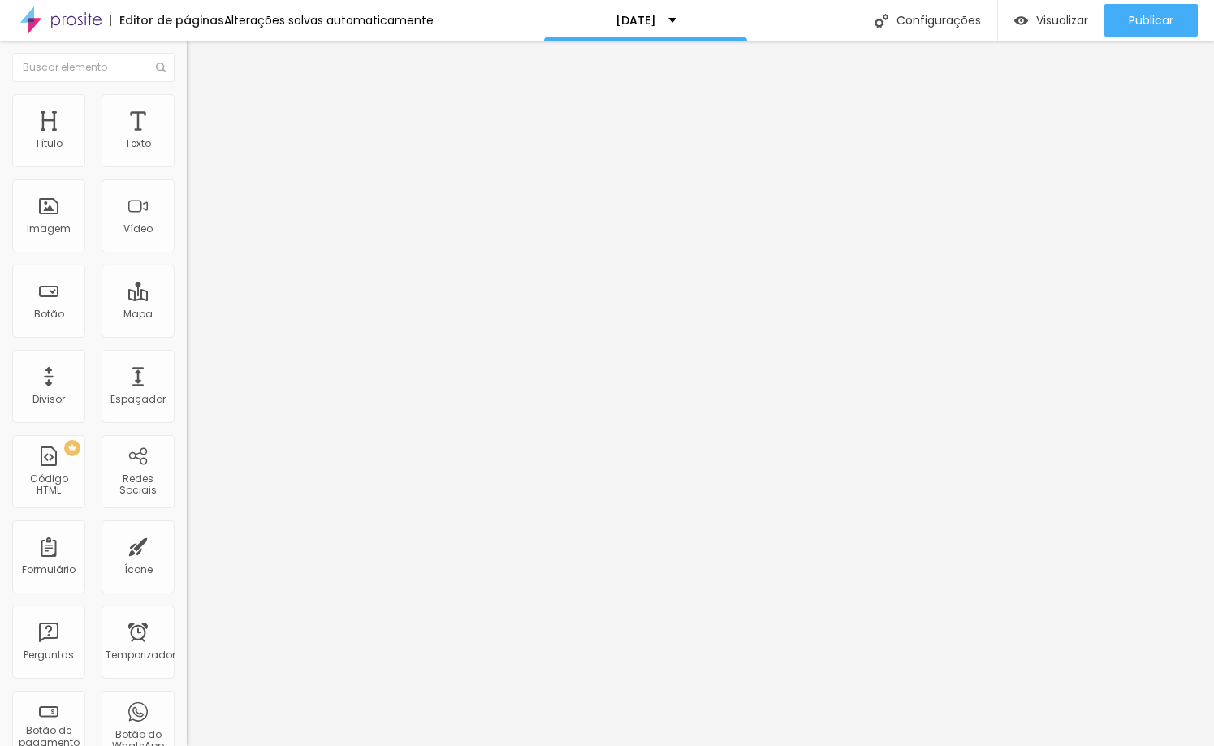
type input "9"
type input "10"
type input "9"
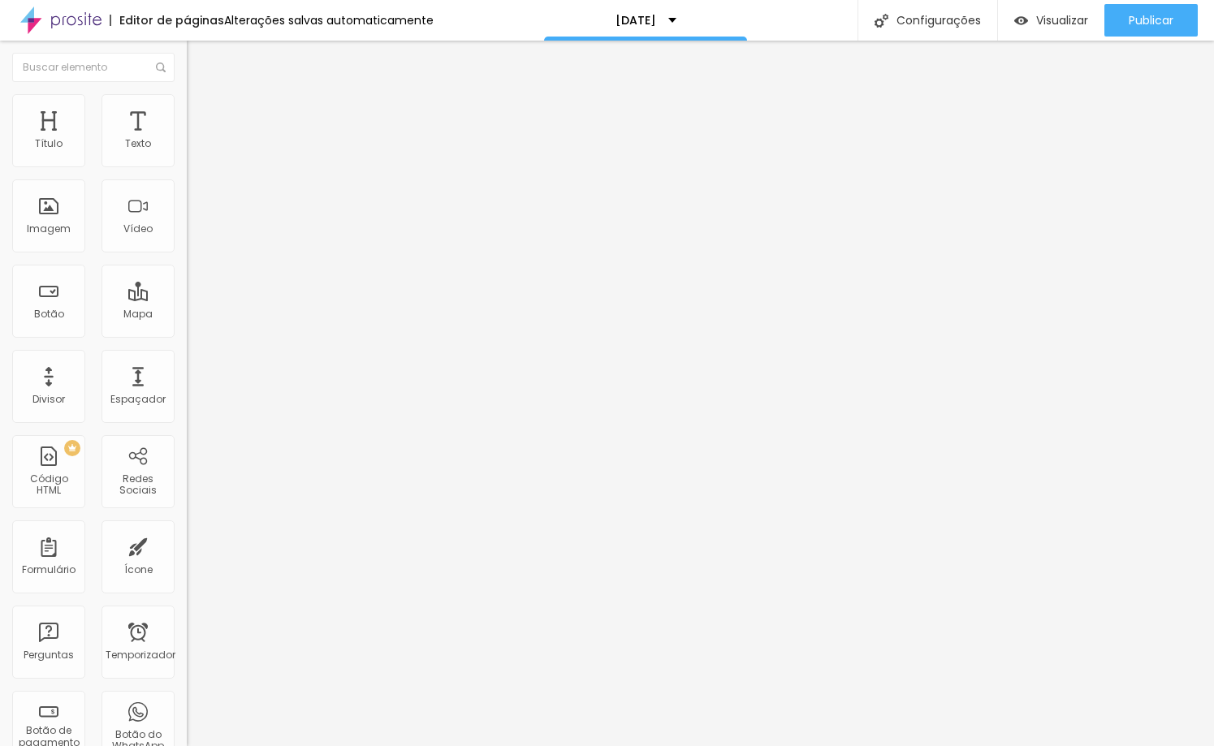
drag, startPoint x: 37, startPoint y: 158, endPoint x: 47, endPoint y: 159, distance: 9.8
type input "9"
click at [187, 299] on input "range" at bounding box center [239, 305] width 105 height 13
click at [201, 112] on font "Avançado" at bounding box center [228, 105] width 54 height 14
type input "9"
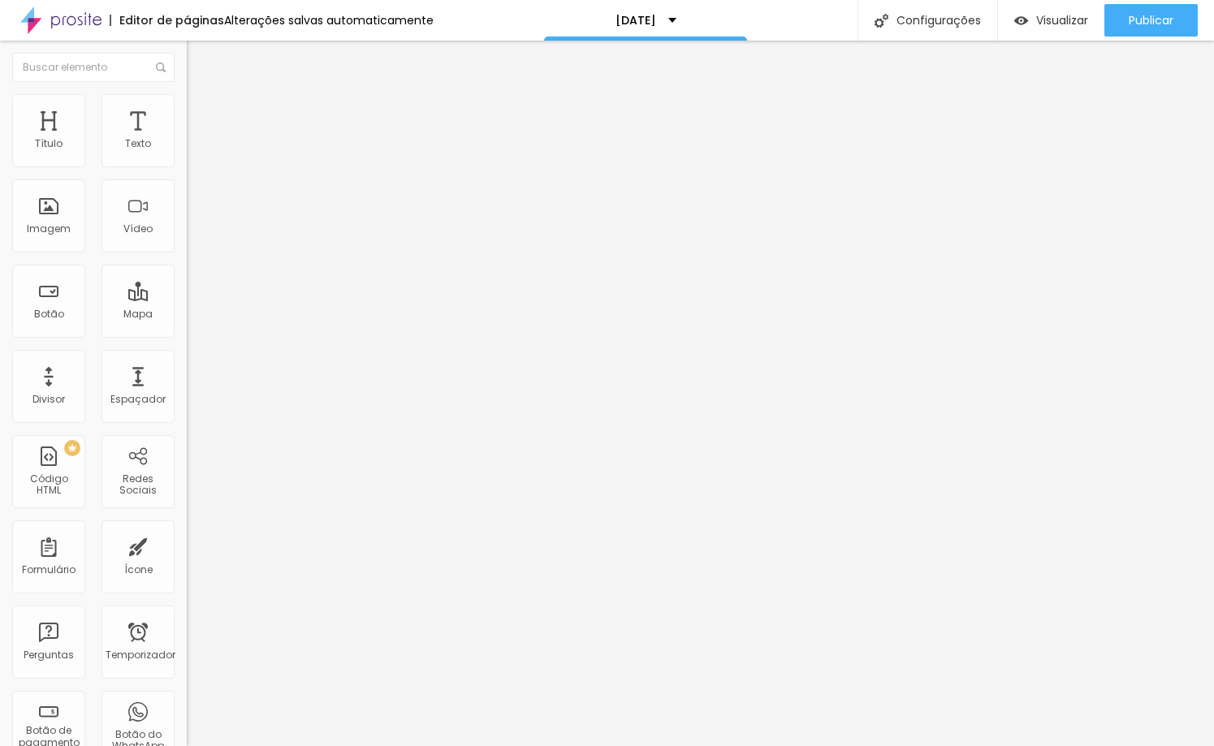
type input "9"
type input "8"
type input "7"
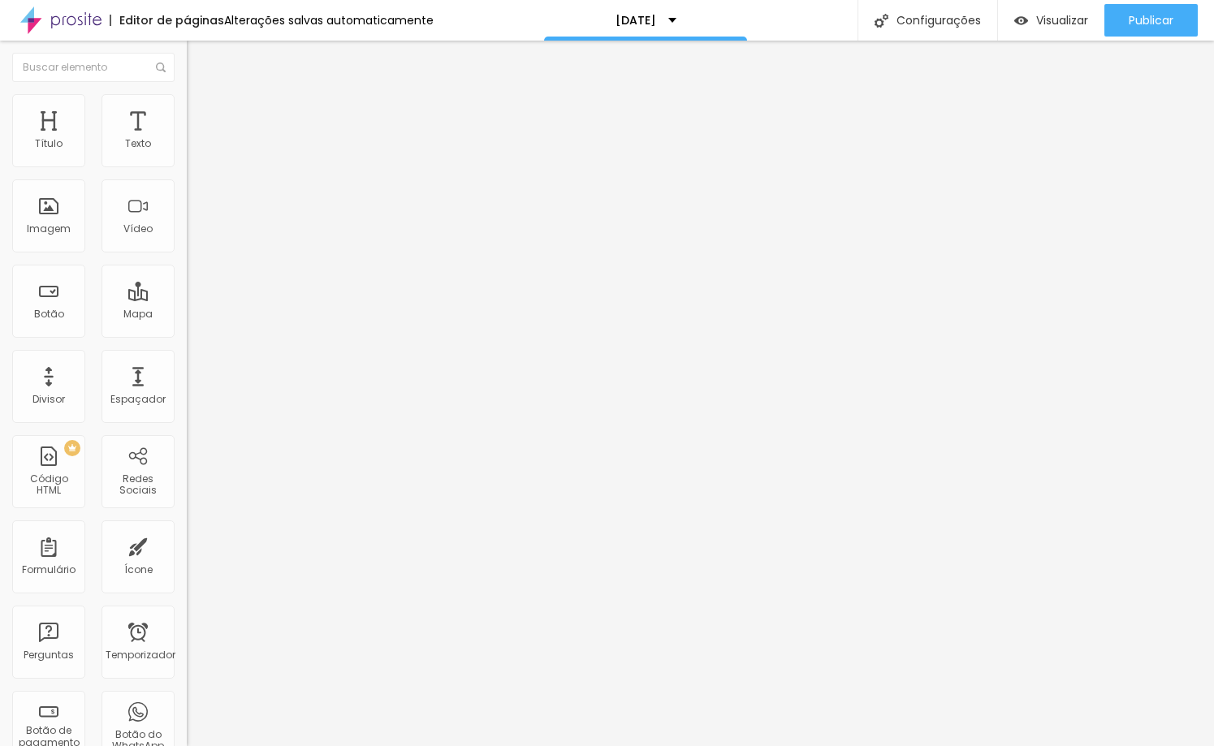
type input "8"
type input "9"
click at [187, 299] on input "range" at bounding box center [239, 305] width 105 height 13
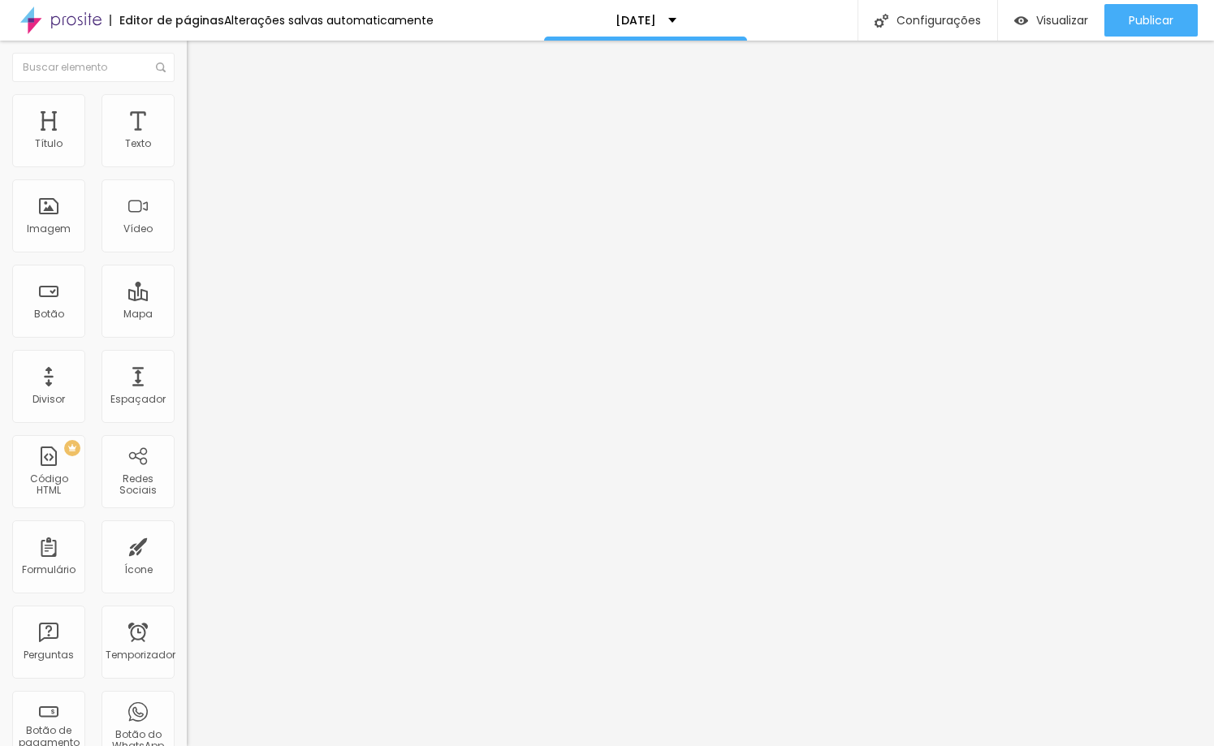
click at [187, 102] on img at bounding box center [194, 101] width 15 height 15
click at [187, 299] on input "range" at bounding box center [239, 305] width 105 height 13
click at [187, 99] on img at bounding box center [194, 101] width 15 height 15
click at [187, 108] on li "Avançado" at bounding box center [280, 102] width 187 height 16
click at [187, 529] on input "range" at bounding box center [239, 535] width 105 height 13
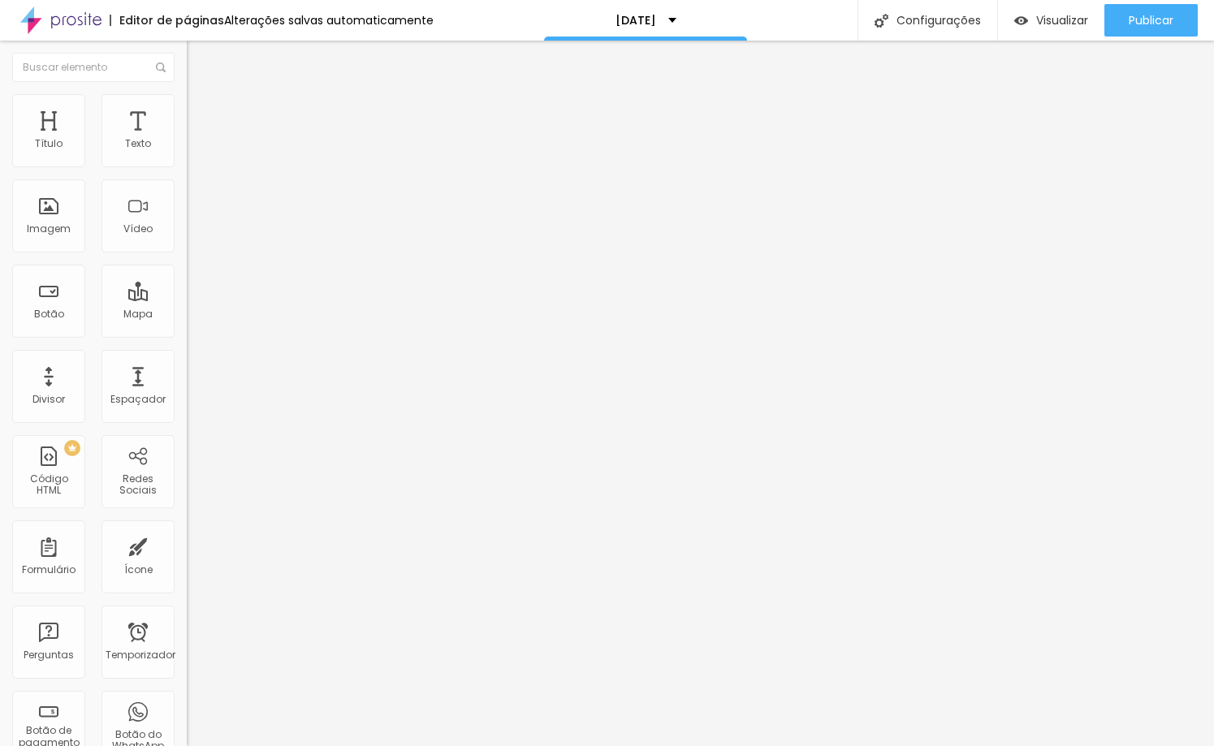
click at [201, 112] on font "Avançado" at bounding box center [228, 105] width 54 height 14
click at [187, 529] on input "range" at bounding box center [239, 535] width 105 height 13
click at [187, 110] on li "Avançado" at bounding box center [280, 102] width 187 height 16
click at [187, 529] on input "range" at bounding box center [239, 535] width 105 height 13
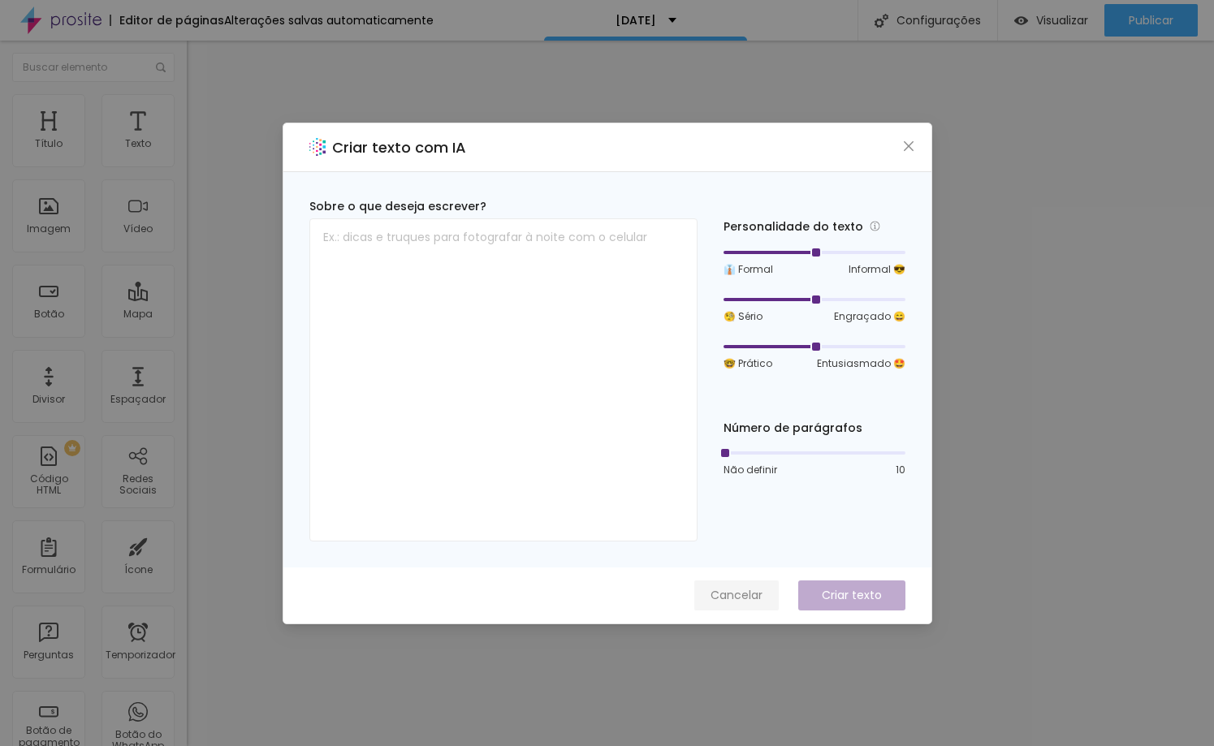
click at [738, 587] on font "Cancelar" at bounding box center [737, 595] width 52 height 16
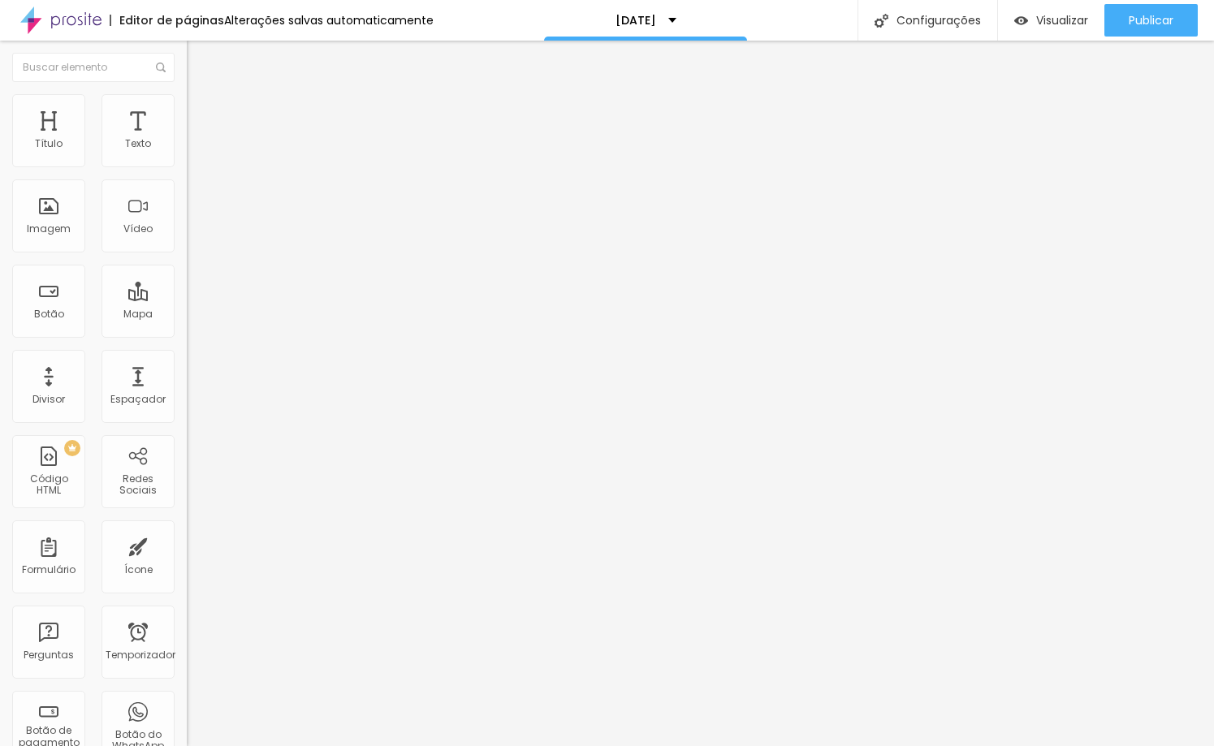
click at [187, 101] on img at bounding box center [194, 101] width 15 height 15
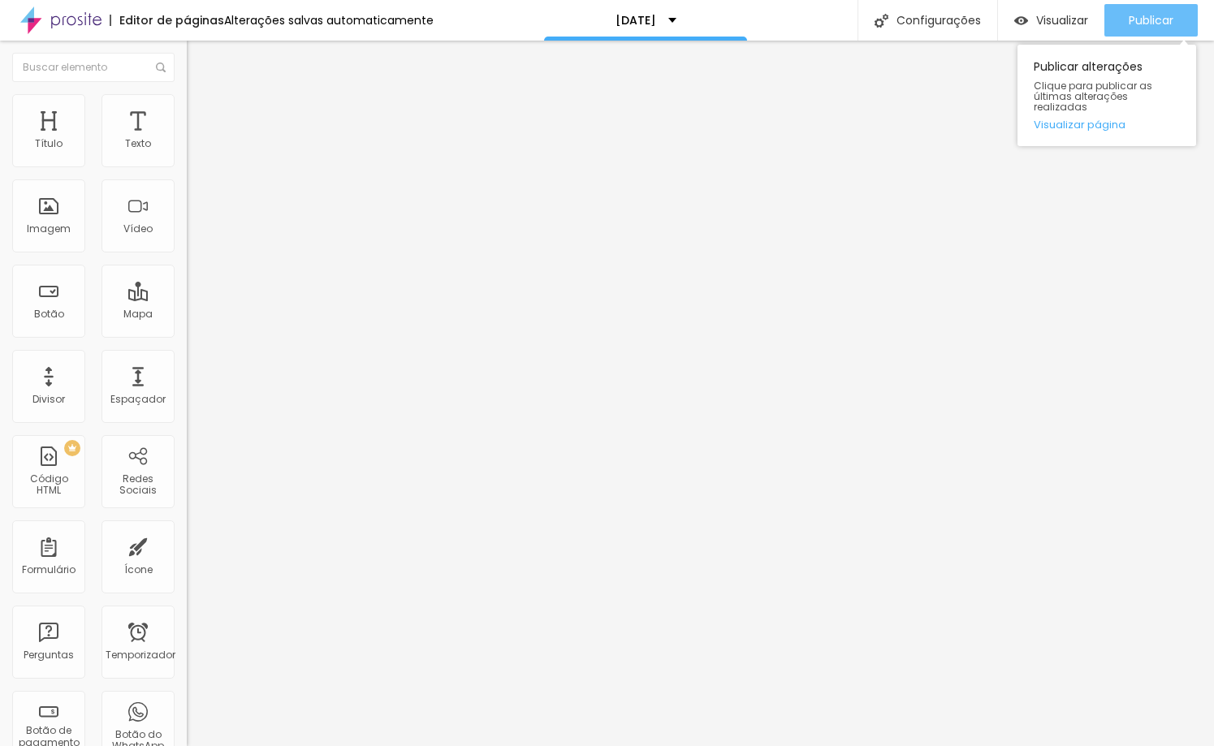
click at [1134, 15] on font "Publicar" at bounding box center [1151, 20] width 45 height 16
